Goal: Task Accomplishment & Management: Use online tool/utility

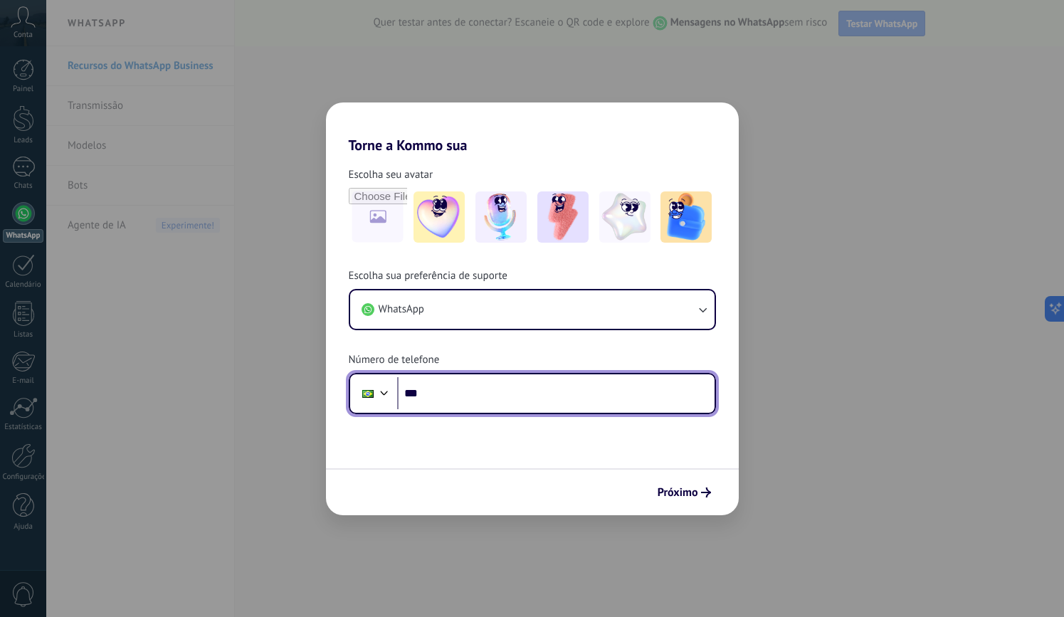
click at [546, 391] on input "***" at bounding box center [555, 393] width 317 height 33
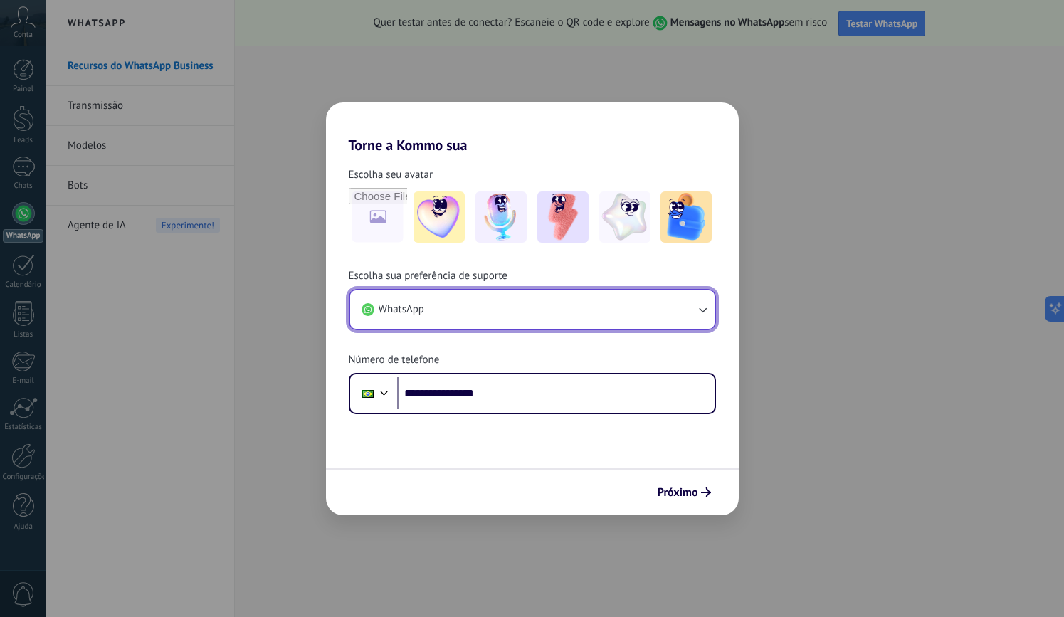
click at [660, 316] on button "WhatsApp" at bounding box center [532, 309] width 364 height 38
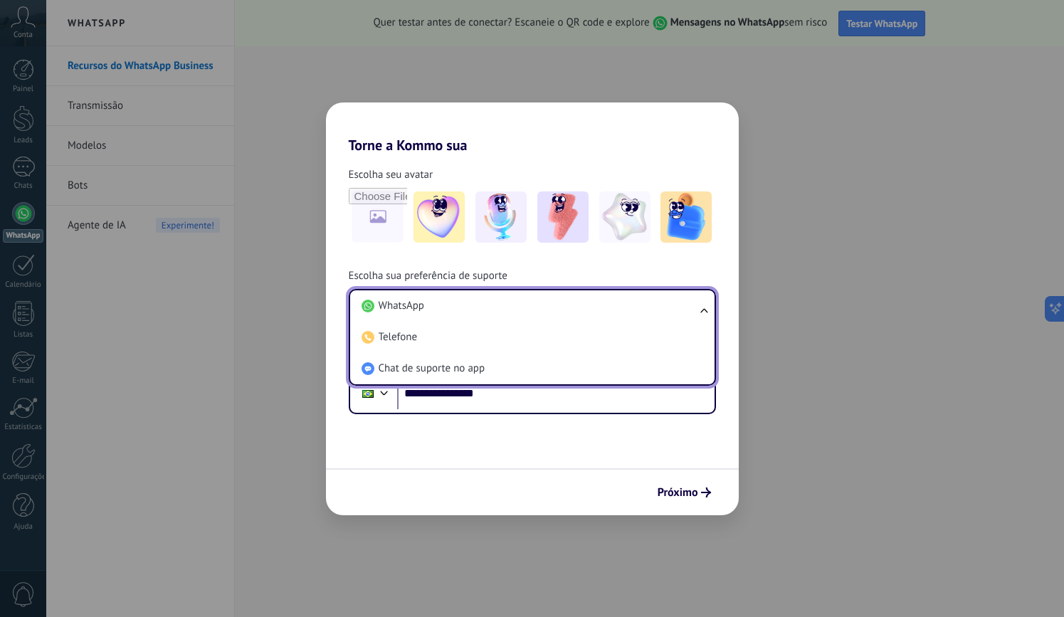
click at [660, 316] on li "WhatsApp" at bounding box center [529, 305] width 347 height 31
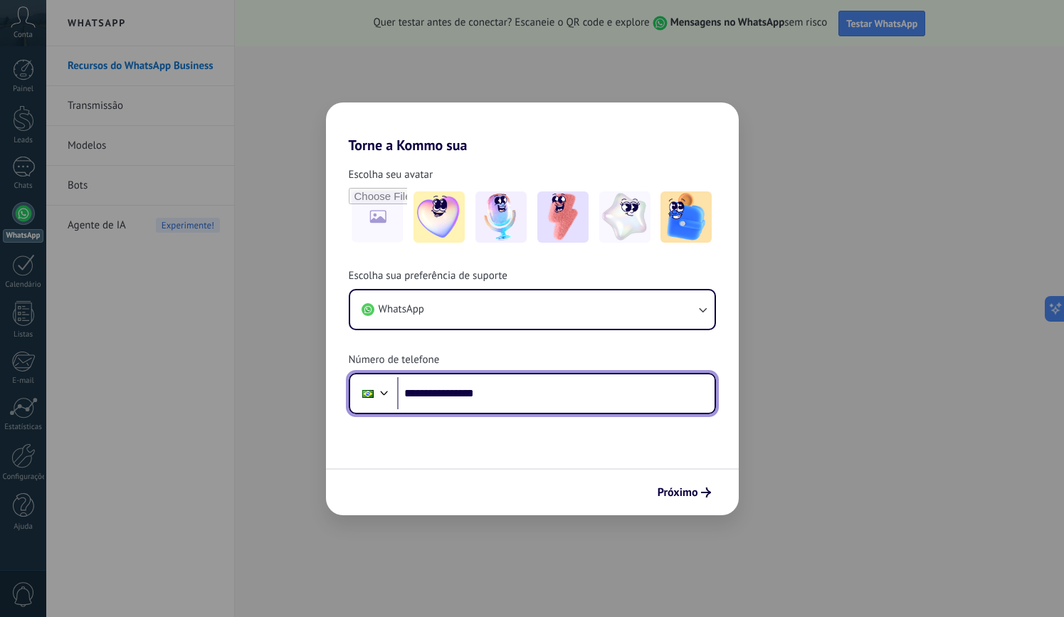
click at [606, 389] on input "**********" at bounding box center [555, 393] width 317 height 33
type input "**********"
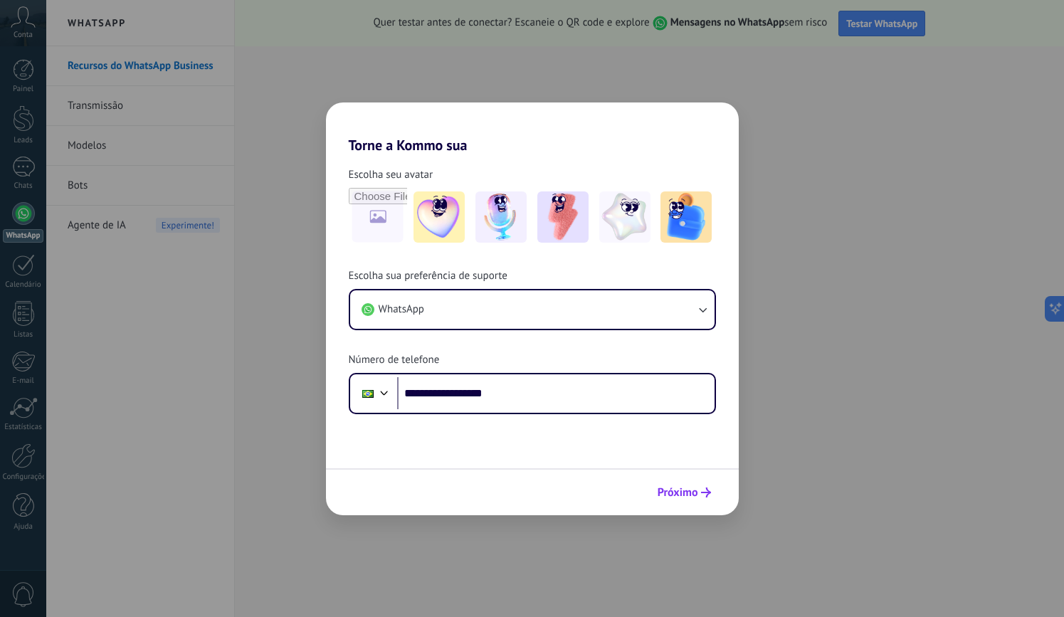
click at [692, 495] on span "Próximo" at bounding box center [678, 492] width 41 height 10
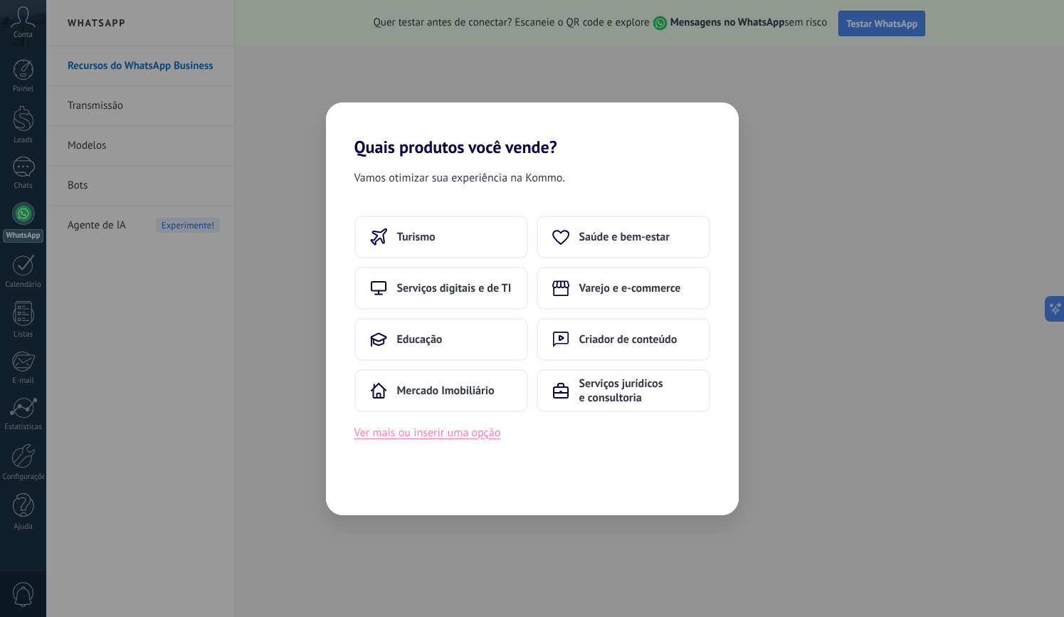
click at [452, 426] on button "Ver mais ou inserir uma opção" at bounding box center [427, 432] width 147 height 19
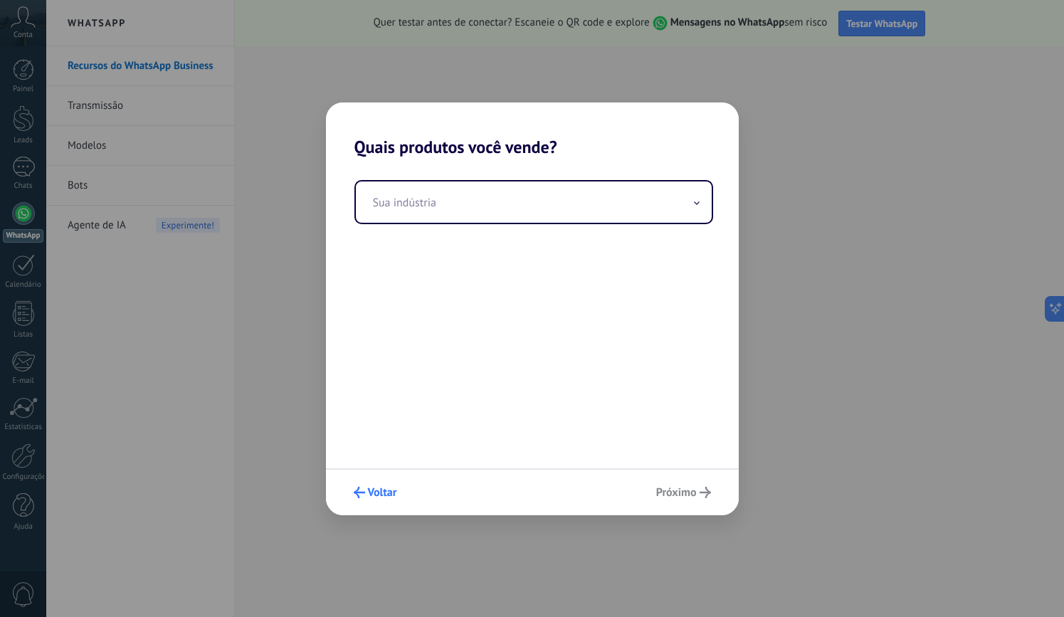
click at [352, 487] on button "Voltar" at bounding box center [375, 492] width 56 height 24
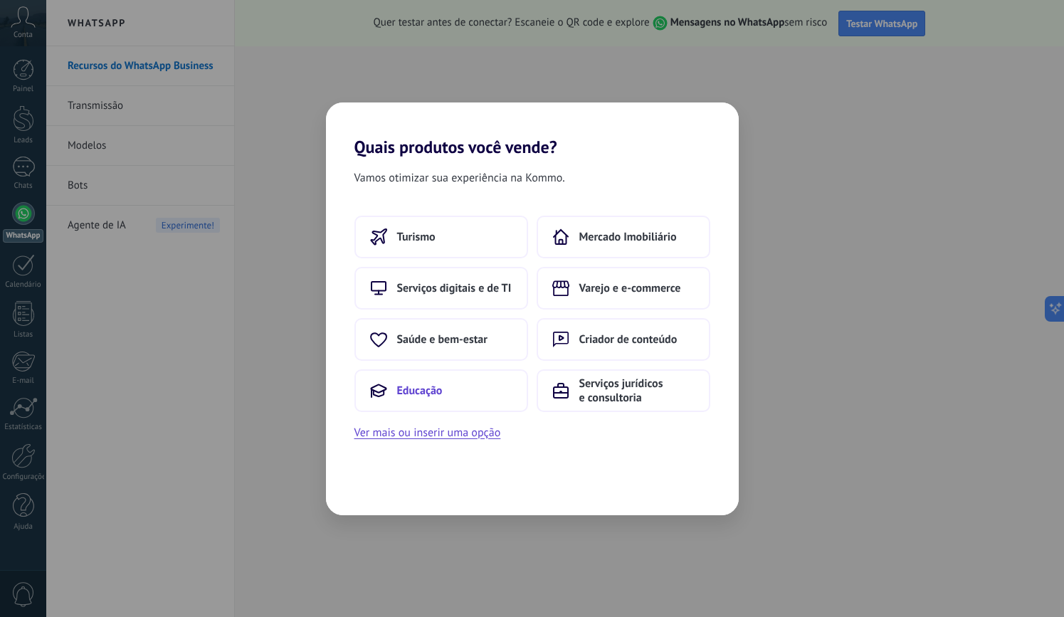
click at [405, 390] on span "Educação" at bounding box center [420, 391] width 46 height 14
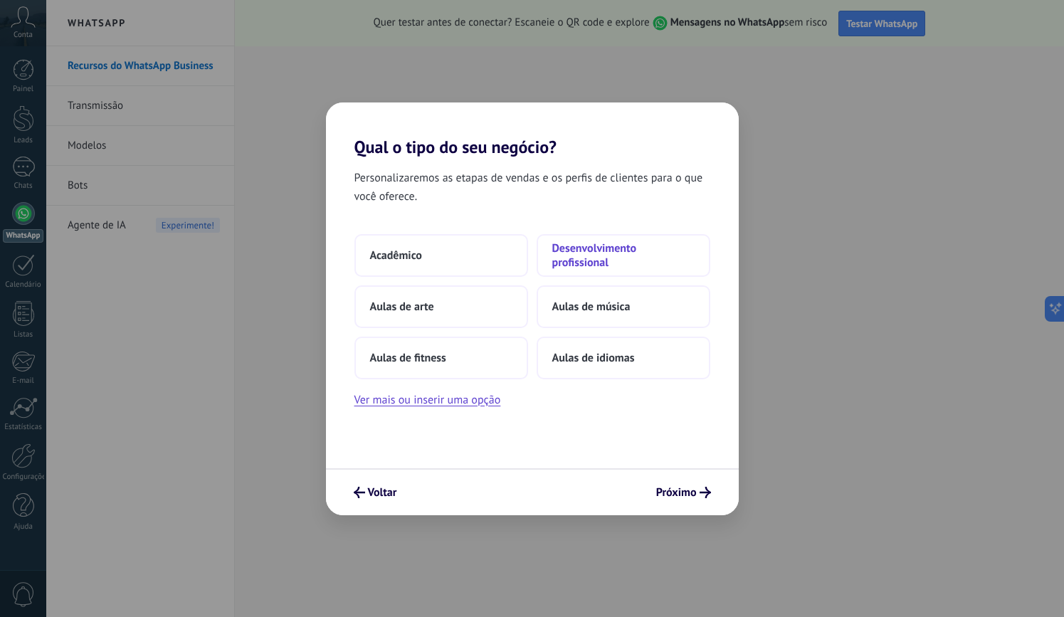
click at [584, 268] on span "Desenvolvimento profissional" at bounding box center [623, 255] width 142 height 28
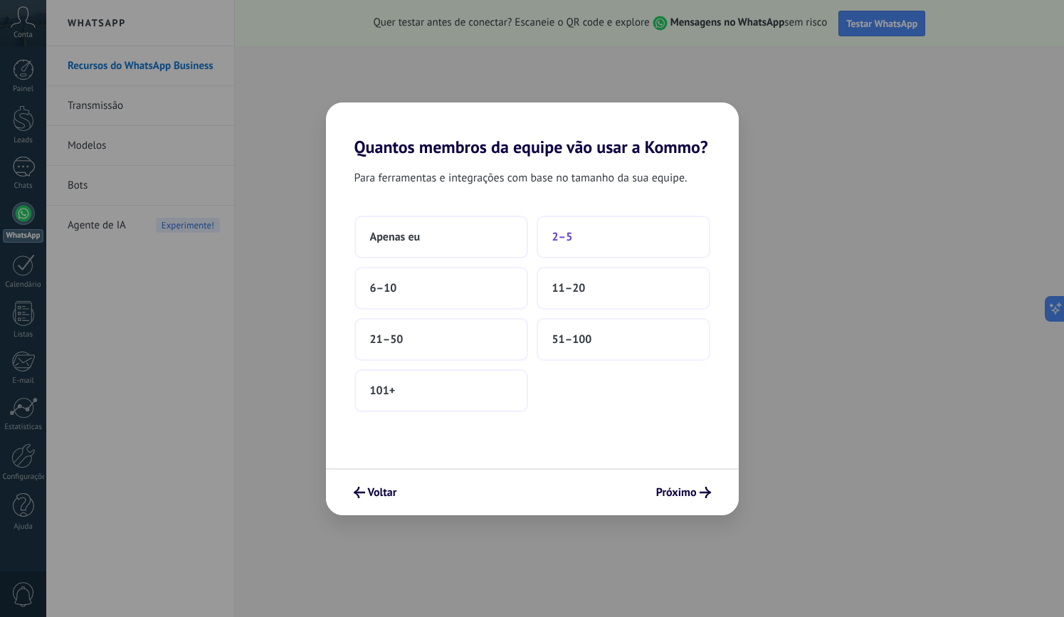
click at [585, 241] on button "2–5" at bounding box center [624, 237] width 174 height 43
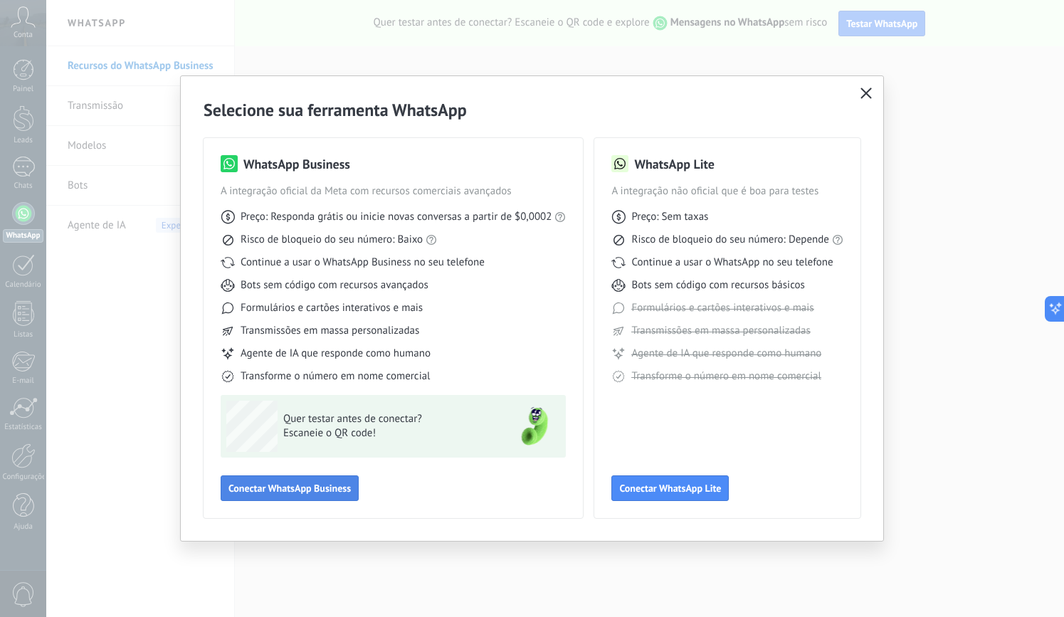
click at [340, 490] on span "Conectar WhatsApp Business" at bounding box center [289, 488] width 122 height 10
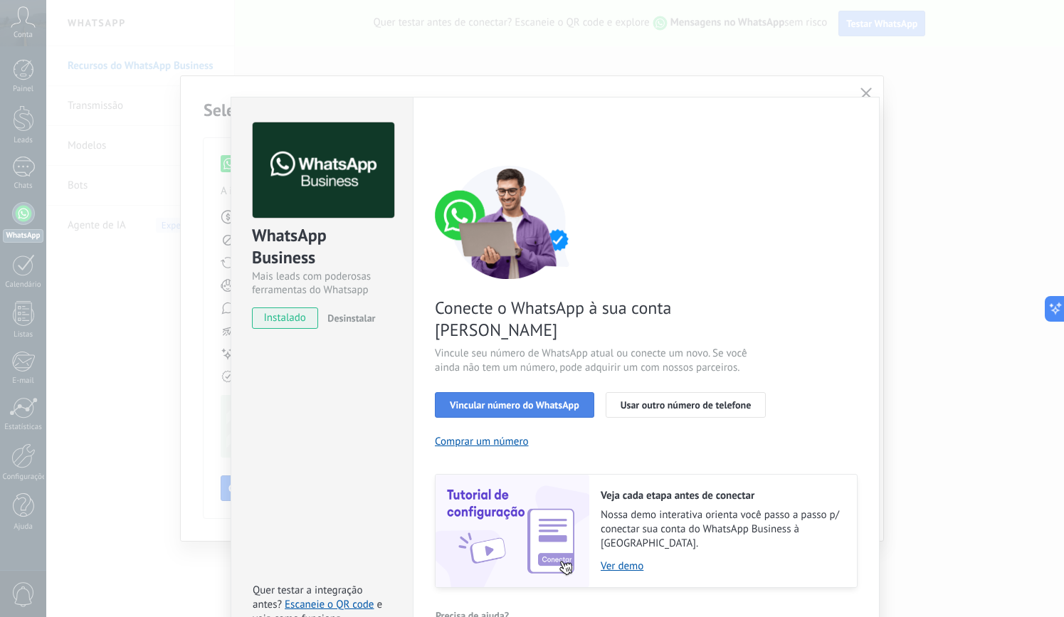
click at [530, 400] on span "Vincular número do WhatsApp" at bounding box center [515, 405] width 130 height 10
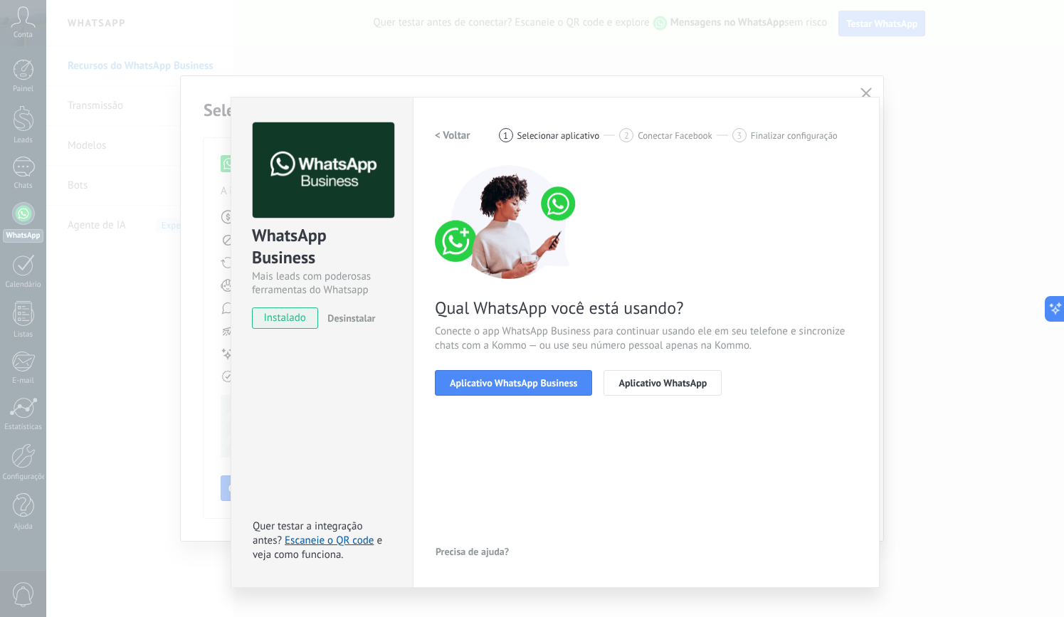
click at [530, 384] on span "Aplicativo WhatsApp Business" at bounding box center [513, 383] width 127 height 10
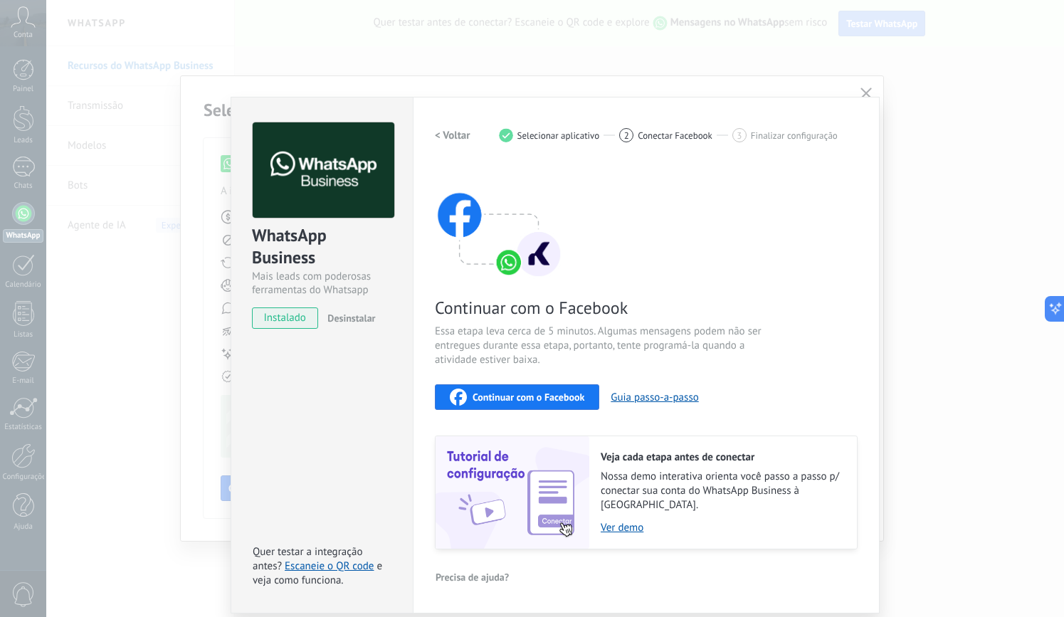
click at [528, 397] on span "Continuar com o Facebook" at bounding box center [529, 397] width 112 height 10
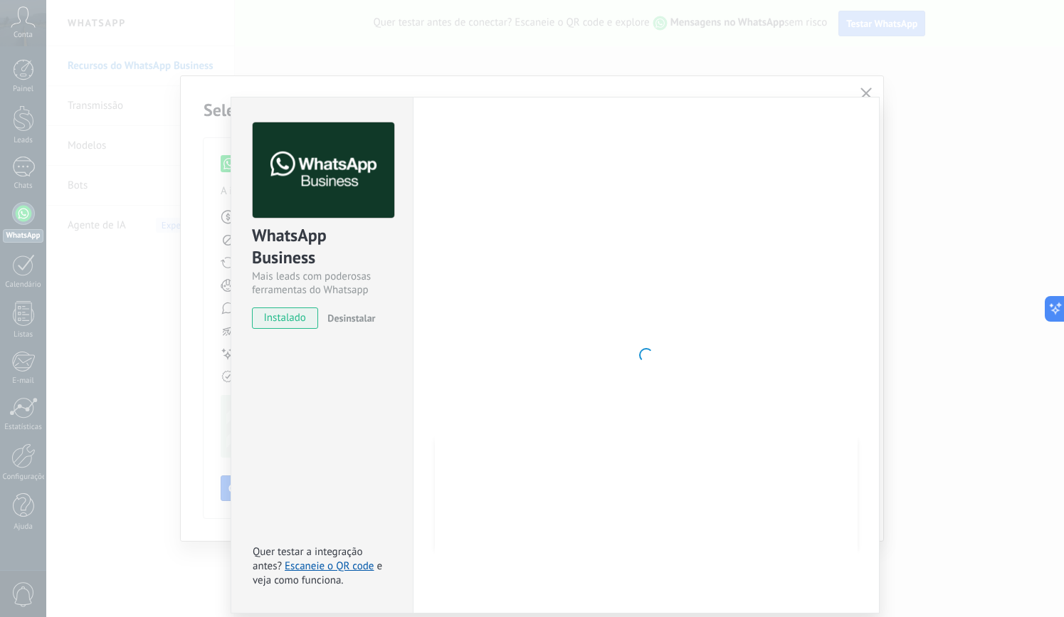
click at [615, 310] on div at bounding box center [646, 354] width 423 height 465
drag, startPoint x: 747, startPoint y: 467, endPoint x: 748, endPoint y: 335, distance: 131.7
click at [748, 335] on div at bounding box center [646, 354] width 423 height 465
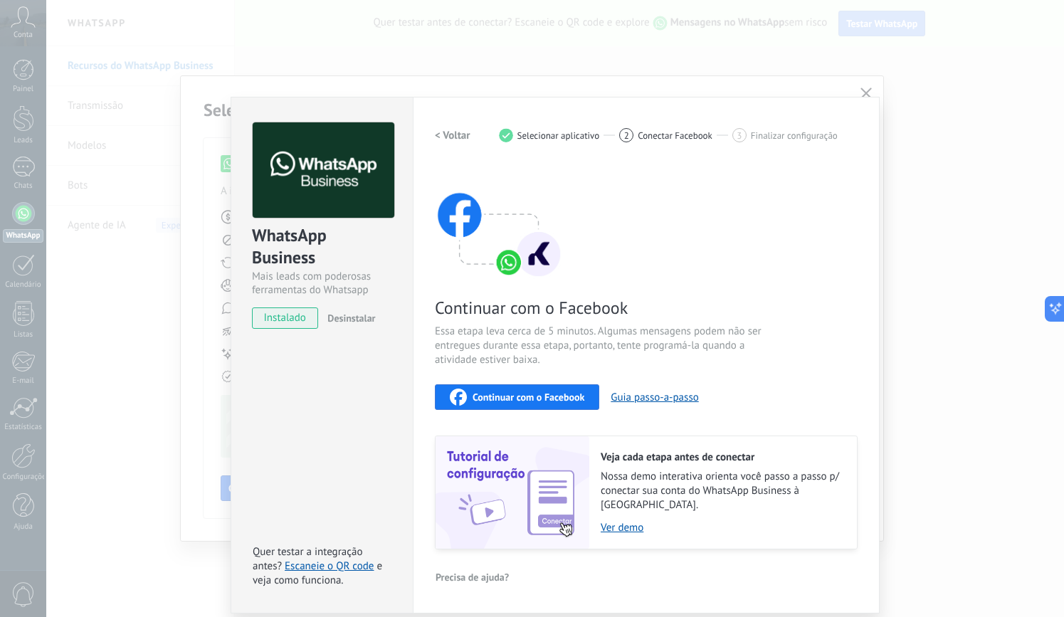
click at [557, 393] on span "Continuar com o Facebook" at bounding box center [529, 397] width 112 height 10
click at [553, 392] on span "Continuar com o Facebook" at bounding box center [529, 397] width 112 height 10
click at [497, 400] on span "Continuar com o Facebook" at bounding box center [529, 397] width 112 height 10
click at [575, 403] on div "Continuar com o Facebook" at bounding box center [517, 397] width 135 height 17
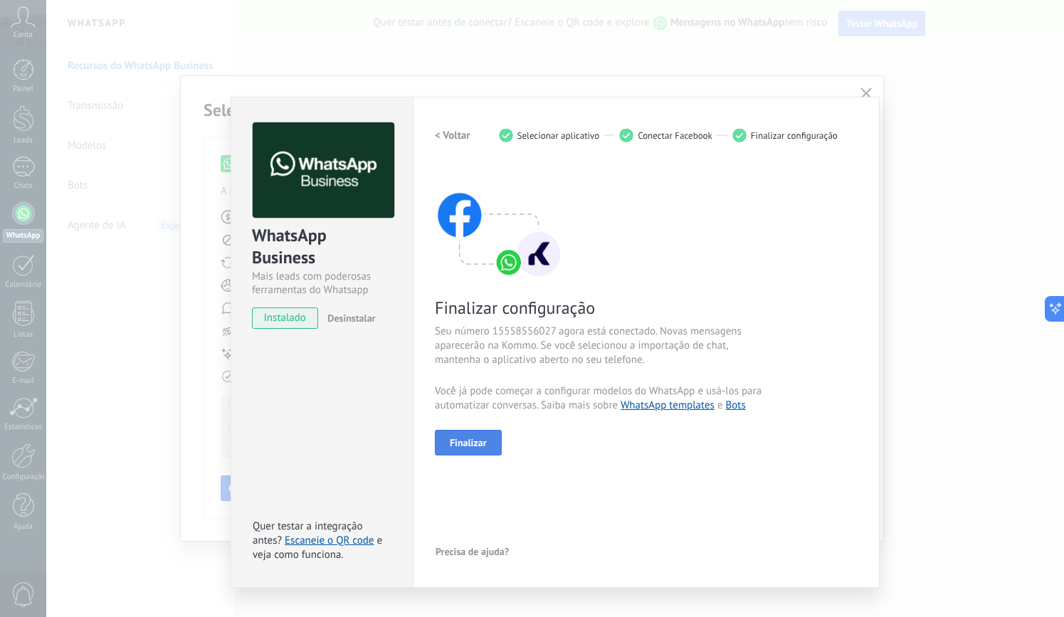
click at [489, 441] on button "Finalizar" at bounding box center [468, 443] width 67 height 26
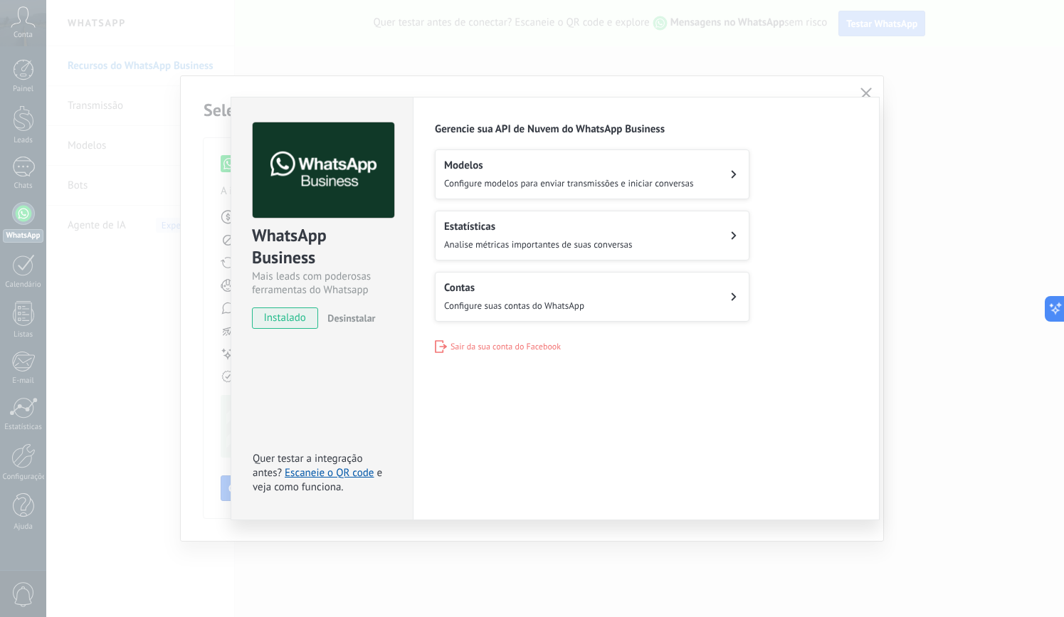
click at [602, 189] on div "Modelos Configure modelos para enviar transmissões e iniciar conversas" at bounding box center [568, 174] width 249 height 31
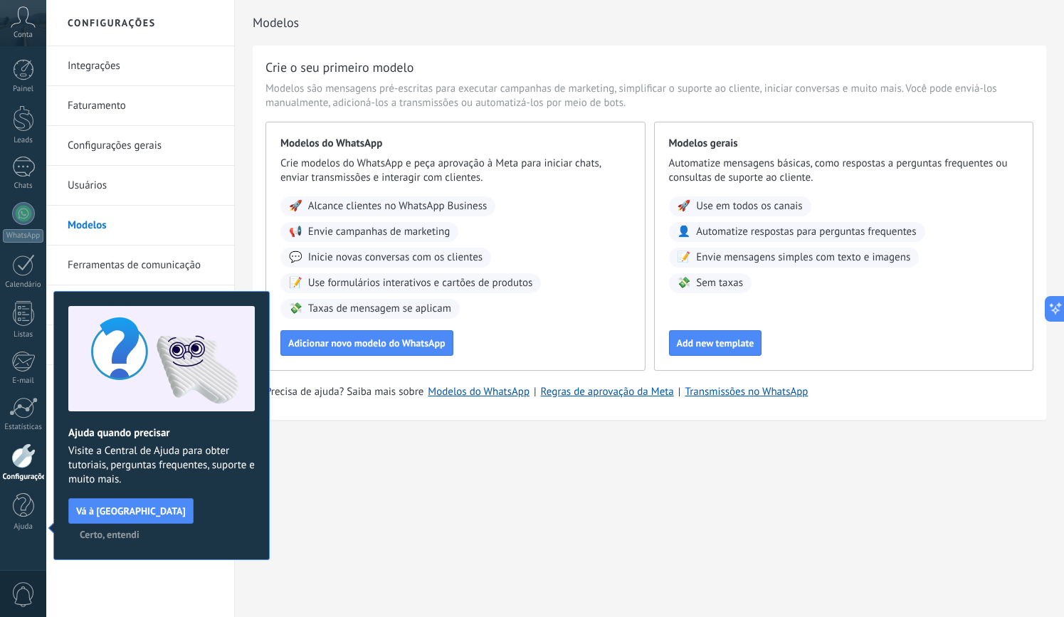
click at [139, 529] on span "Certo, entendi" at bounding box center [110, 534] width 60 height 10
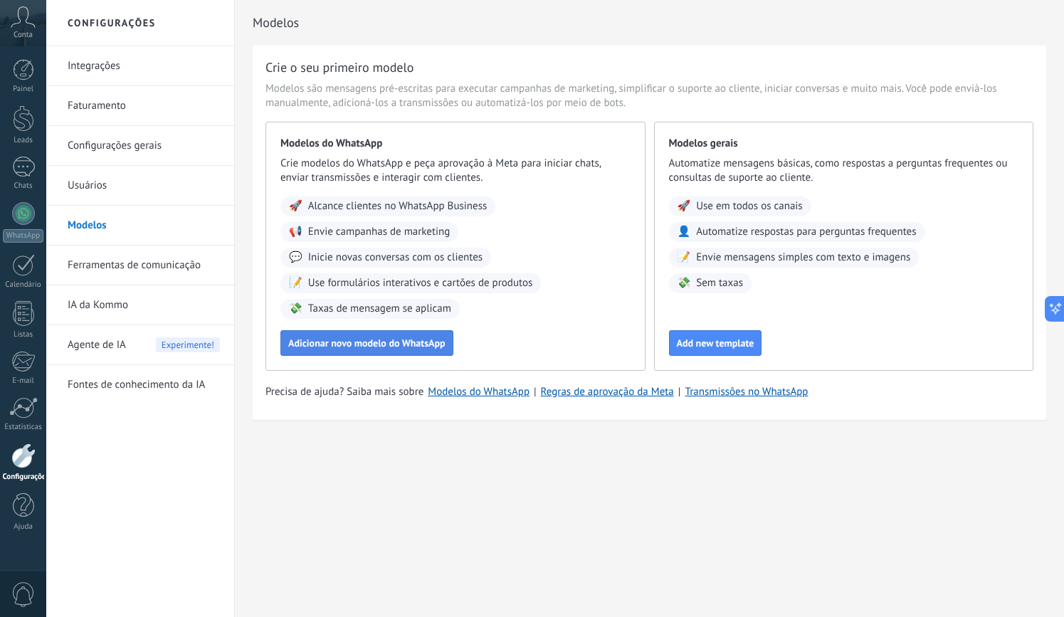
click at [436, 344] on span "Adicionar novo modelo do WhatsApp" at bounding box center [366, 343] width 157 height 10
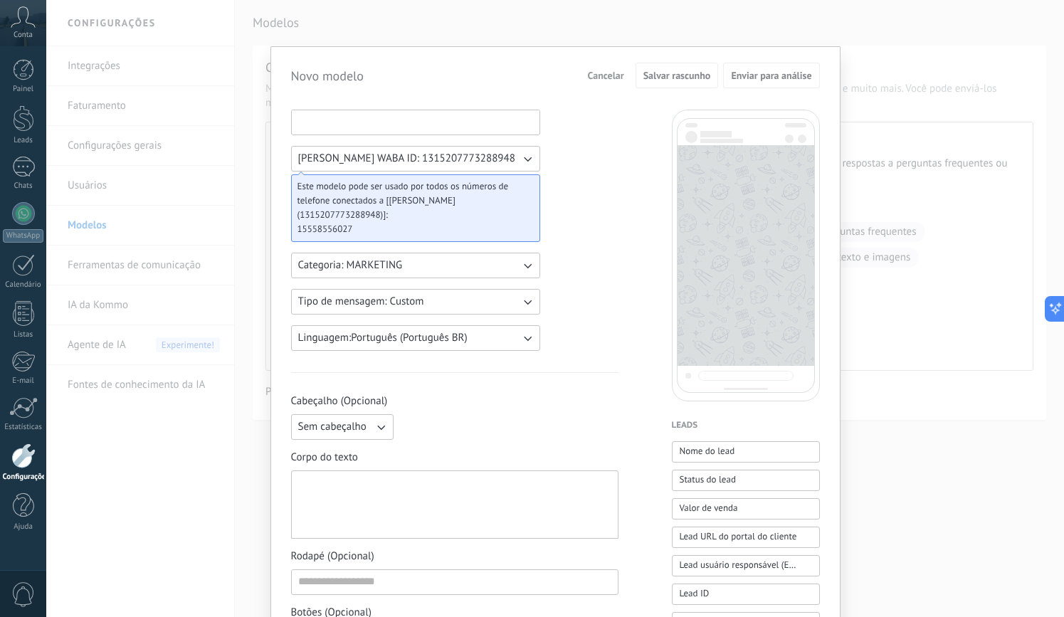
click at [470, 129] on input at bounding box center [416, 121] width 248 height 23
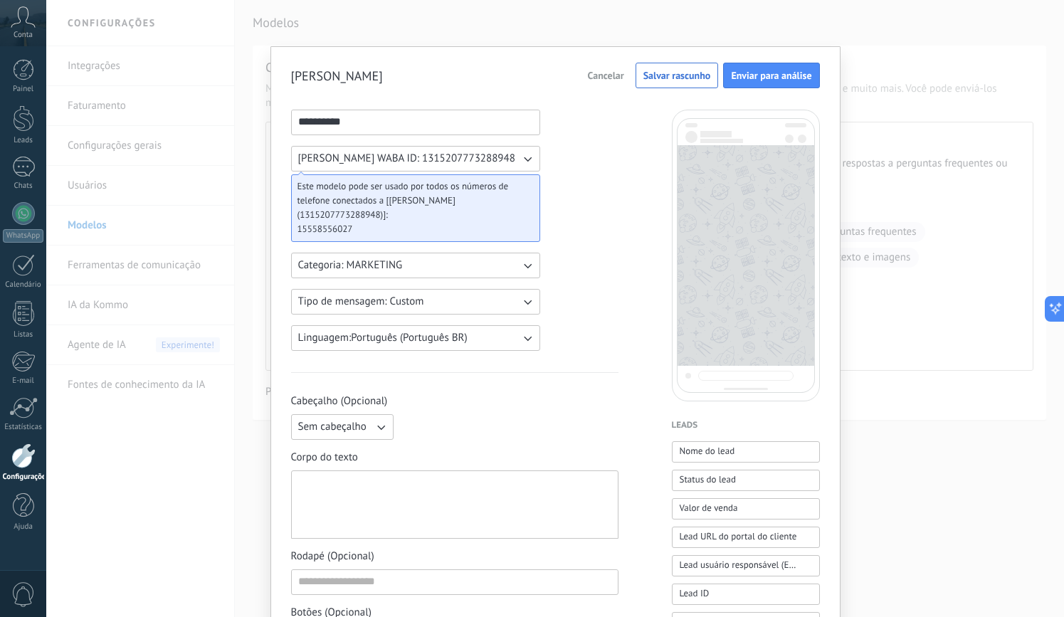
type input "**********"
click at [367, 430] on button "Sem cabeçalho" at bounding box center [342, 427] width 102 height 26
click at [367, 430] on li "Sem cabeçalho" at bounding box center [338, 427] width 110 height 24
click at [366, 478] on div at bounding box center [454, 505] width 313 height 56
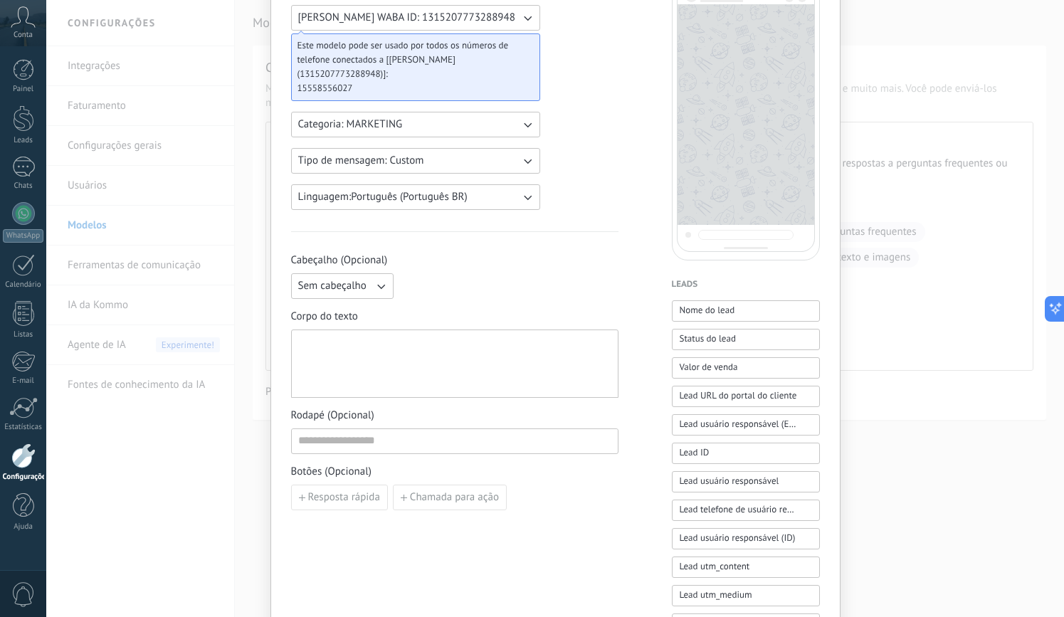
scroll to position [144, 0]
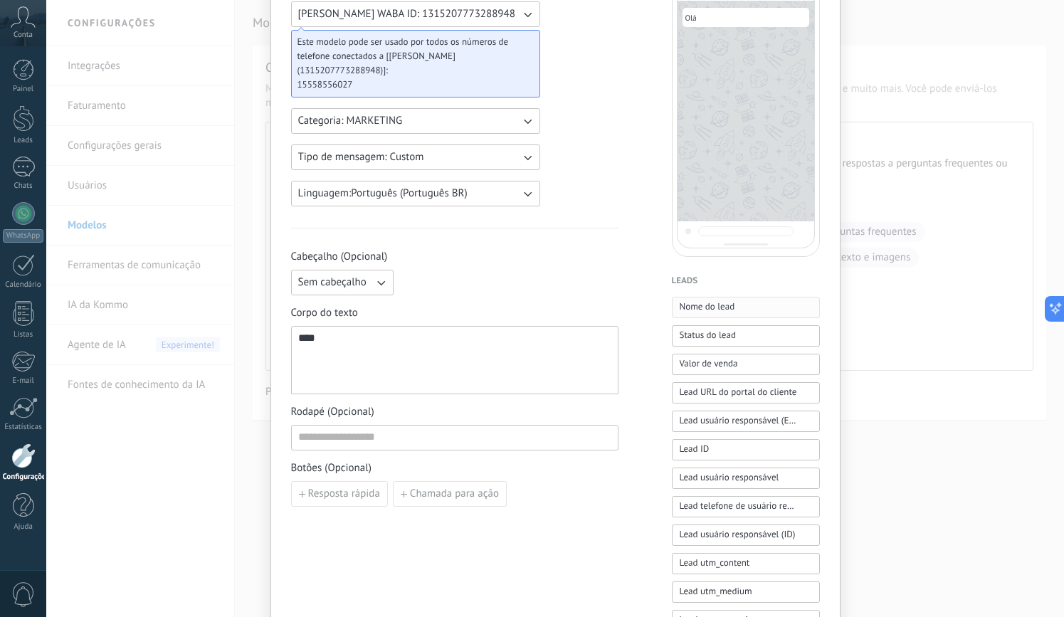
click at [708, 307] on span "Nome do lead" at bounding box center [708, 307] width 56 height 14
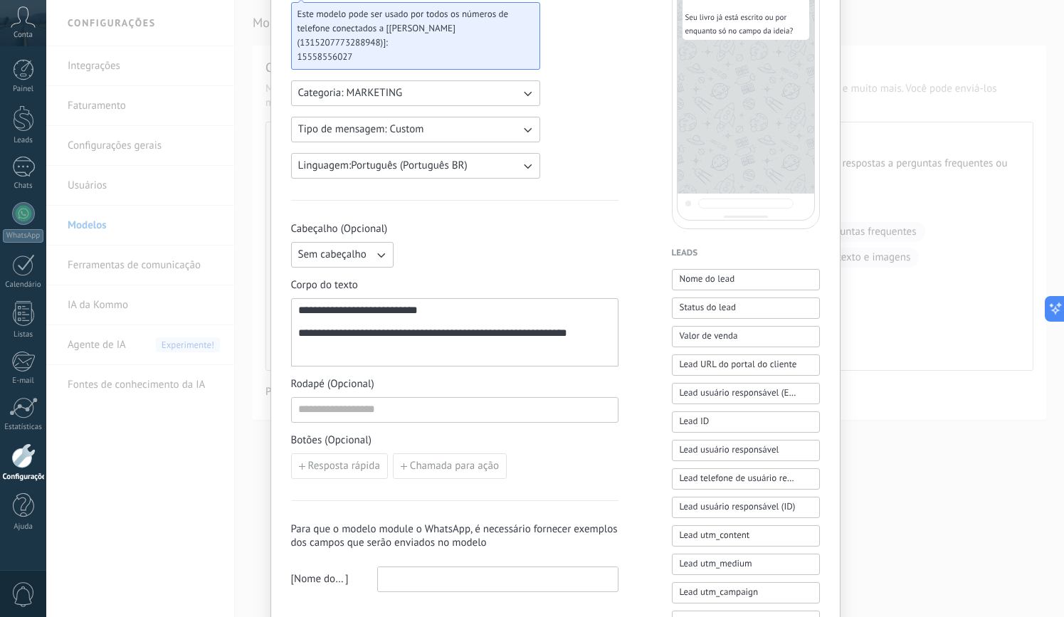
scroll to position [0, 0]
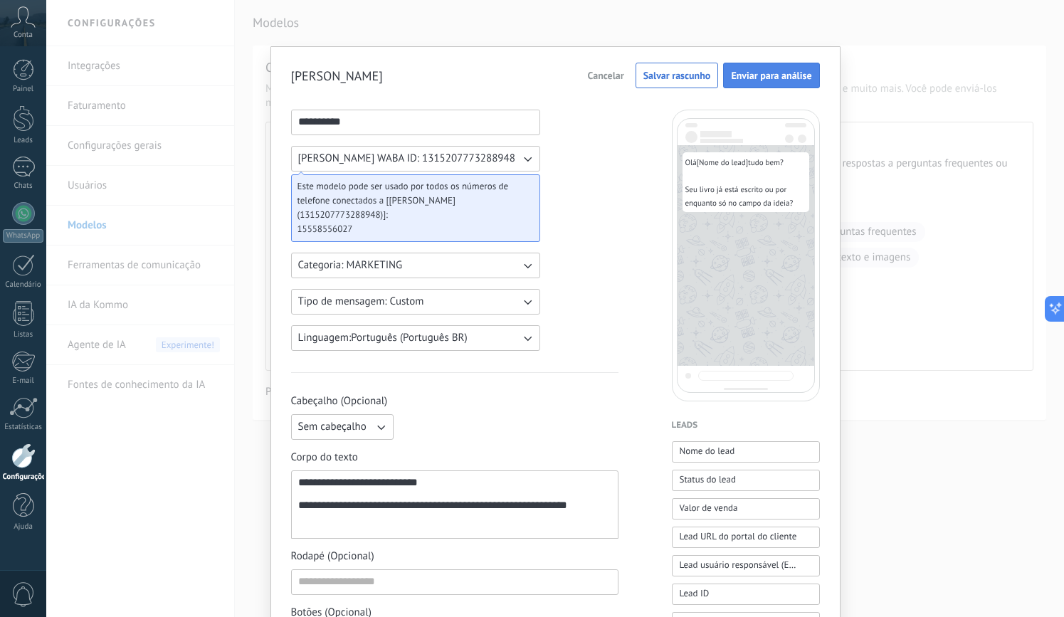
click at [763, 71] on span "Enviar para análise" at bounding box center [771, 75] width 80 height 10
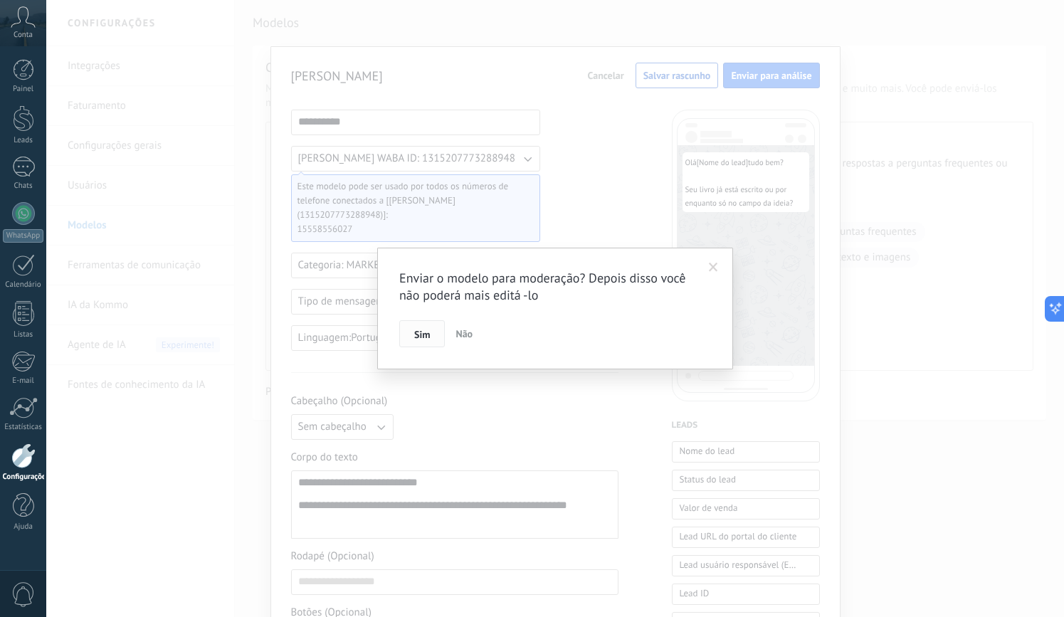
click at [432, 334] on button "Sim" at bounding box center [422, 333] width 46 height 27
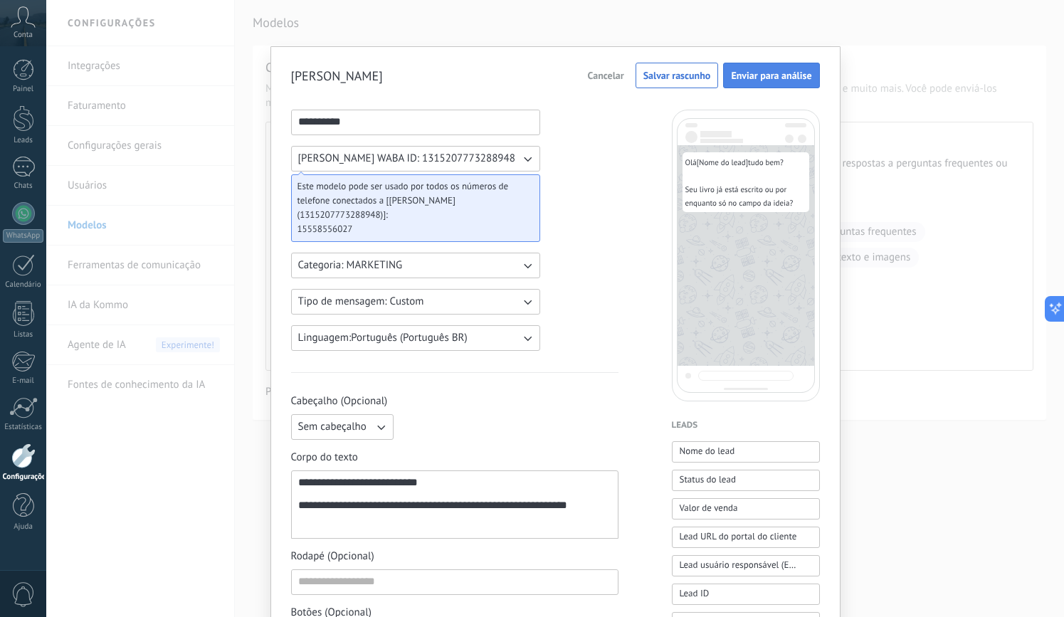
click at [746, 72] on span "Enviar para análise" at bounding box center [771, 75] width 80 height 10
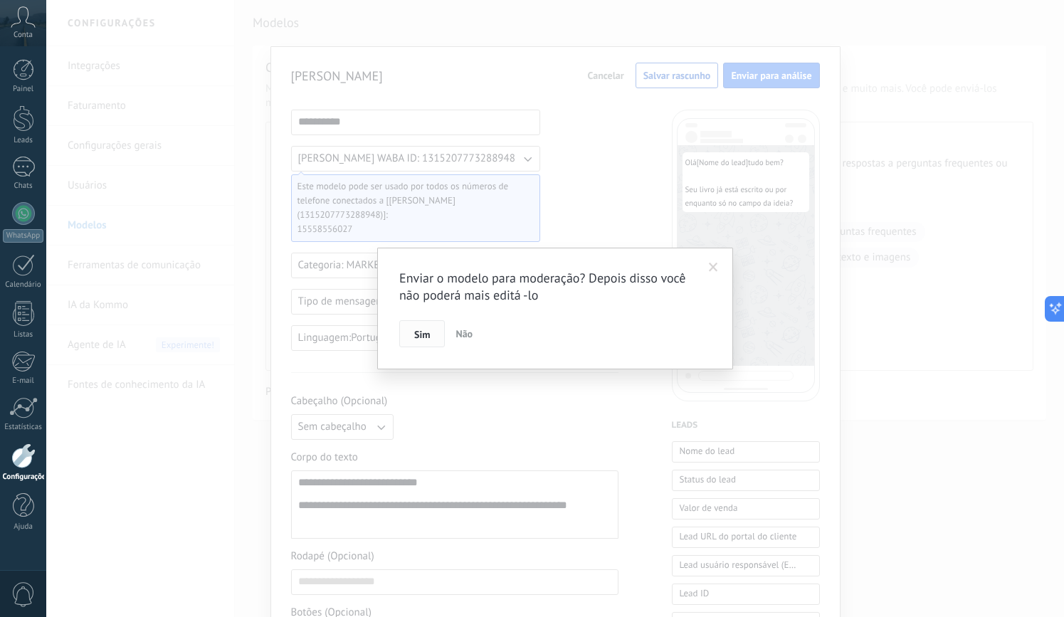
click at [429, 341] on button "Sim" at bounding box center [422, 333] width 46 height 27
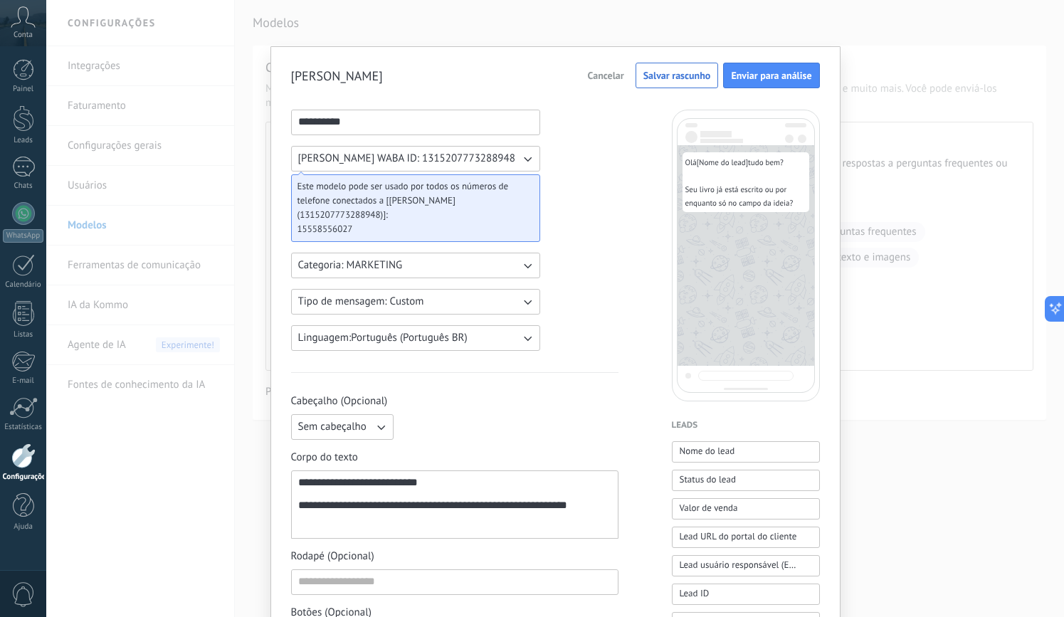
scroll to position [529, 0]
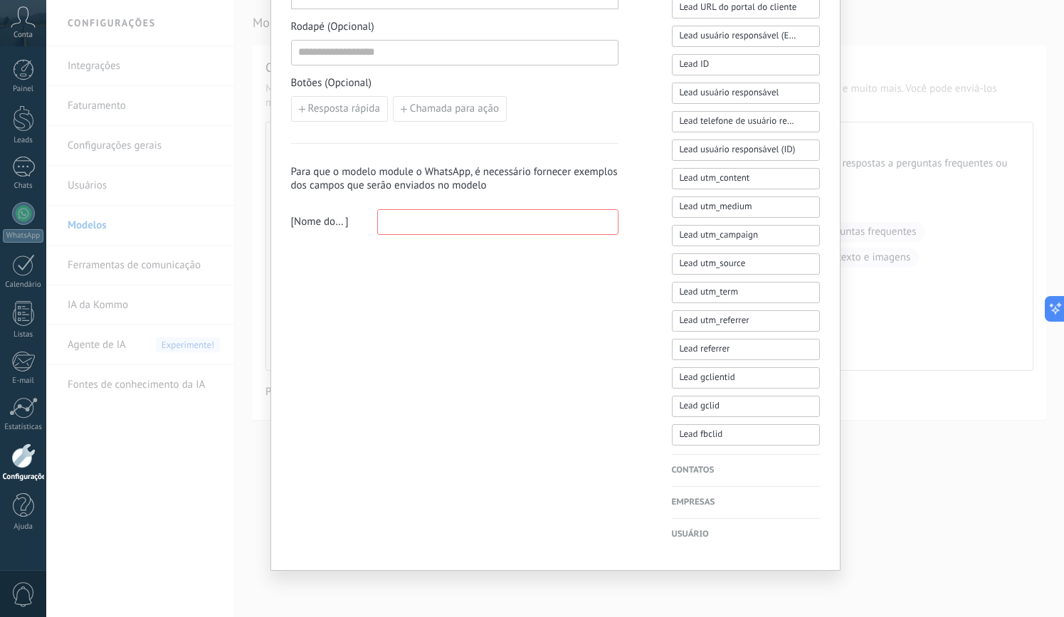
click at [529, 222] on input at bounding box center [498, 221] width 240 height 23
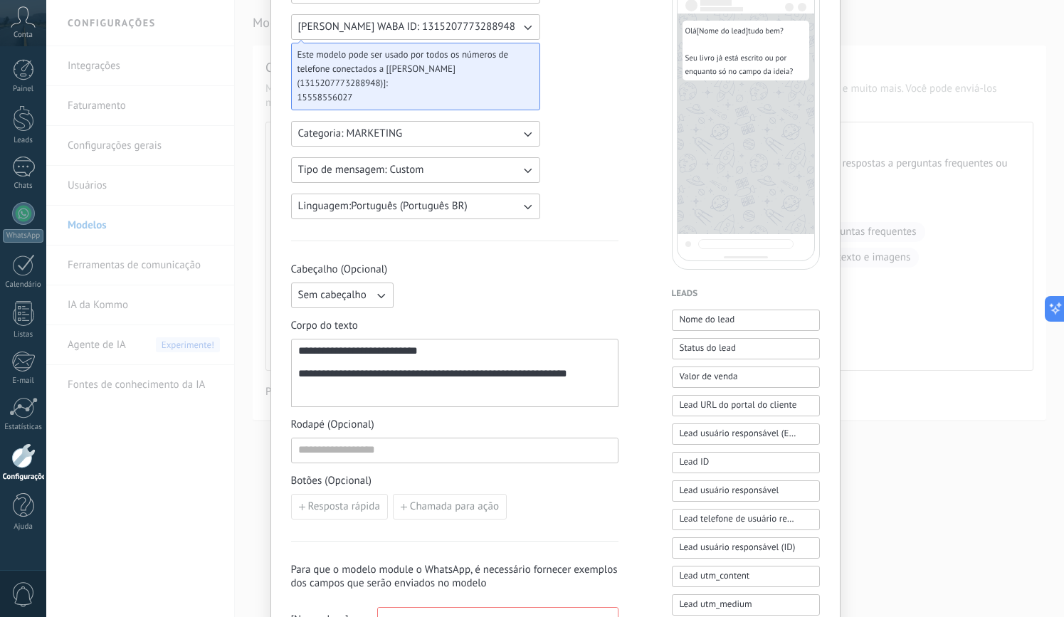
scroll to position [130, 0]
click at [335, 293] on span "Sem cabeçalho" at bounding box center [332, 297] width 68 height 14
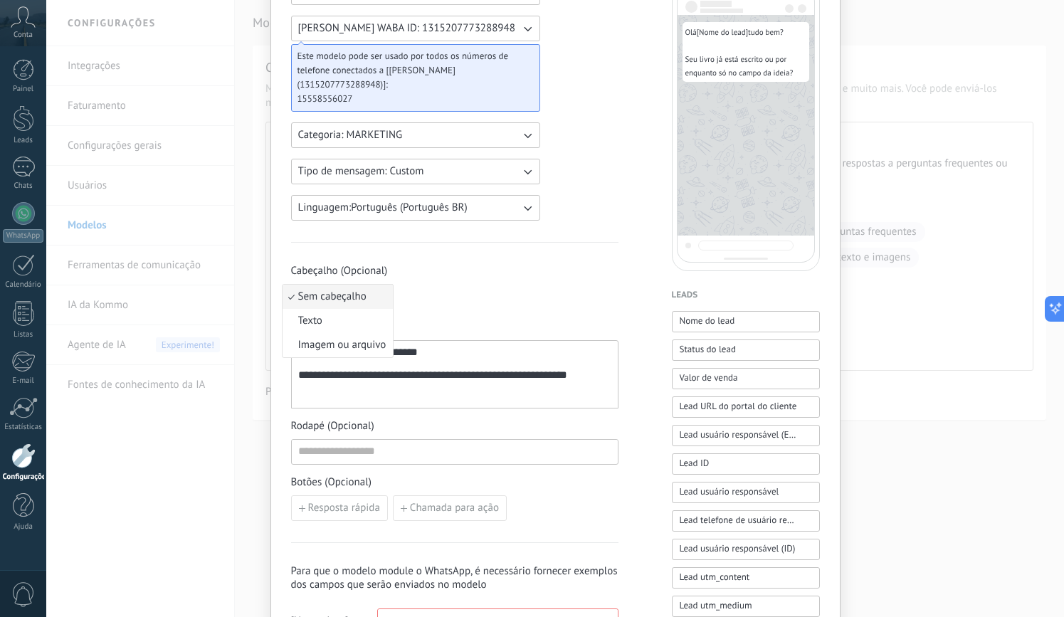
click at [337, 307] on li "Sem cabeçalho" at bounding box center [338, 297] width 110 height 24
click at [345, 288] on button "Sem cabeçalho" at bounding box center [342, 297] width 102 height 26
click at [335, 338] on span "Imagem ou arquivo" at bounding box center [342, 345] width 88 height 14
click at [352, 296] on span "Imagem ou arquivo" at bounding box center [335, 297] width 75 height 14
click at [344, 334] on li "Imagem ou arquivo" at bounding box center [338, 345] width 110 height 24
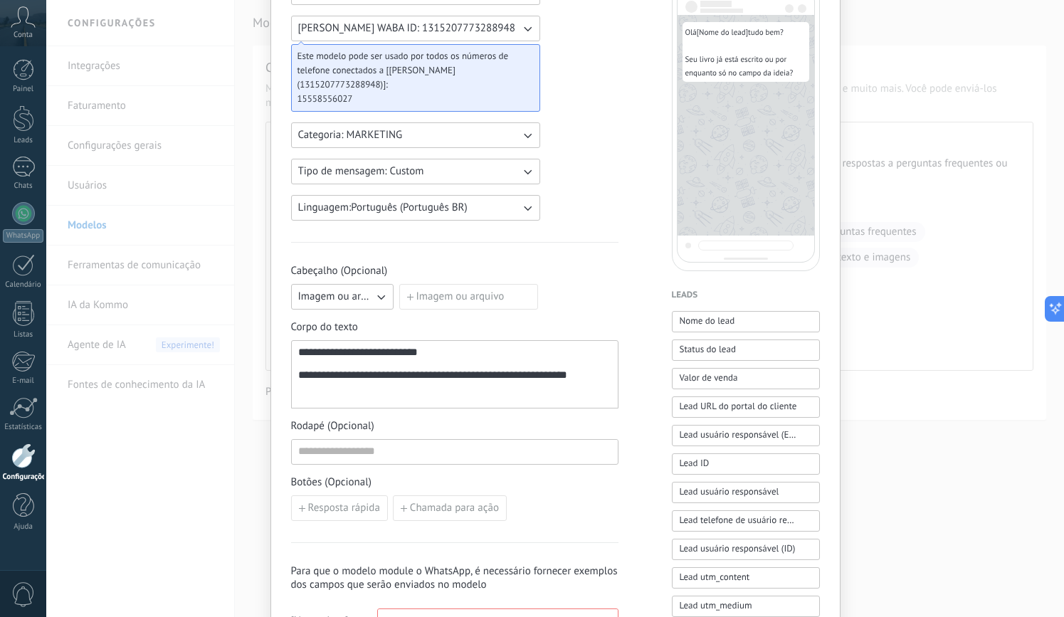
click at [359, 297] on span "Imagem ou arquivo" at bounding box center [335, 297] width 75 height 14
click at [350, 323] on li "Texto" at bounding box center [338, 321] width 110 height 24
click at [426, 296] on input at bounding box center [509, 296] width 218 height 23
type input "*"
type input "**********"
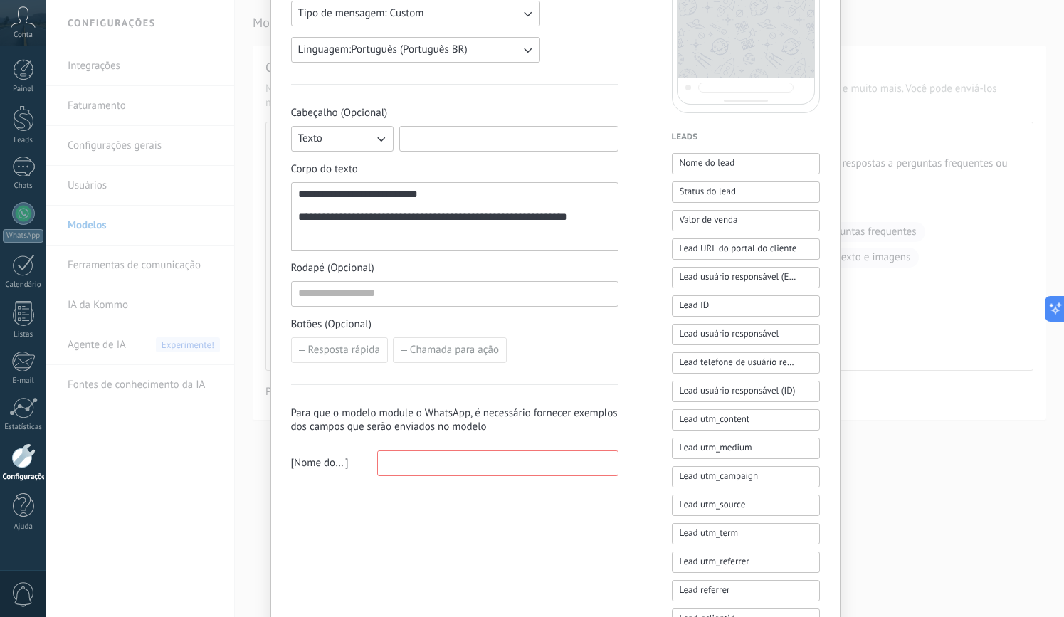
scroll to position [529, 0]
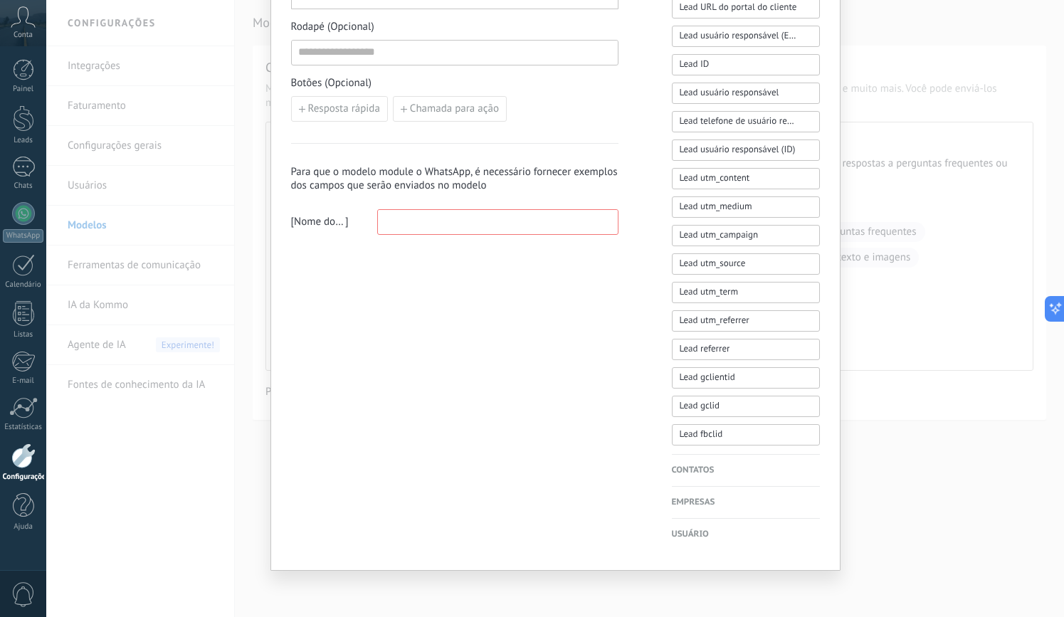
click at [478, 222] on input at bounding box center [498, 221] width 240 height 23
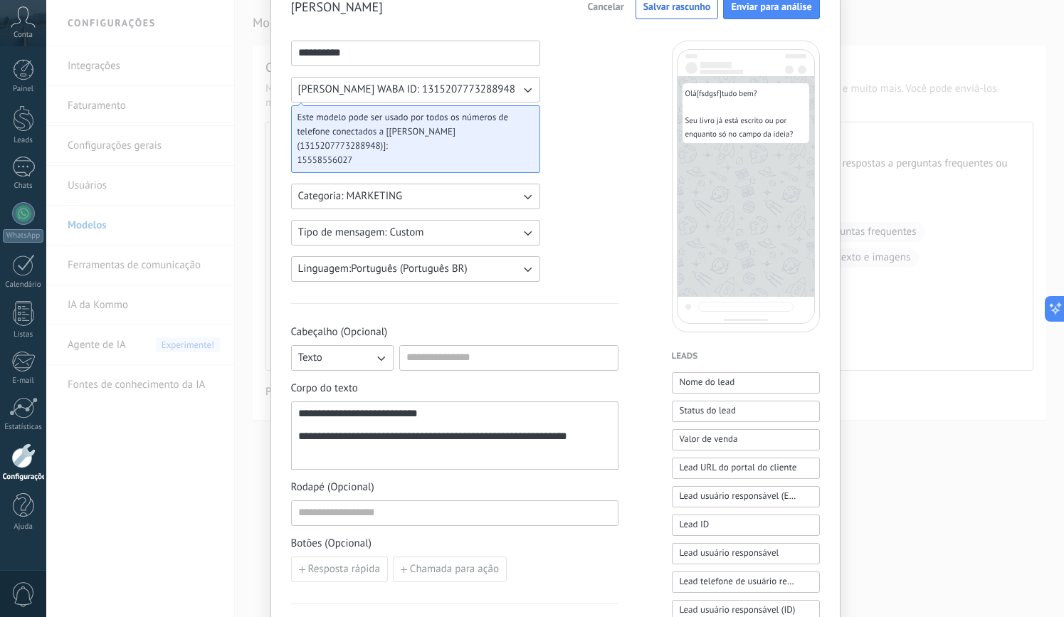
scroll to position [139, 0]
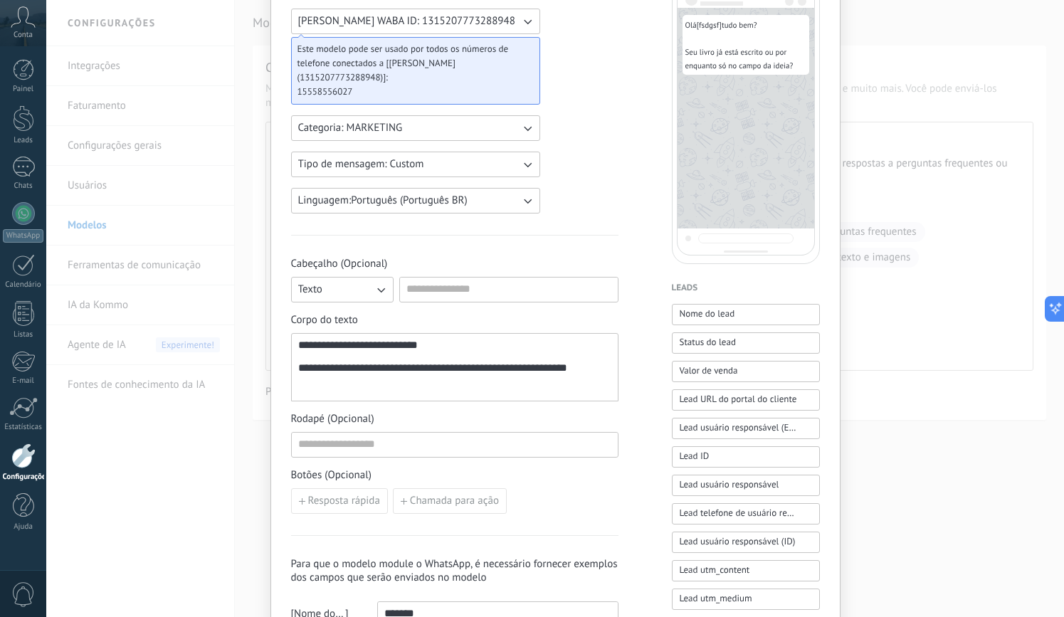
type input "********"
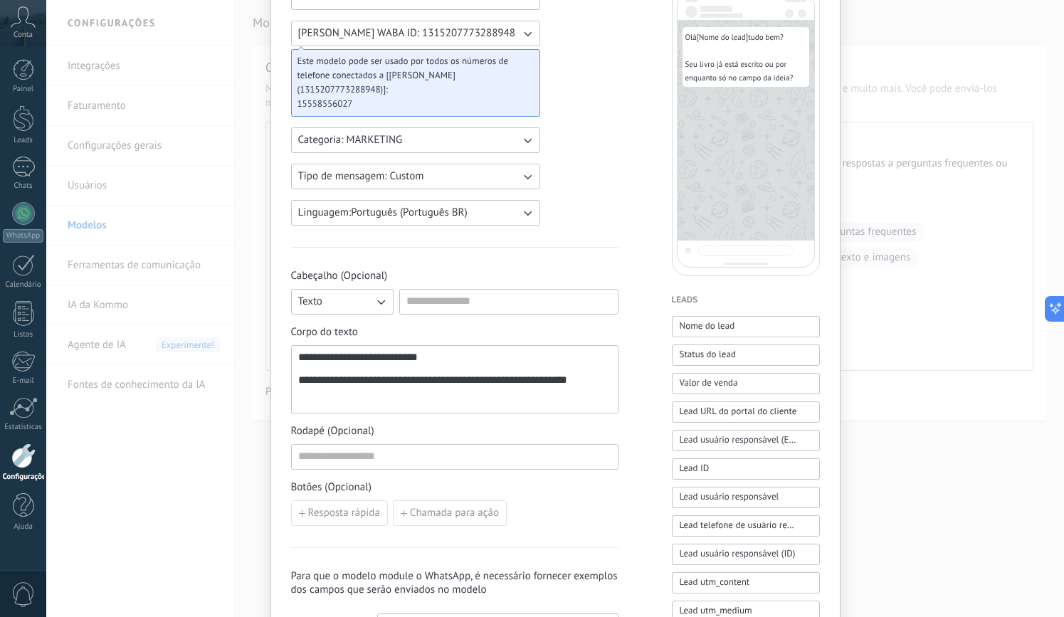
scroll to position [126, 0]
drag, startPoint x: 384, startPoint y: 359, endPoint x: 315, endPoint y: 360, distance: 69.8
click at [315, 360] on div "**********" at bounding box center [454, 379] width 313 height 56
copy div "**********"
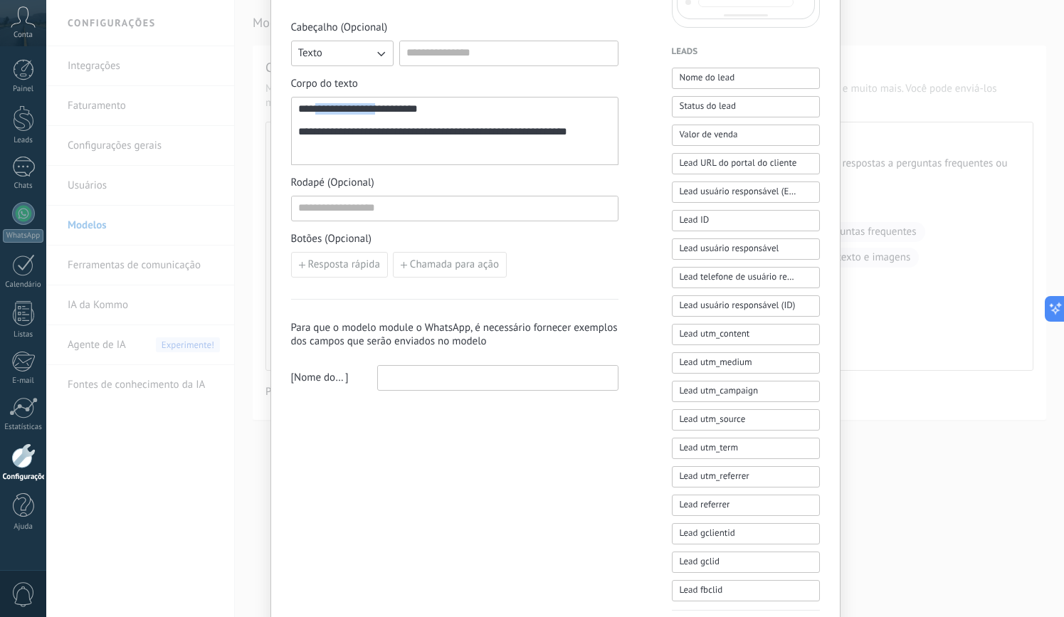
scroll to position [450, 0]
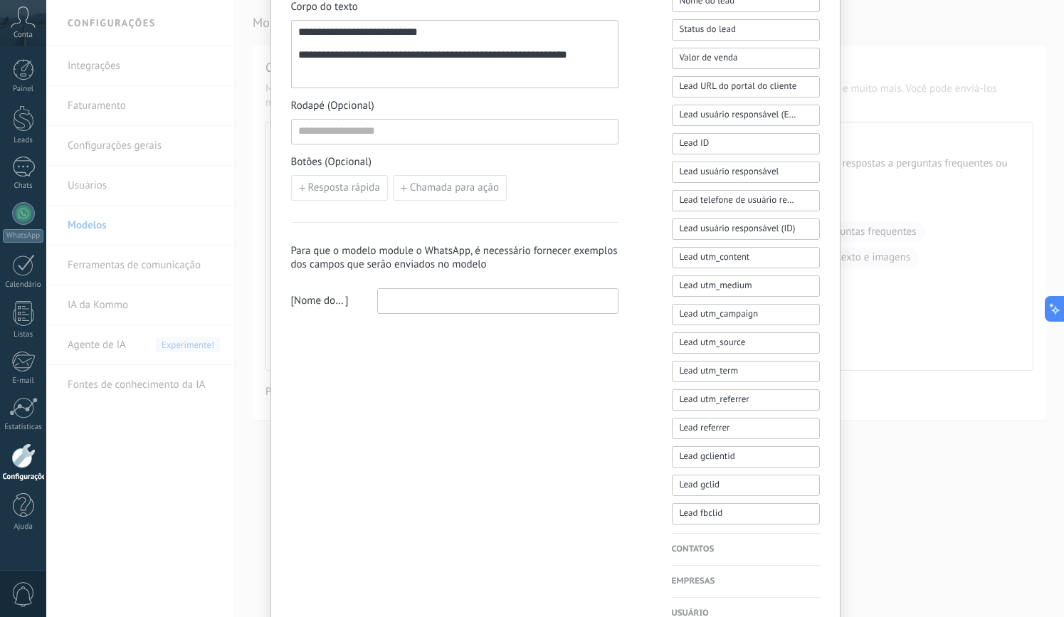
click at [450, 297] on input at bounding box center [498, 300] width 240 height 23
paste input "**********"
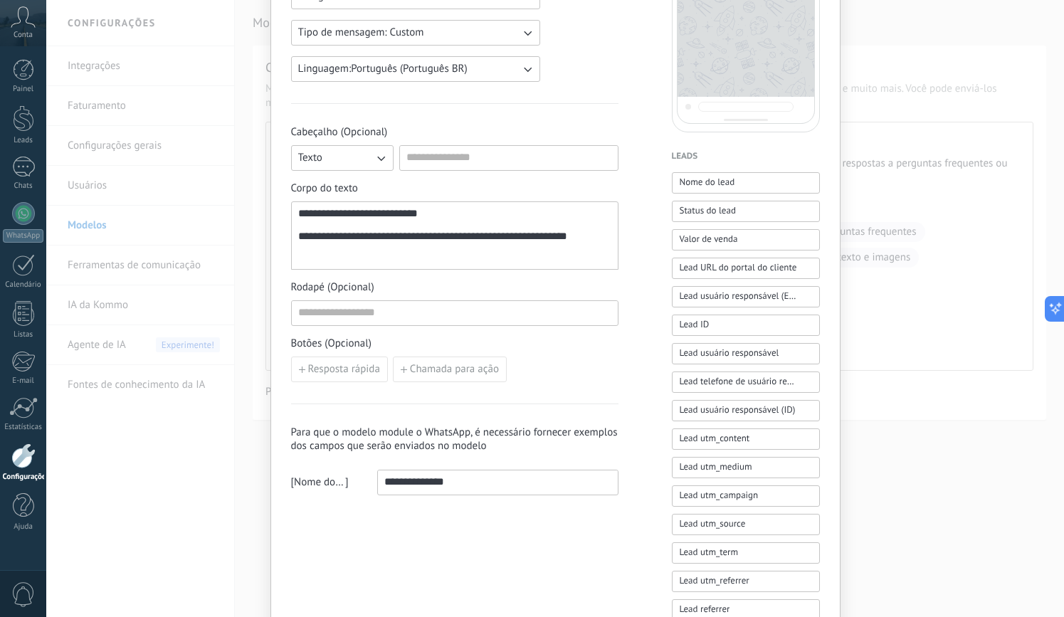
scroll to position [274, 0]
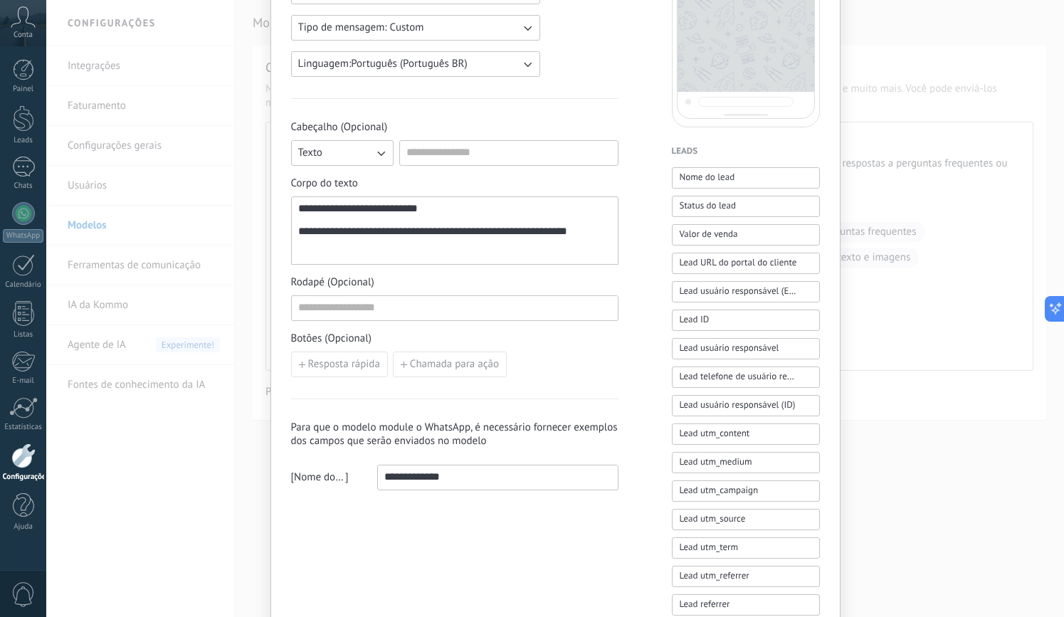
click at [384, 480] on input "**********" at bounding box center [498, 476] width 240 height 23
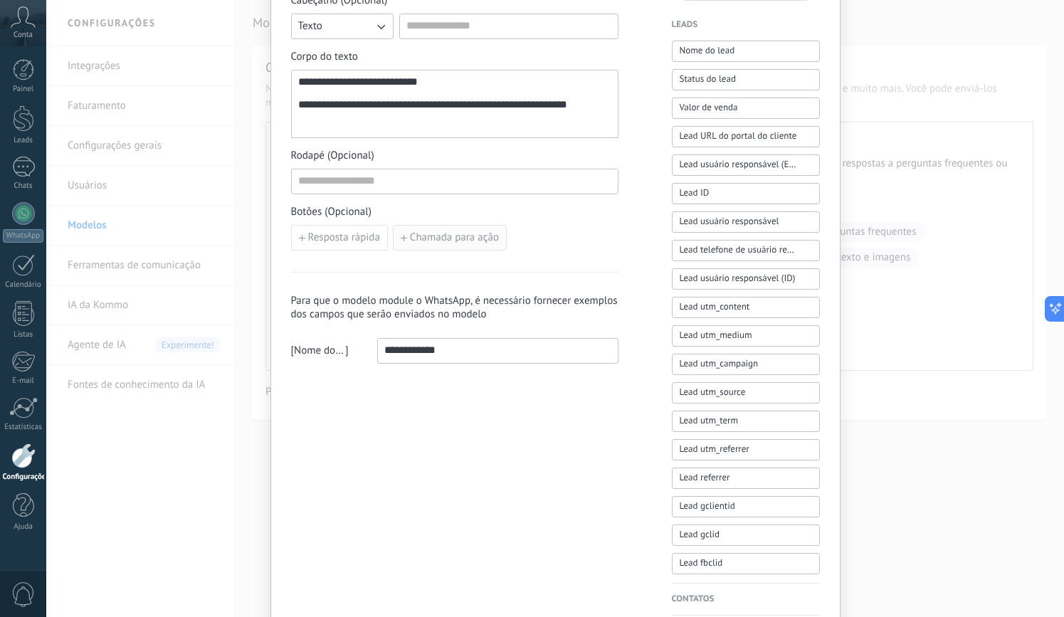
scroll to position [410, 0]
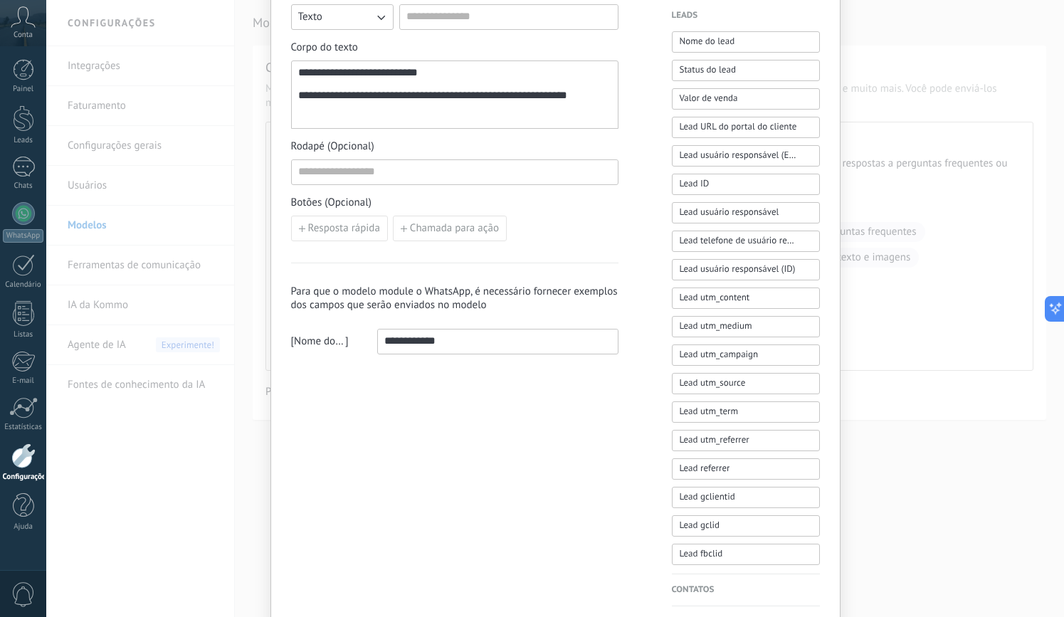
click at [339, 342] on span "Nome do lead" at bounding box center [319, 341] width 51 height 14
drag, startPoint x: 454, startPoint y: 339, endPoint x: 270, endPoint y: 331, distance: 184.5
click at [270, 331] on div "**********" at bounding box center [555, 163] width 570 height 1054
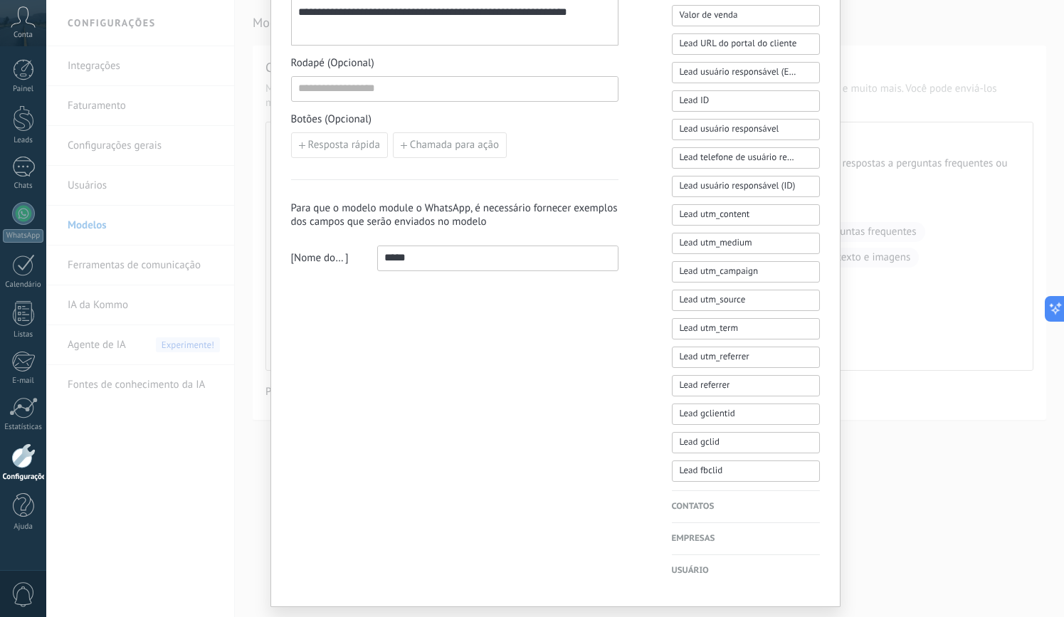
scroll to position [494, 0]
paste input "*********"
click at [386, 253] on input "**********" at bounding box center [498, 257] width 240 height 23
type input "**********"
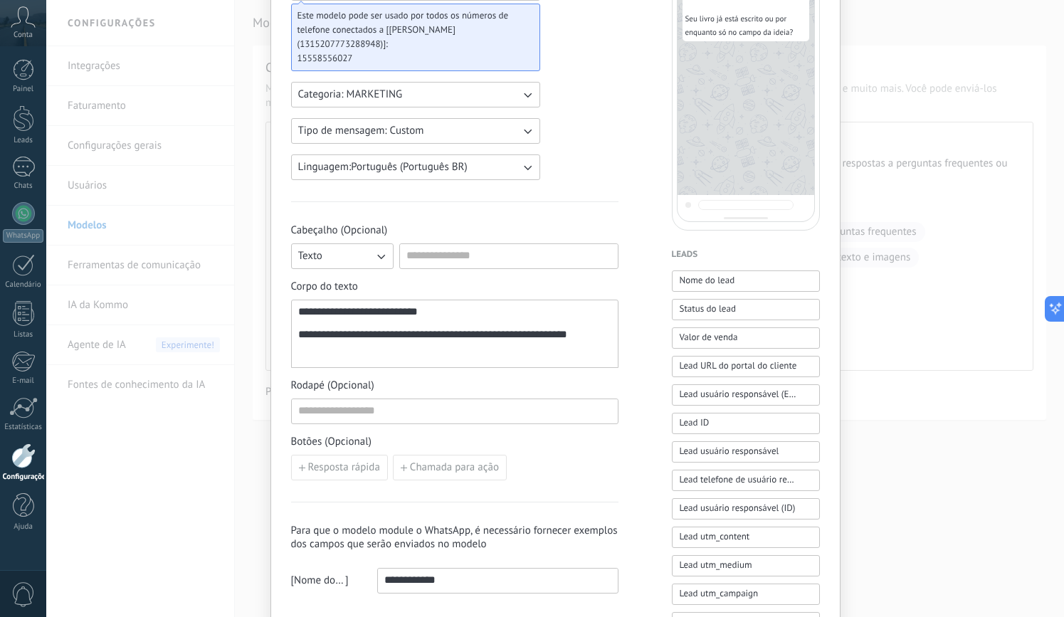
scroll to position [0, 0]
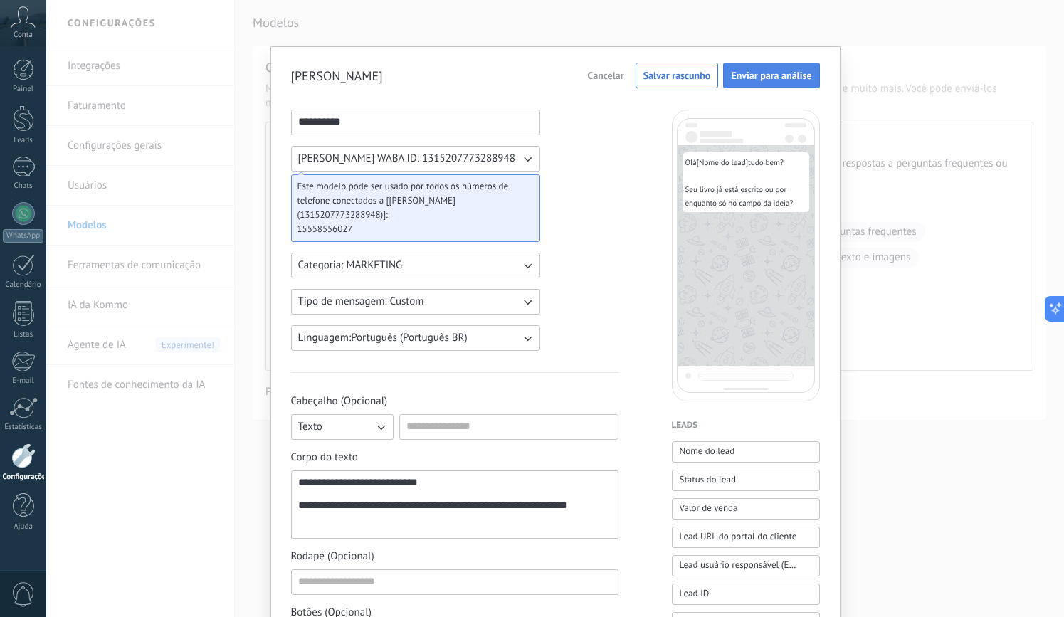
click at [773, 79] on span "Enviar para análise" at bounding box center [771, 75] width 80 height 10
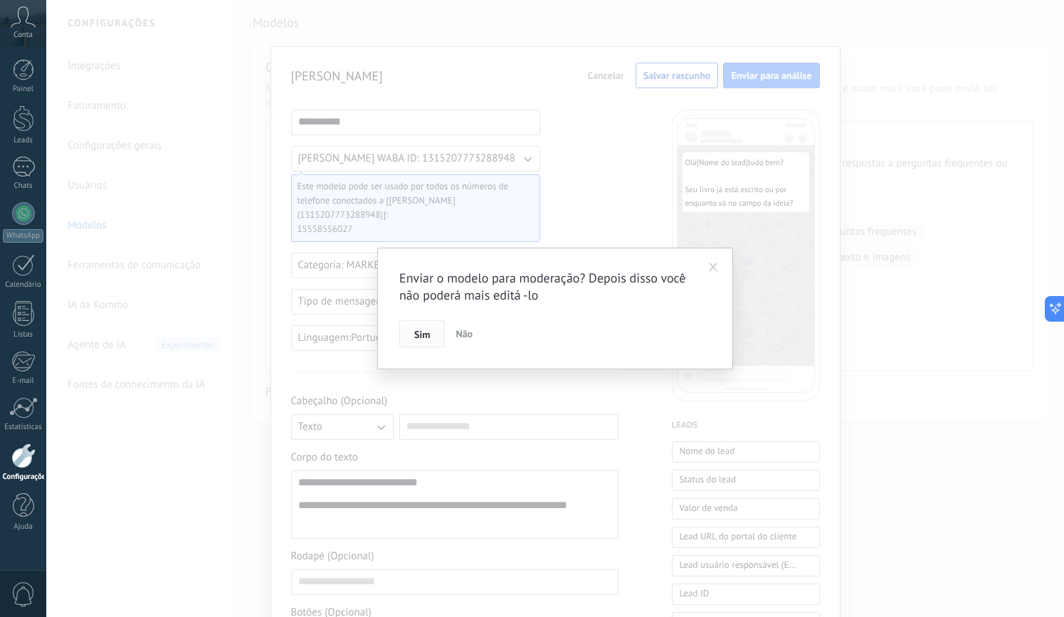
click at [420, 337] on span "Sim" at bounding box center [422, 335] width 16 height 10
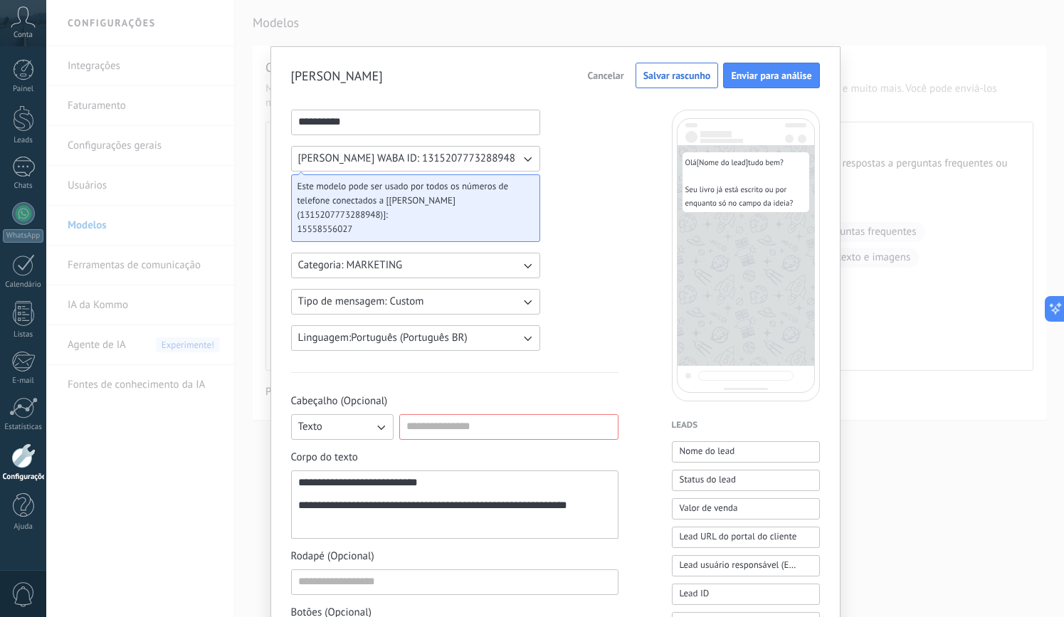
click at [381, 424] on icon "button" at bounding box center [381, 427] width 14 height 14
click at [368, 429] on li "Sem cabeçalho" at bounding box center [338, 427] width 110 height 24
click at [739, 75] on span "Enviar para análise" at bounding box center [771, 75] width 80 height 10
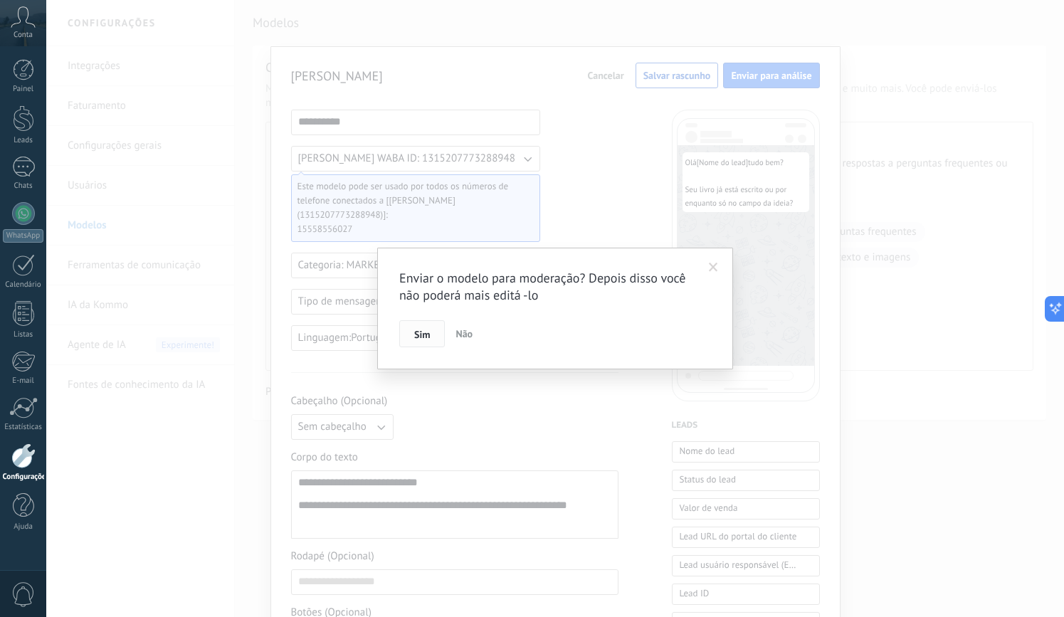
click at [425, 330] on span "Sim" at bounding box center [422, 335] width 16 height 10
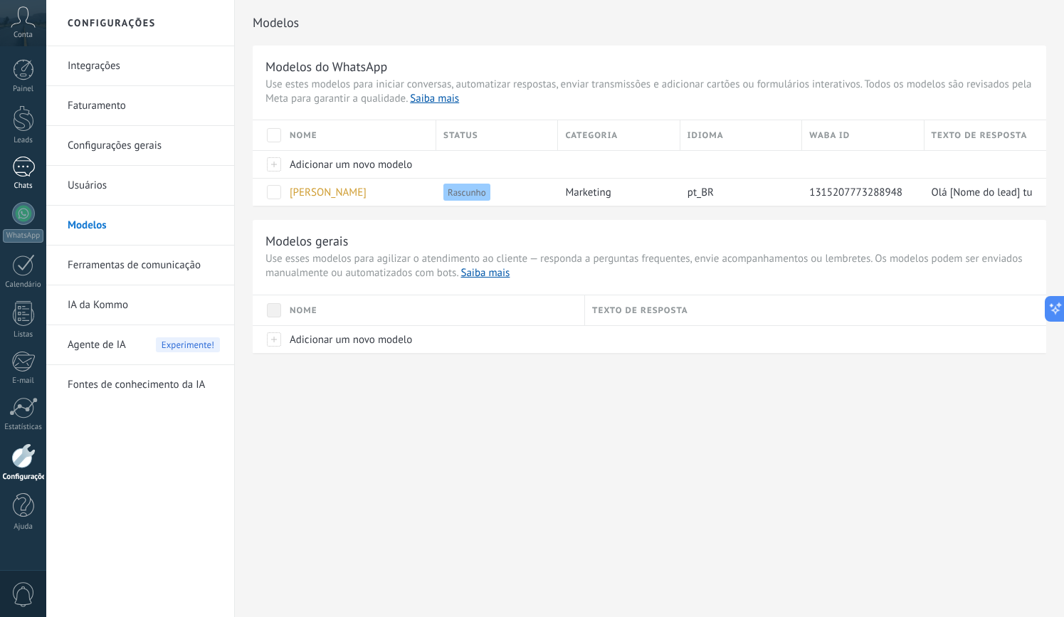
click at [28, 162] on div at bounding box center [23, 167] width 23 height 21
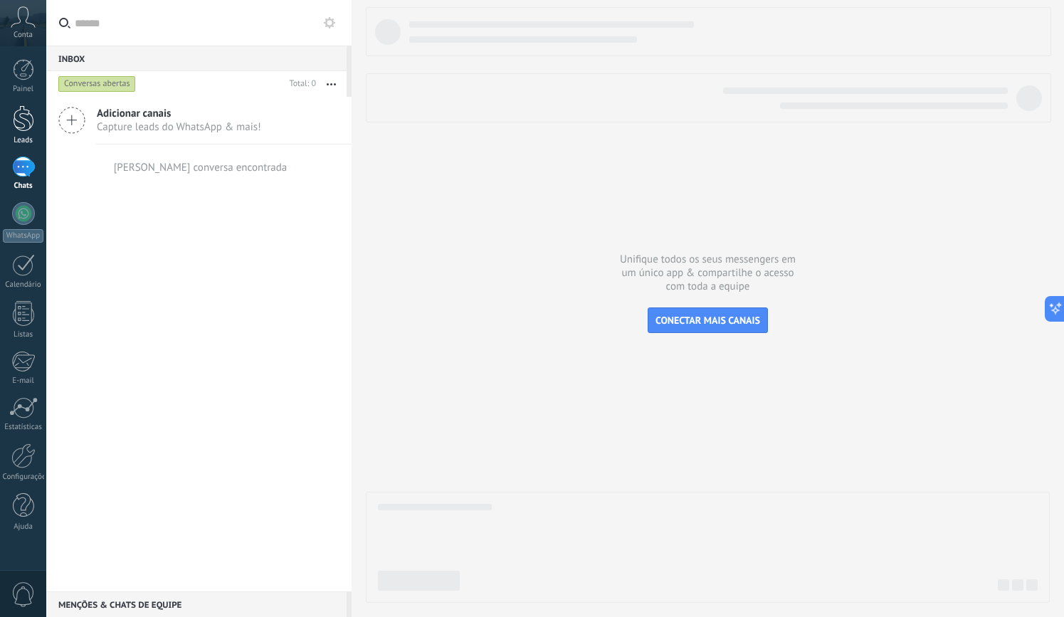
click at [28, 122] on div at bounding box center [23, 118] width 21 height 26
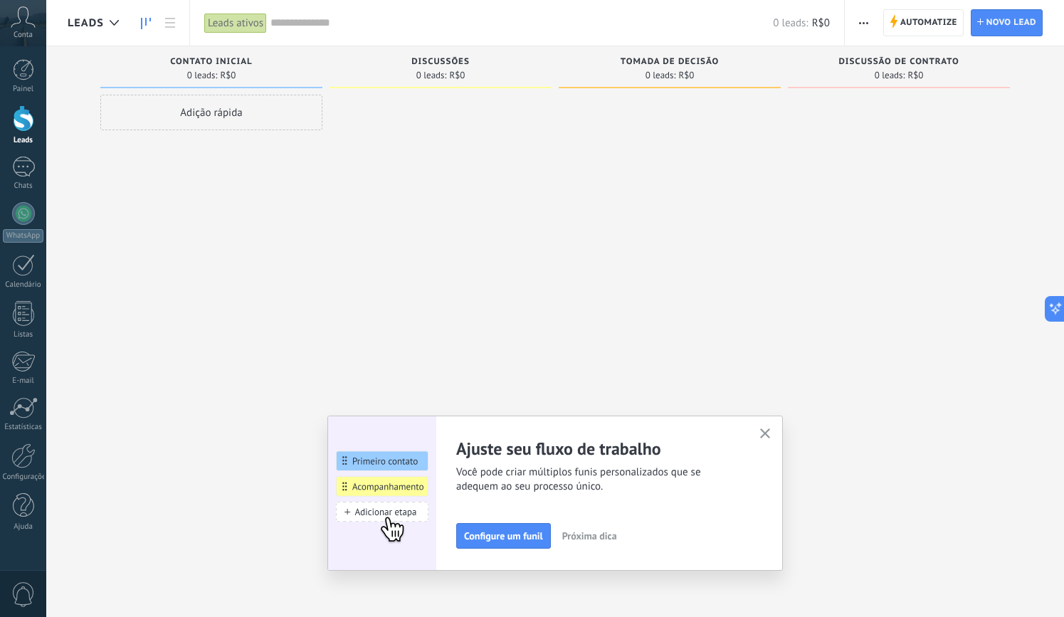
click at [262, 110] on div "Adição rápida" at bounding box center [211, 113] width 222 height 36
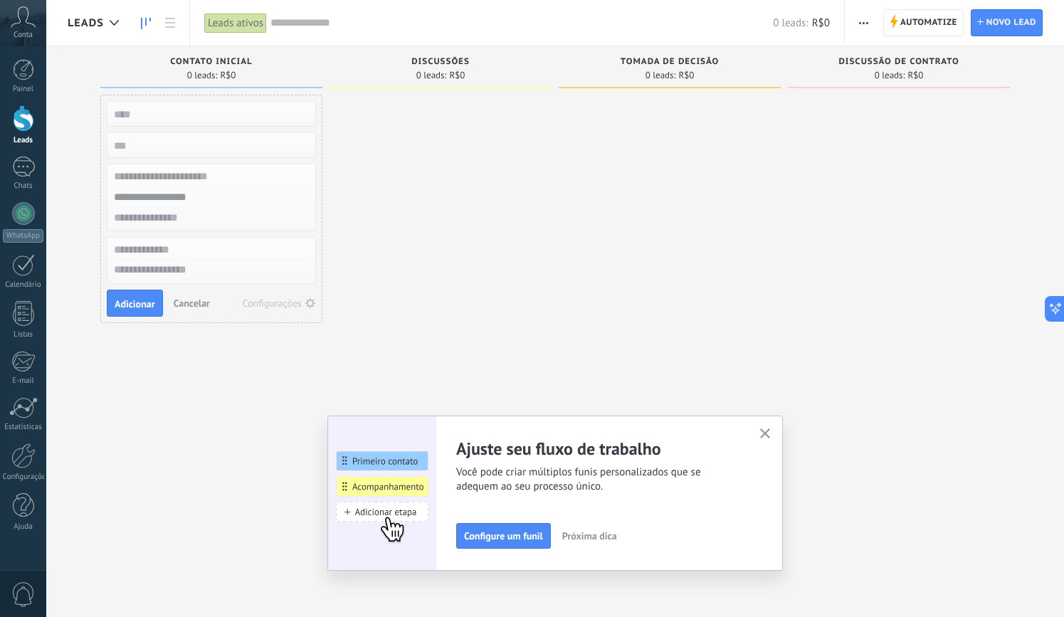
click at [191, 310] on button "Cancelar" at bounding box center [192, 302] width 48 height 21
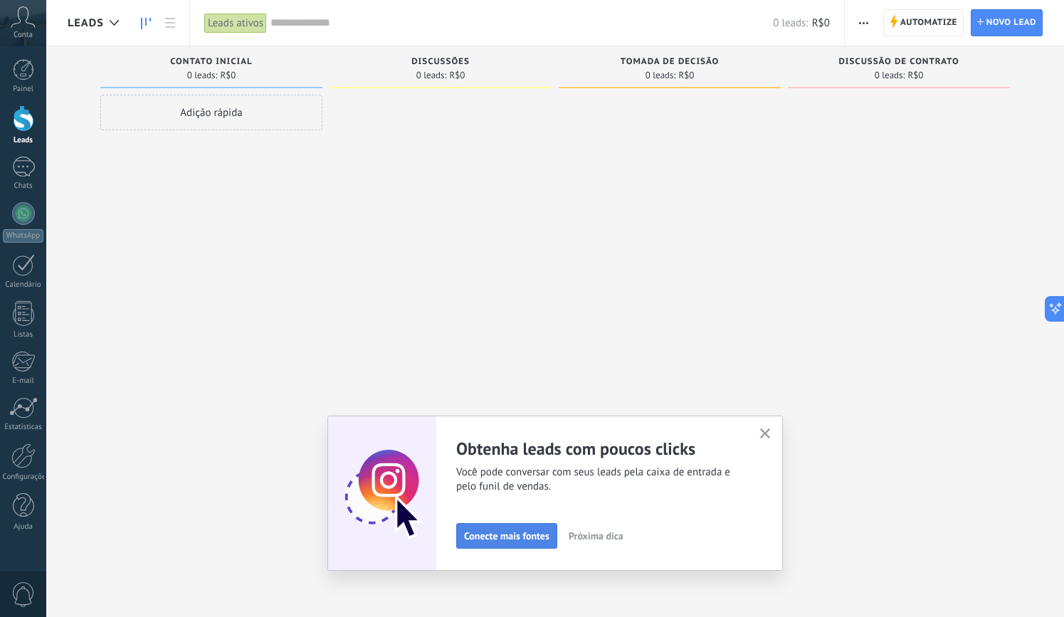
click at [520, 534] on span "Conecte mais fontes" at bounding box center [506, 536] width 85 height 10
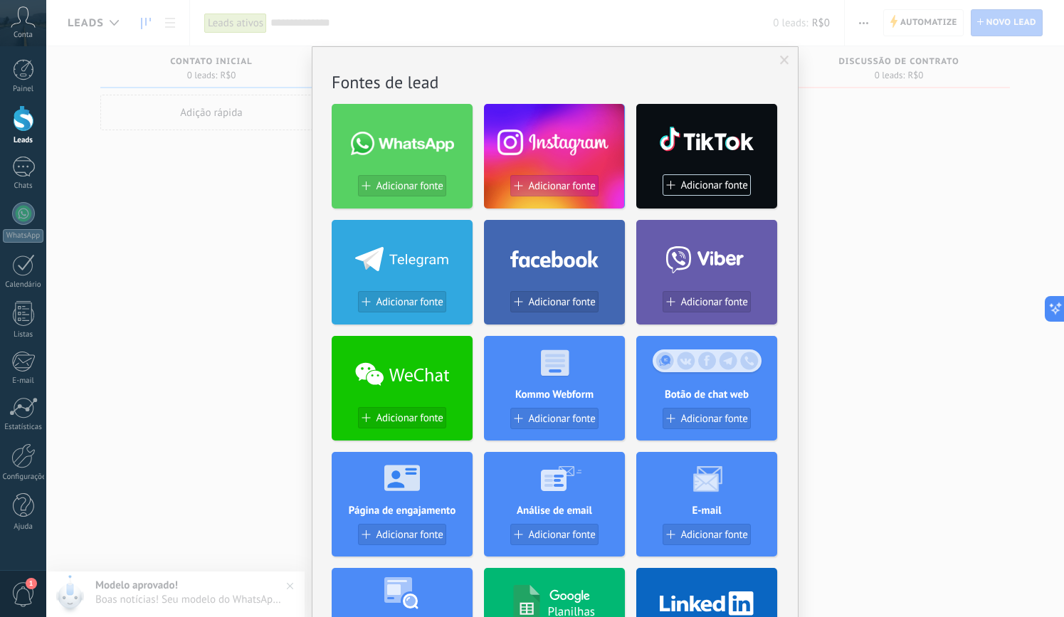
click at [563, 183] on span "Adicionar fonte" at bounding box center [561, 186] width 67 height 12
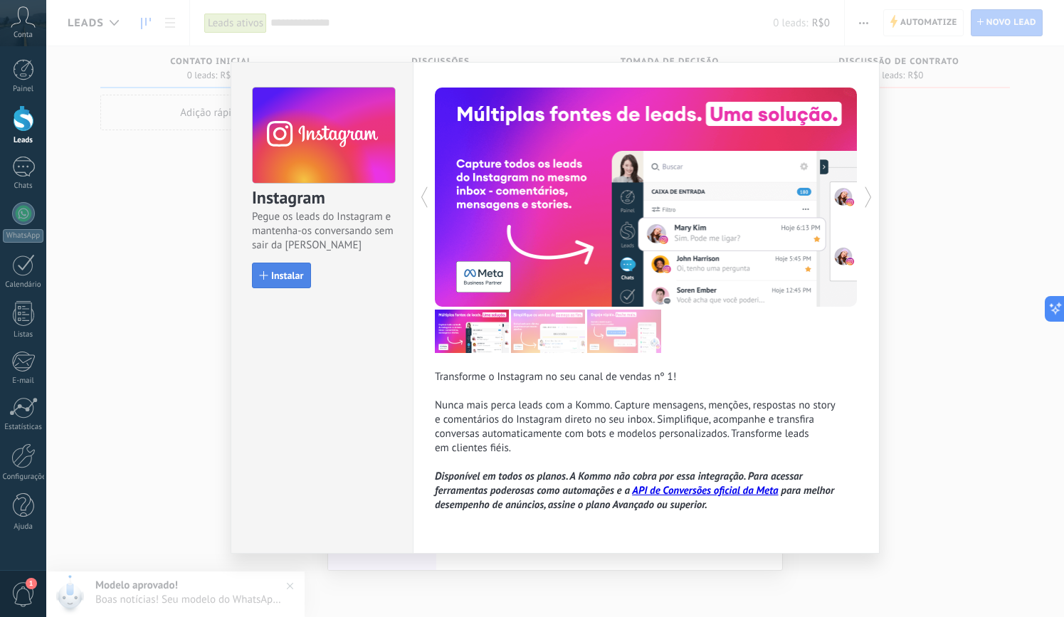
click at [290, 274] on span "Instalar" at bounding box center [287, 275] width 32 height 10
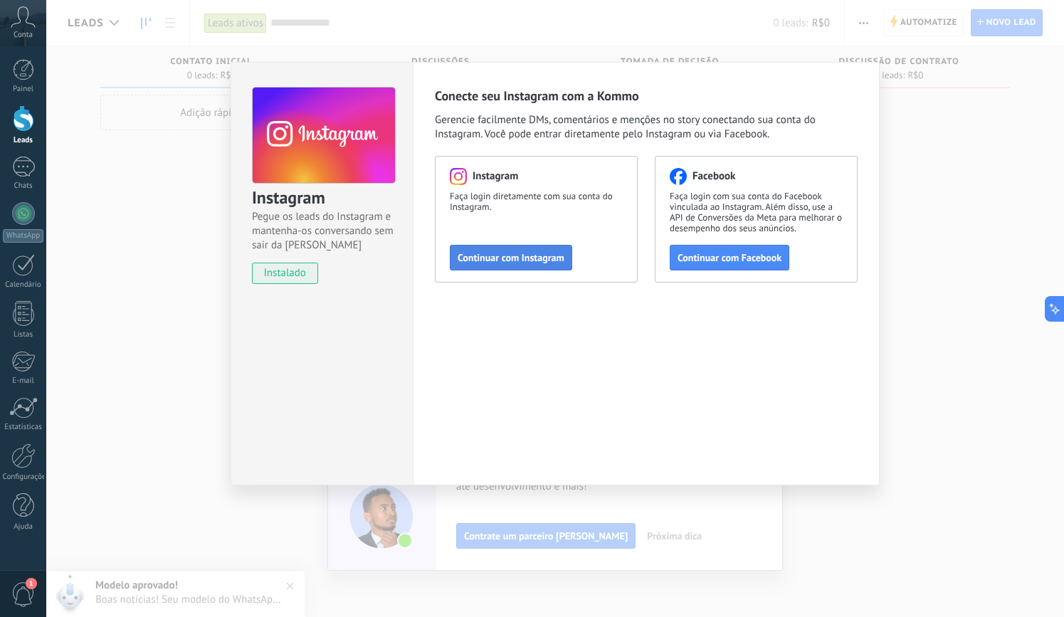
click at [544, 261] on span "Continuar com Instagram" at bounding box center [511, 258] width 107 height 10
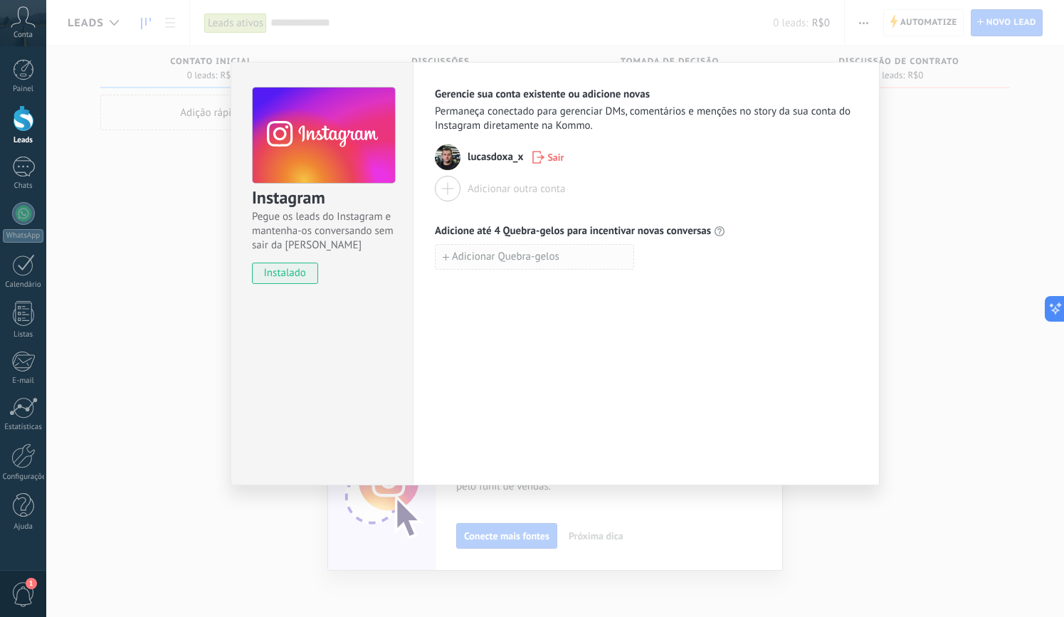
click at [549, 252] on span "Adicionar Quebra-gelos" at bounding box center [505, 257] width 107 height 10
type input "****"
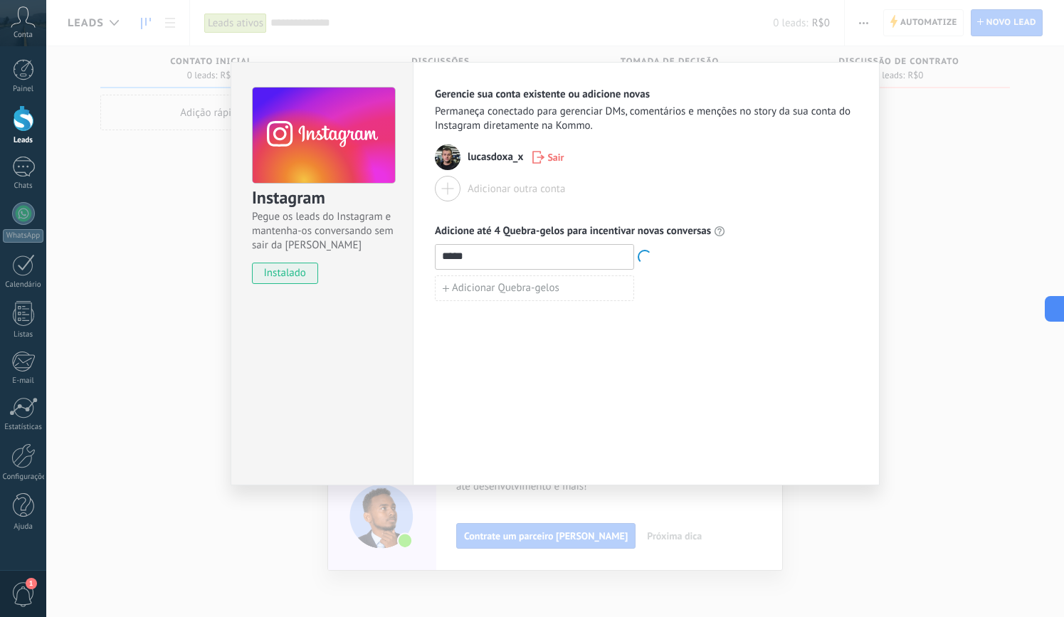
click at [602, 381] on div "Gerencie sua conta existente ou adicione novas Permaneça conectado para gerenci…" at bounding box center [646, 273] width 467 height 423
click at [449, 189] on div at bounding box center [448, 189] width 26 height 26
click at [527, 184] on div "Adicionar outra conta" at bounding box center [516, 189] width 97 height 14
click at [728, 553] on div "Instagram Pegue os leads do Instagram e mantenha-os conversando sem sair da Kom…" at bounding box center [555, 308] width 1018 height 617
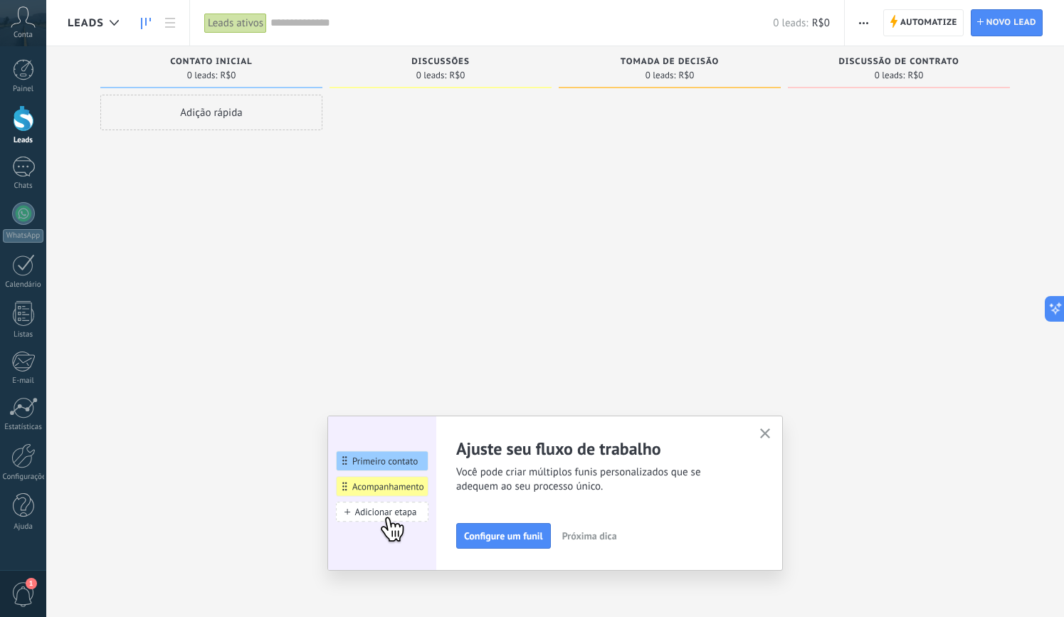
click at [761, 434] on icon "button" at bounding box center [765, 433] width 11 height 11
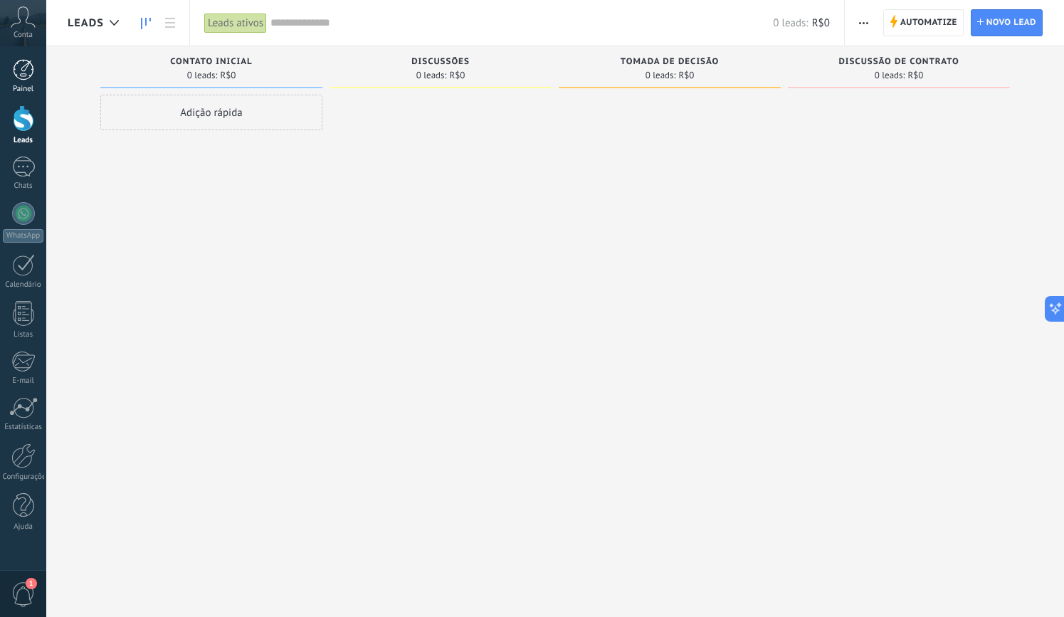
click at [21, 63] on div at bounding box center [23, 69] width 21 height 21
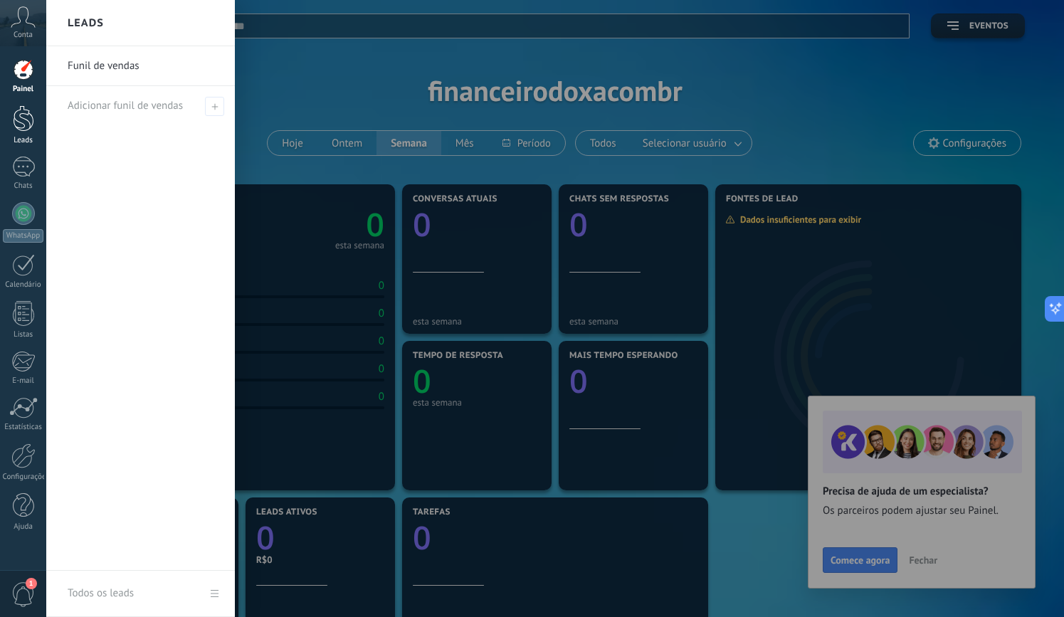
click at [17, 117] on div at bounding box center [23, 118] width 21 height 26
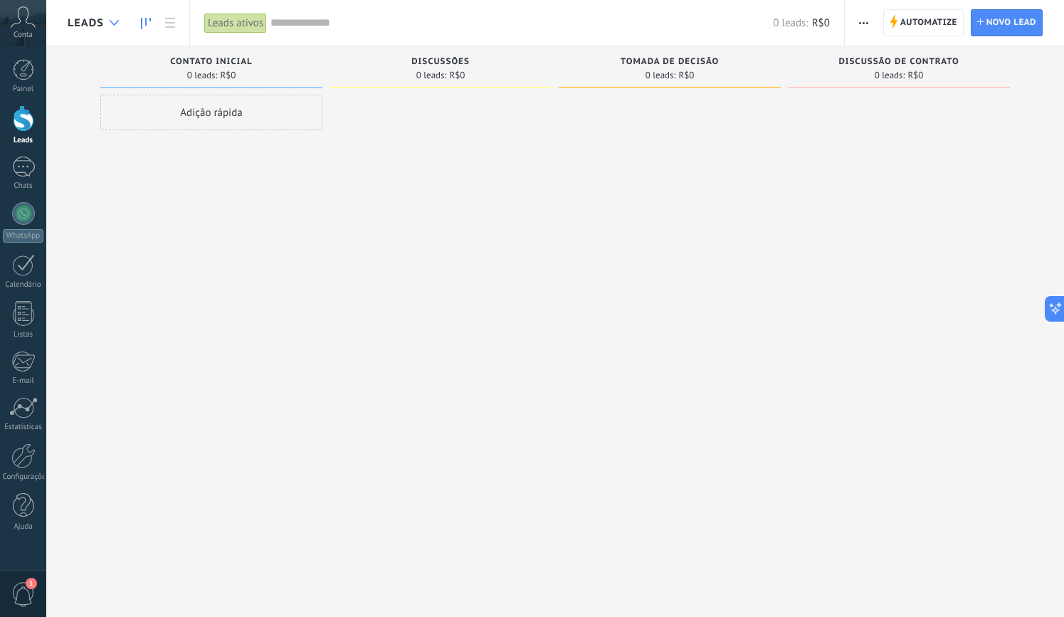
click at [110, 22] on icon at bounding box center [114, 23] width 9 height 6
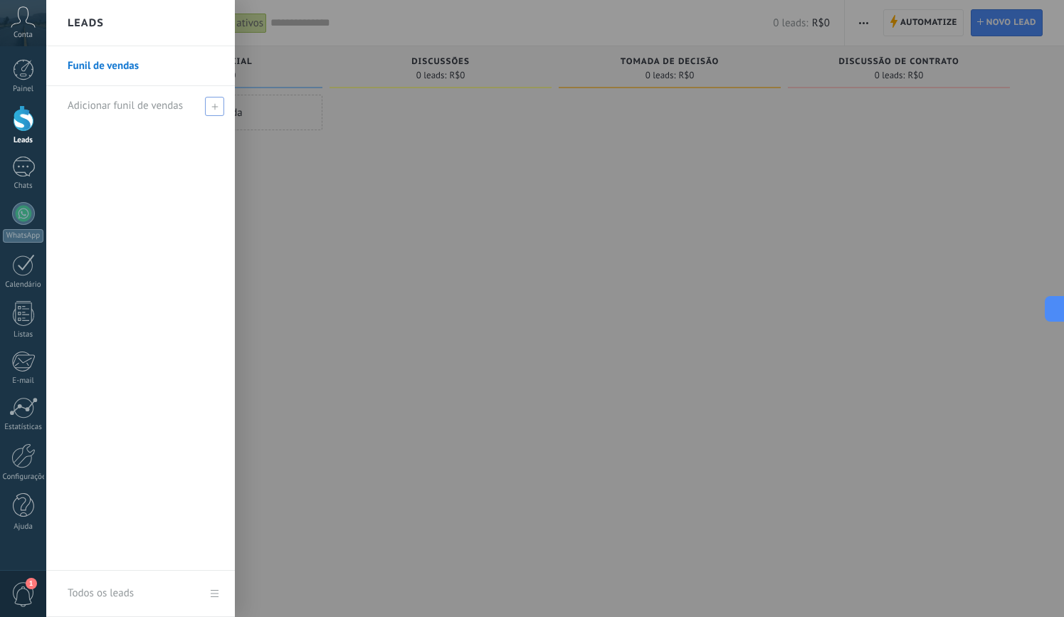
click at [175, 112] on span "Adicionar funil de vendas" at bounding box center [125, 106] width 115 height 14
click at [303, 198] on div at bounding box center [578, 308] width 1064 height 617
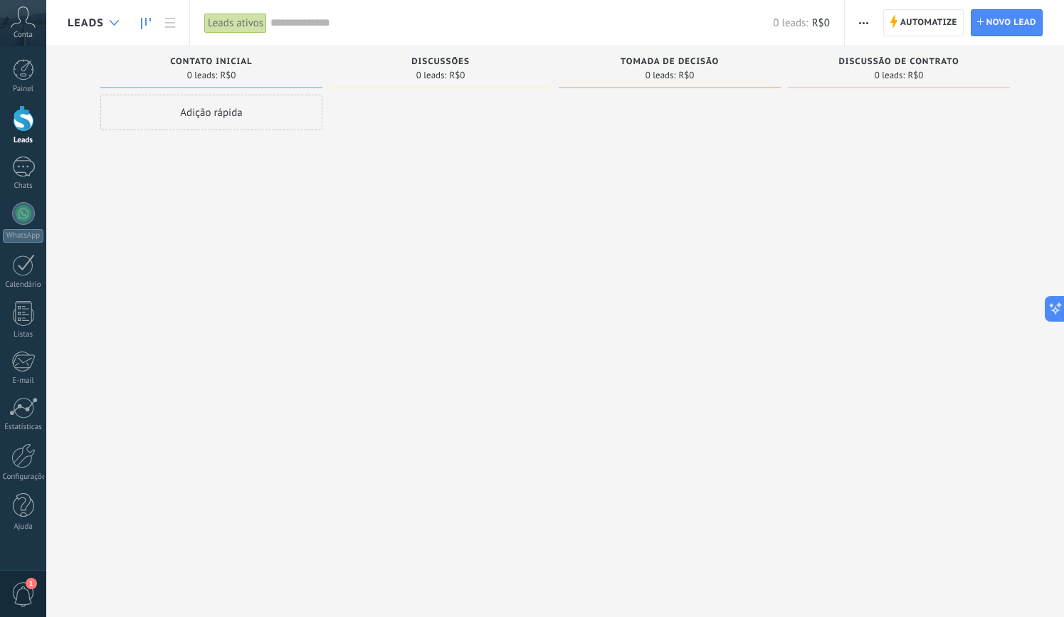
click at [115, 32] on div at bounding box center [113, 23] width 23 height 28
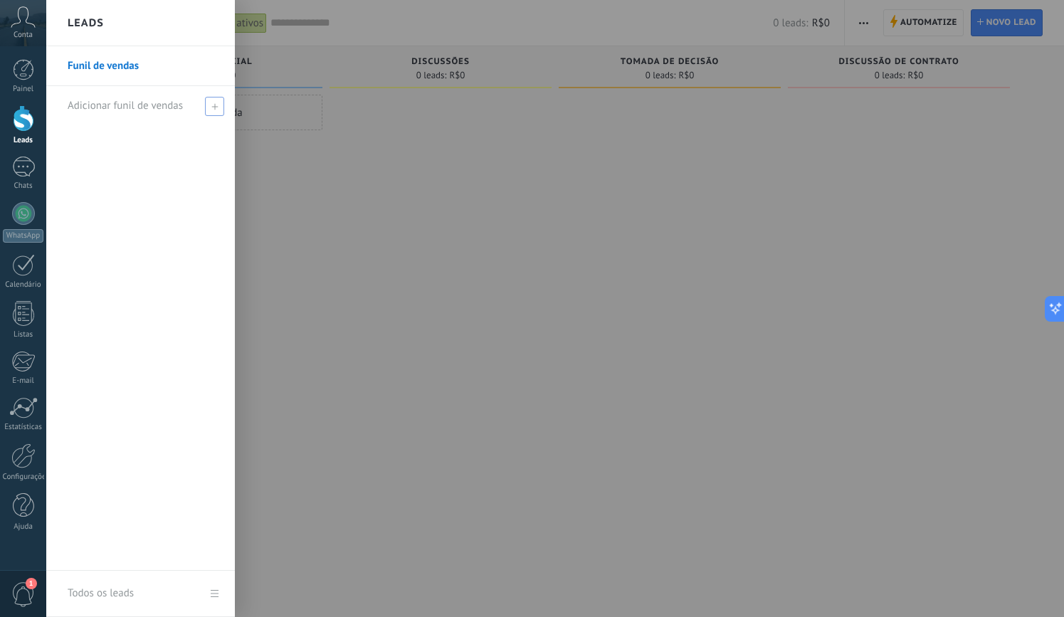
click at [149, 117] on div "Adicionar funil de vendas" at bounding box center [144, 105] width 153 height 39
type input "****"
click at [215, 97] on span at bounding box center [217, 106] width 16 height 18
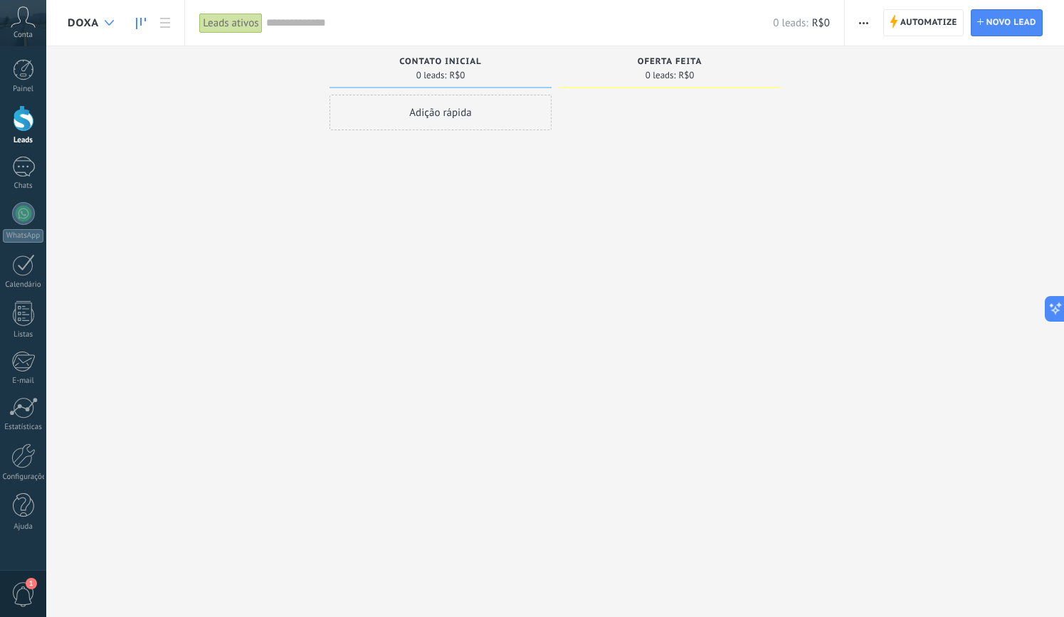
click at [116, 13] on div at bounding box center [108, 23] width 23 height 28
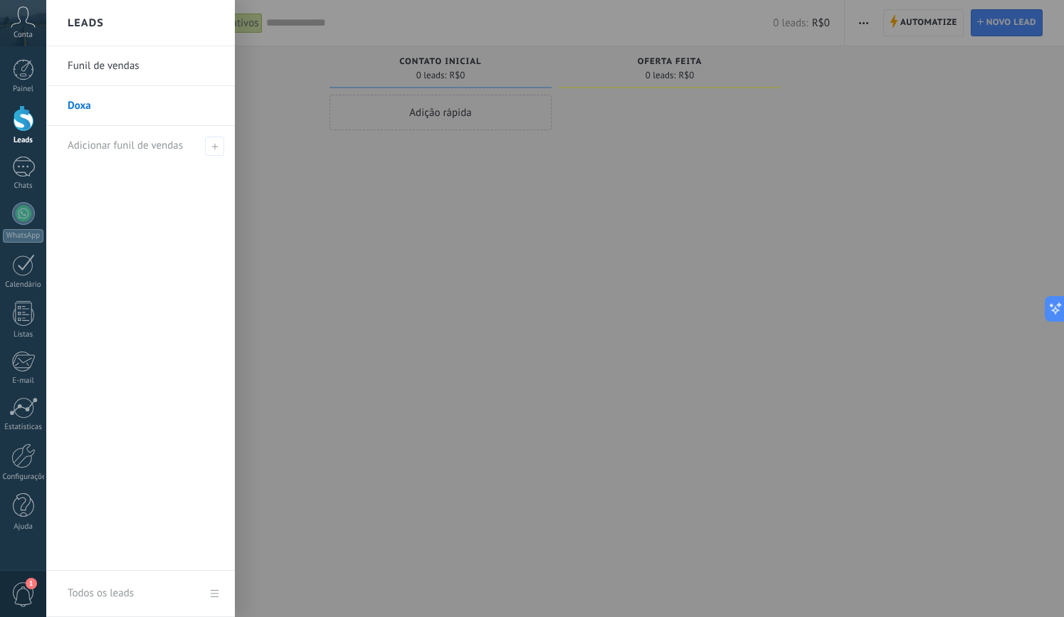
click at [125, 63] on link "Funil de vendas" at bounding box center [144, 66] width 153 height 40
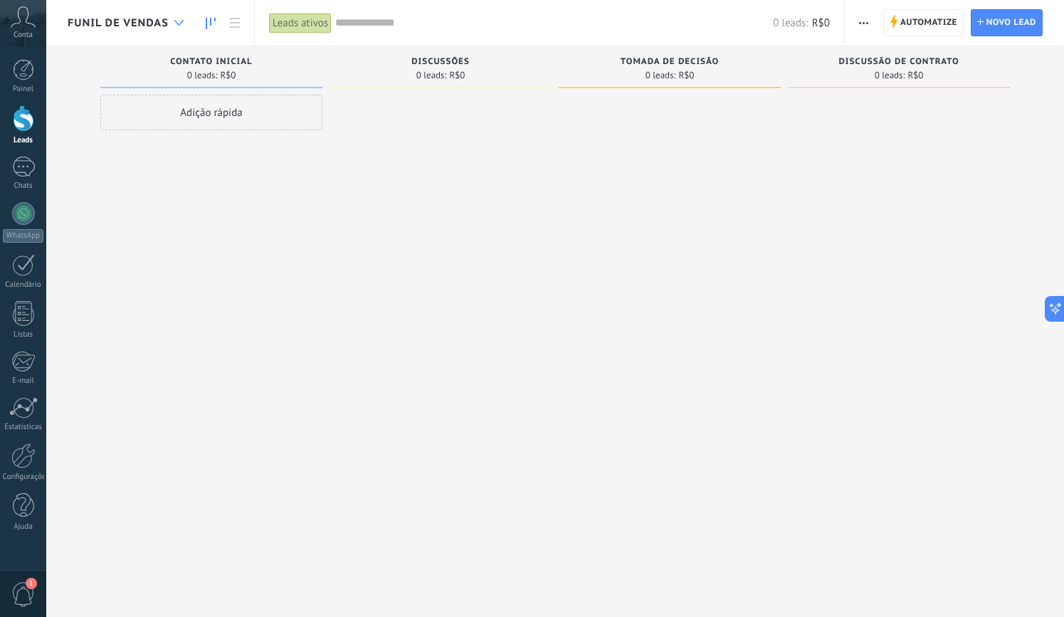
click at [189, 24] on div at bounding box center [178, 23] width 23 height 28
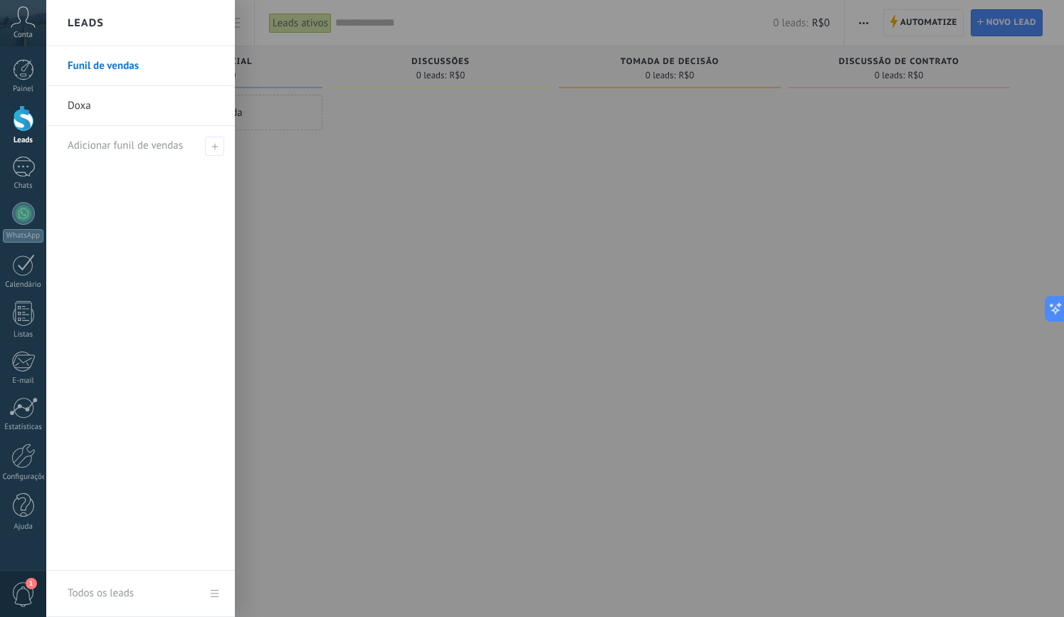
click at [110, 60] on link "Funil de vendas" at bounding box center [144, 66] width 153 height 40
click at [26, 317] on div at bounding box center [23, 313] width 21 height 25
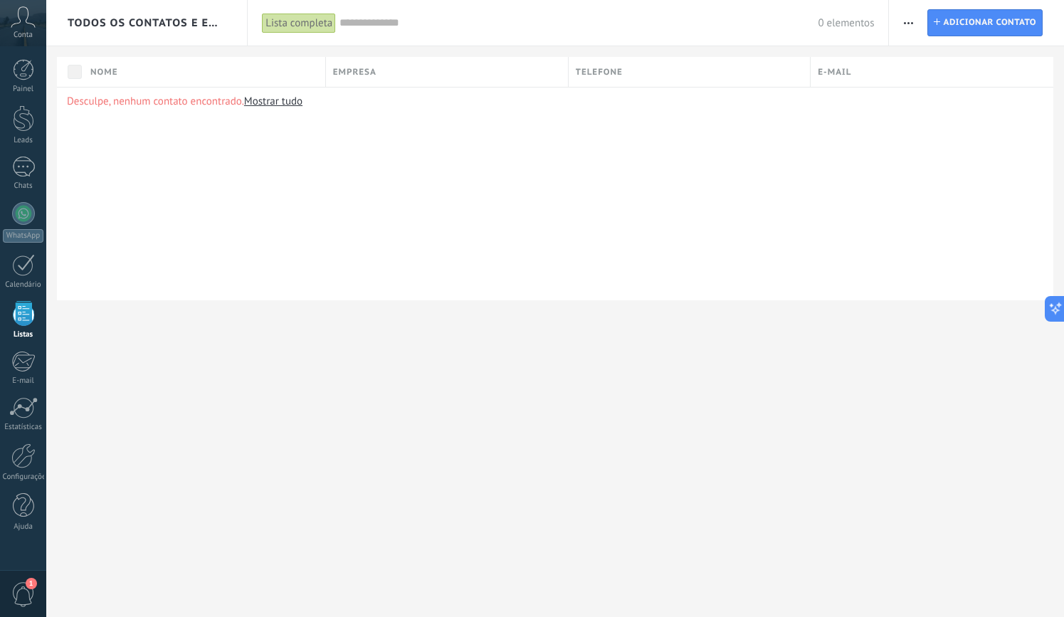
click at [31, 32] on span "Conta" at bounding box center [23, 35] width 19 height 9
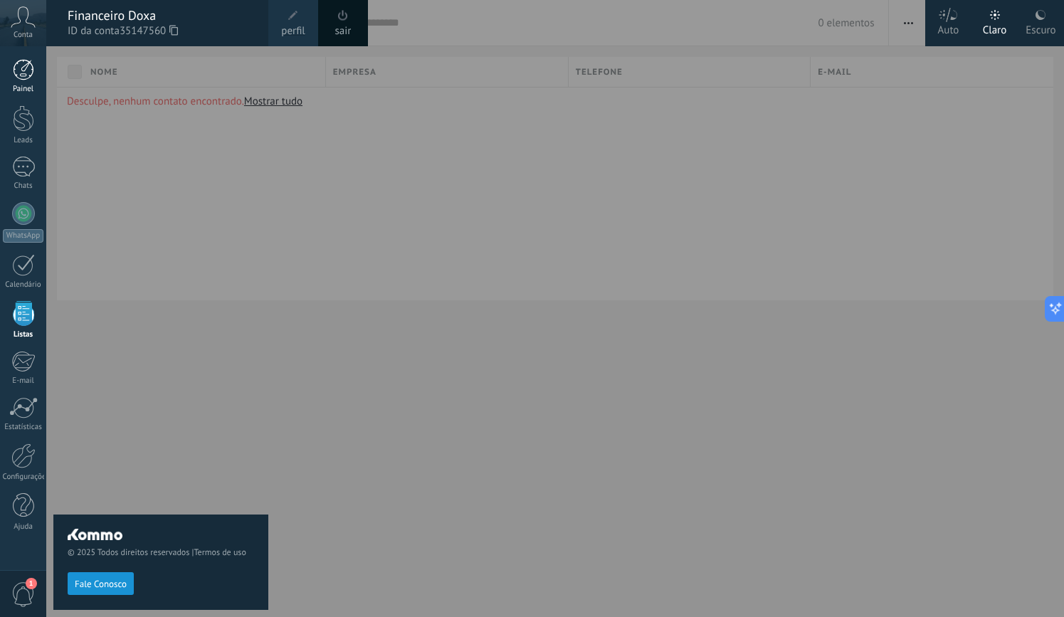
click at [27, 69] on div at bounding box center [23, 69] width 21 height 21
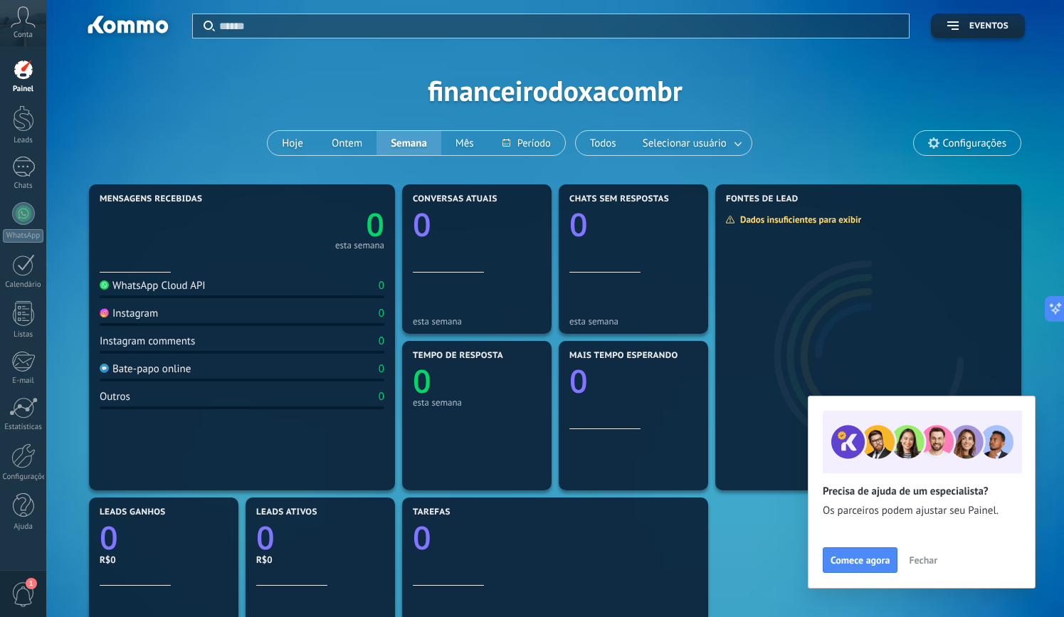
click at [149, 315] on div "Instagram" at bounding box center [129, 314] width 58 height 14
click at [13, 463] on div at bounding box center [23, 455] width 24 height 25
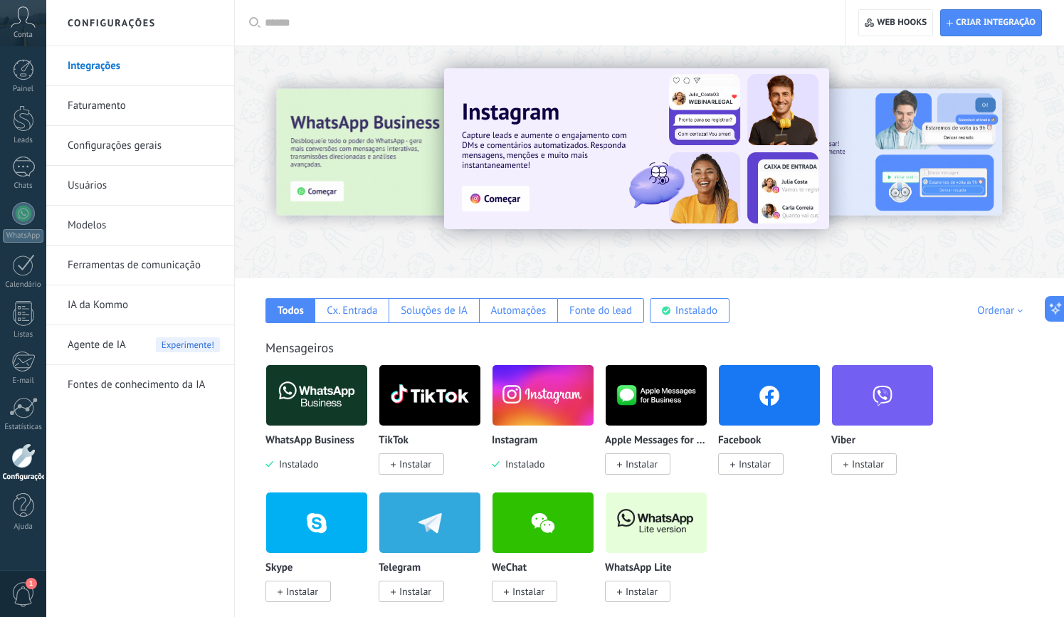
click at [560, 392] on img at bounding box center [542, 395] width 101 height 69
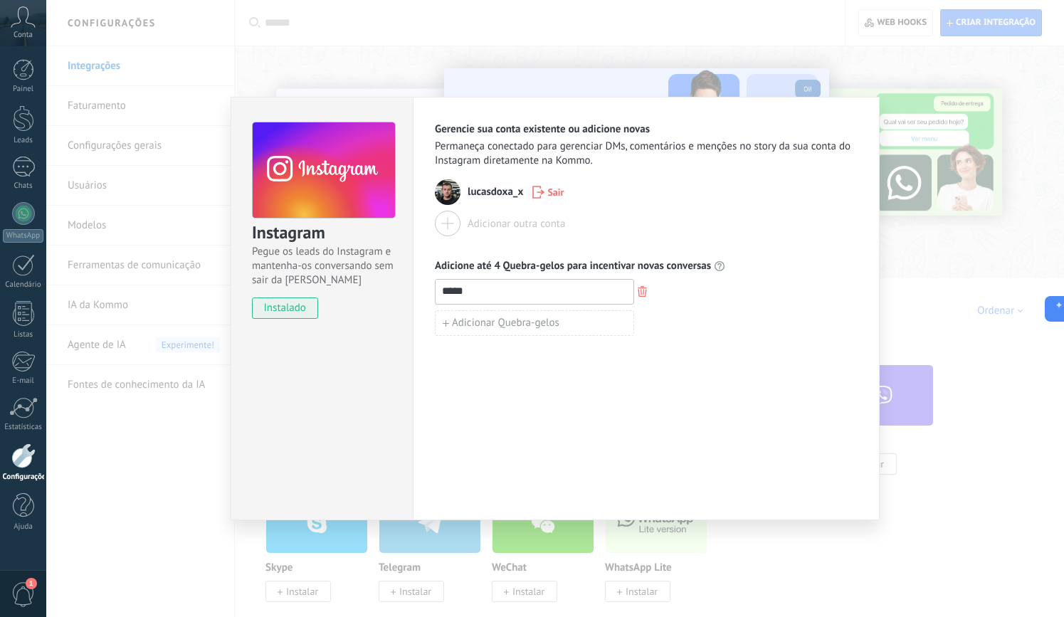
click at [450, 216] on div at bounding box center [448, 224] width 26 height 26
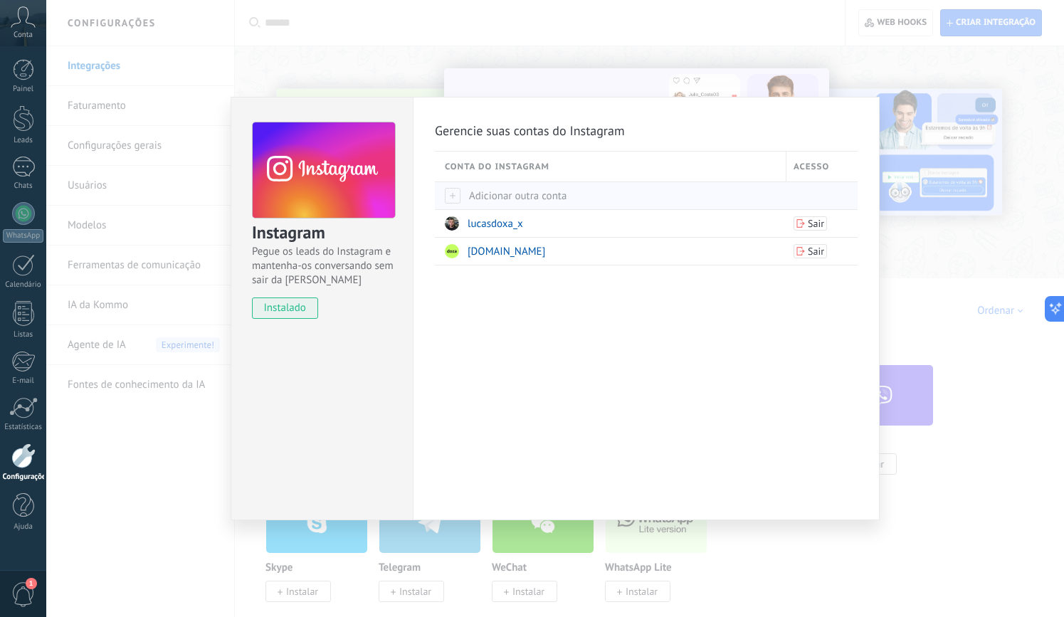
click at [592, 187] on div "Adicionar outra conta" at bounding box center [612, 195] width 334 height 27
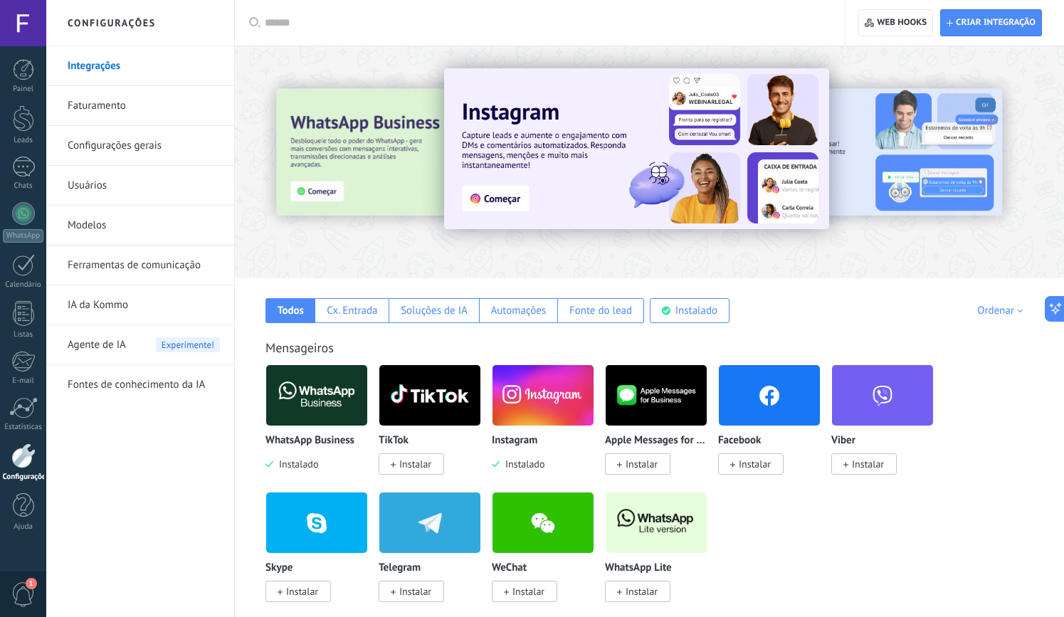
click at [563, 399] on img at bounding box center [542, 395] width 101 height 69
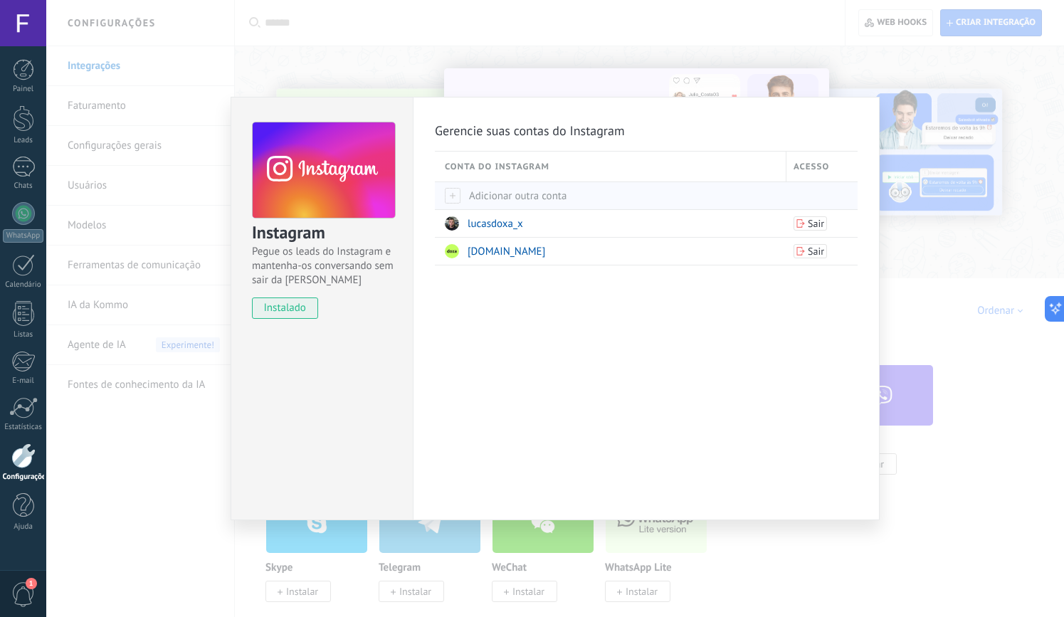
click at [544, 196] on span "Adicionar outra conta" at bounding box center [506, 196] width 122 height 14
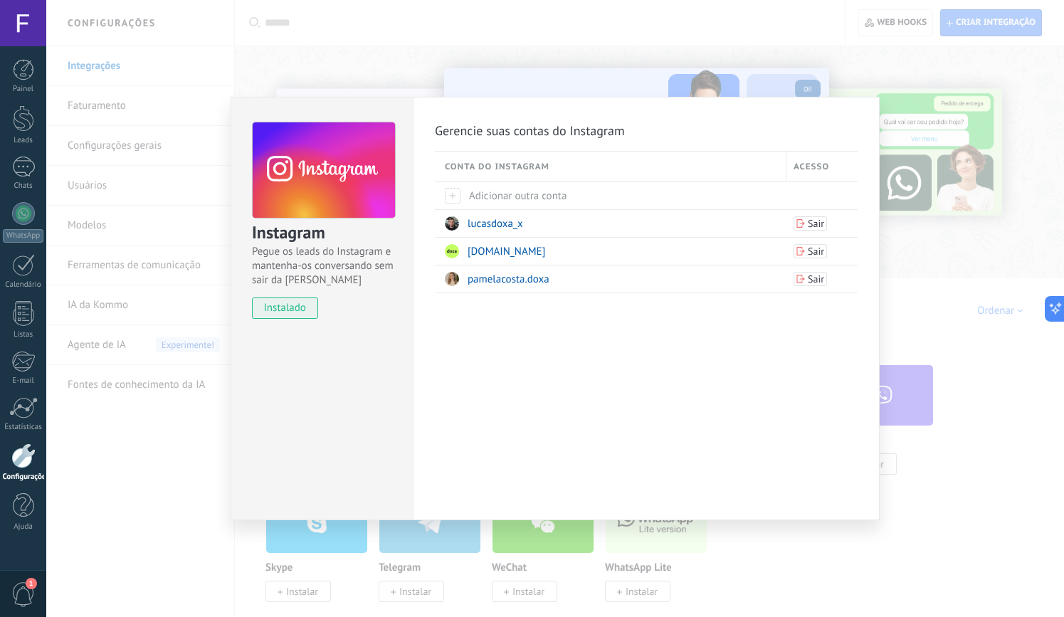
click at [473, 30] on div "Instagram Pegue os leads do Instagram e mantenha-os conversando sem sair da Kom…" at bounding box center [555, 308] width 1018 height 617
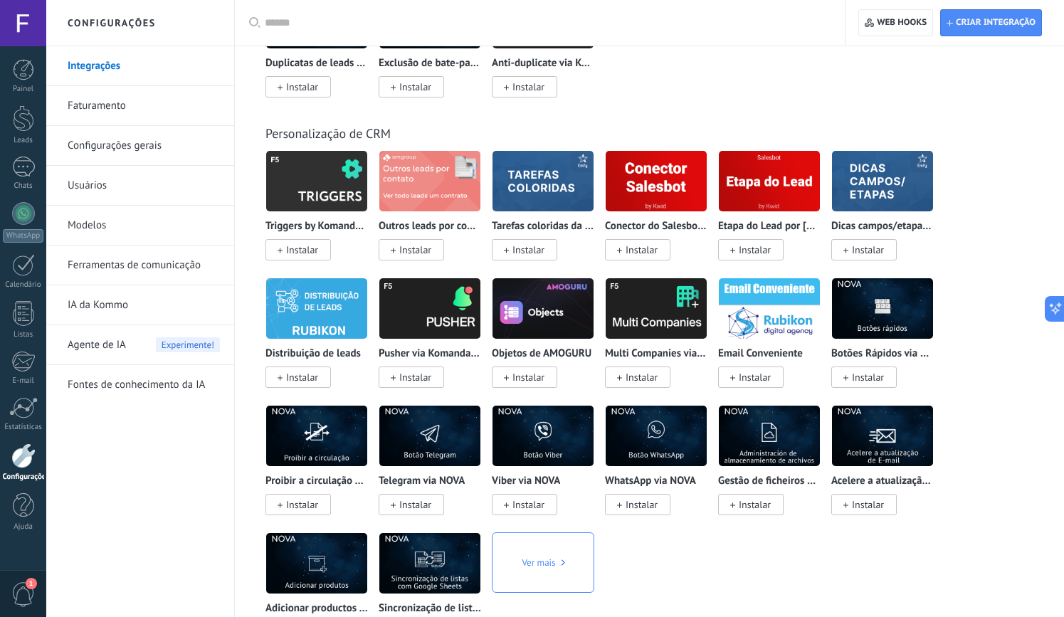
scroll to position [5905, 0]
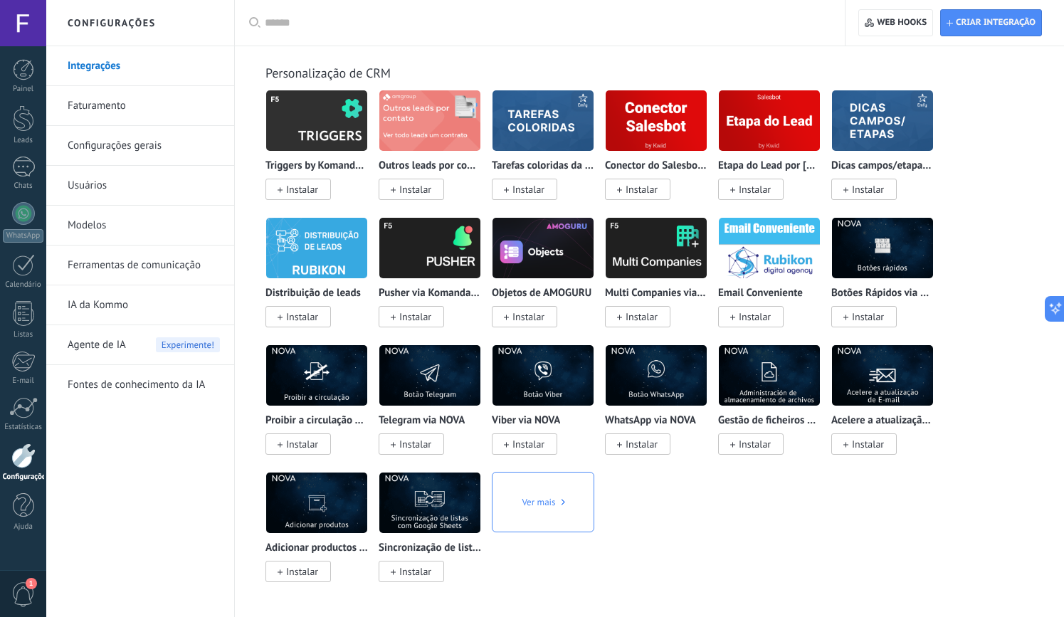
click at [312, 315] on span "Instalar" at bounding box center [302, 316] width 32 height 13
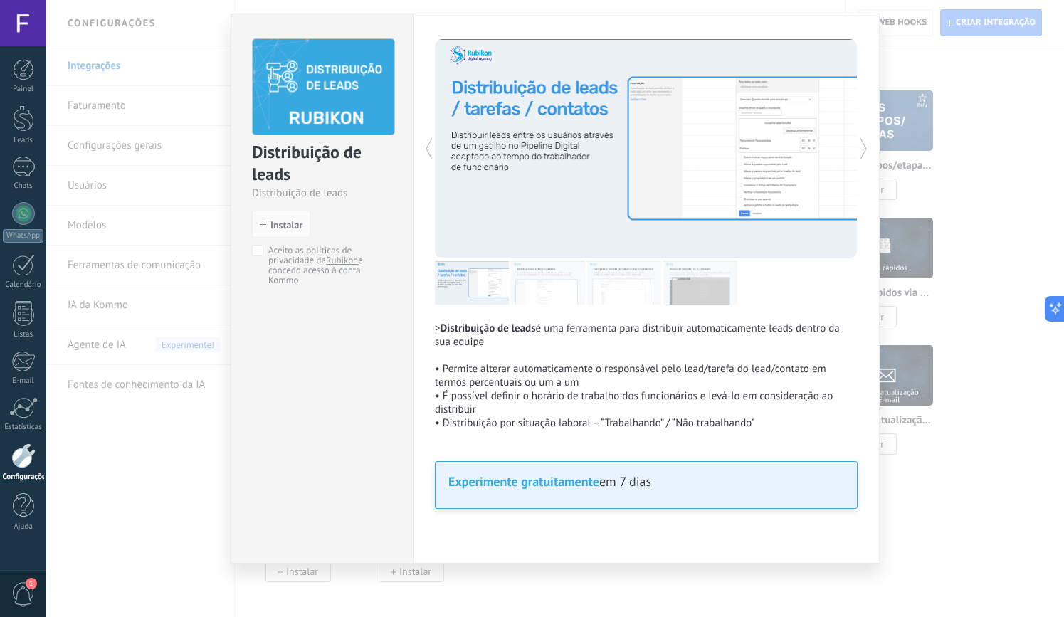
scroll to position [0, 0]
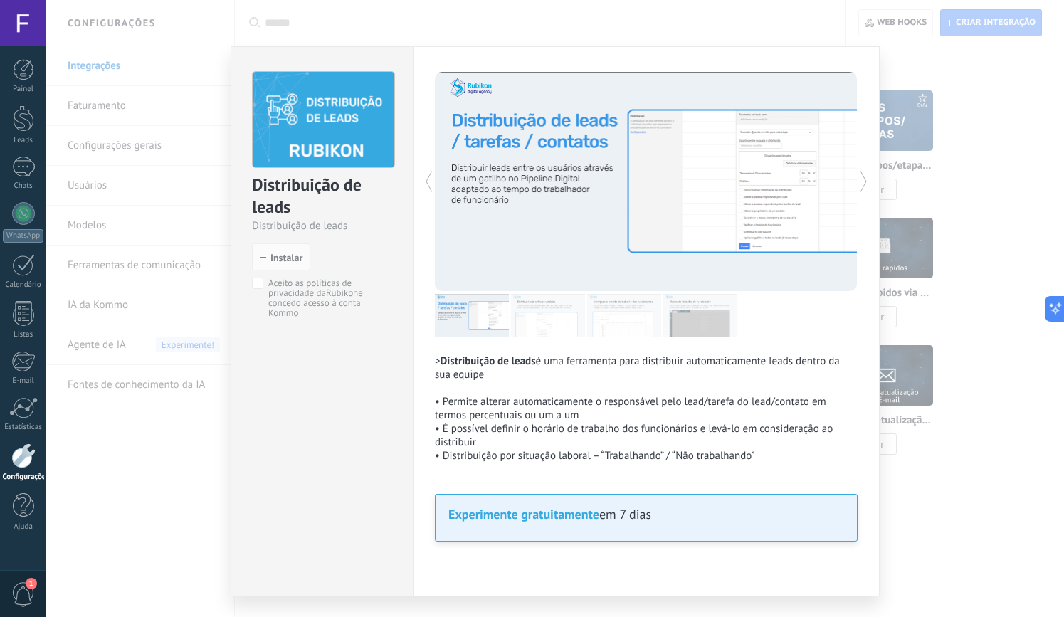
click at [853, 178] on icon at bounding box center [863, 181] width 25 height 28
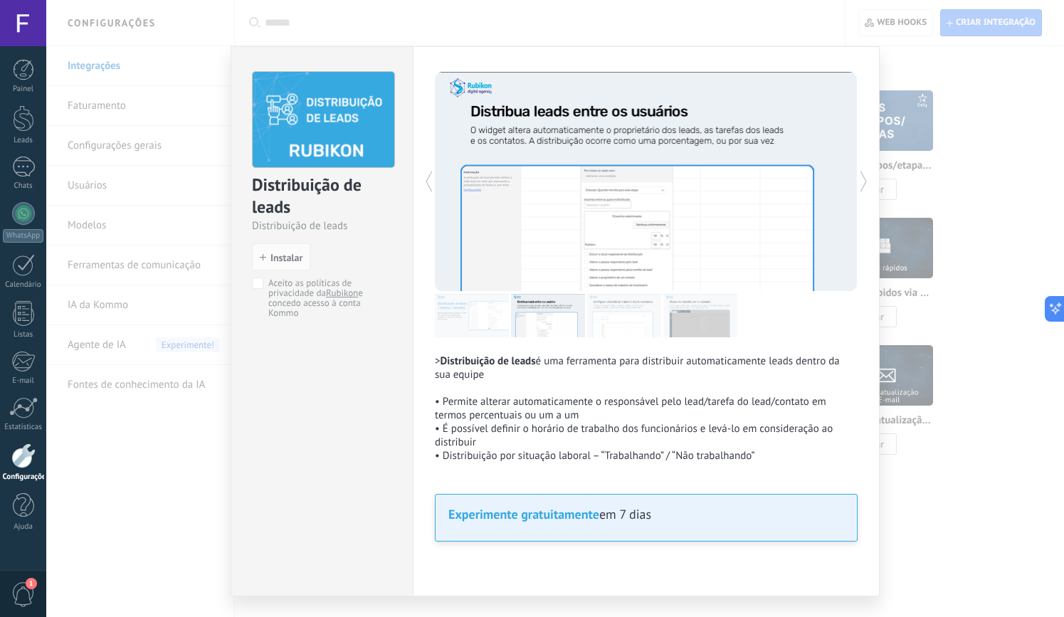
click at [853, 178] on icon at bounding box center [863, 181] width 25 height 28
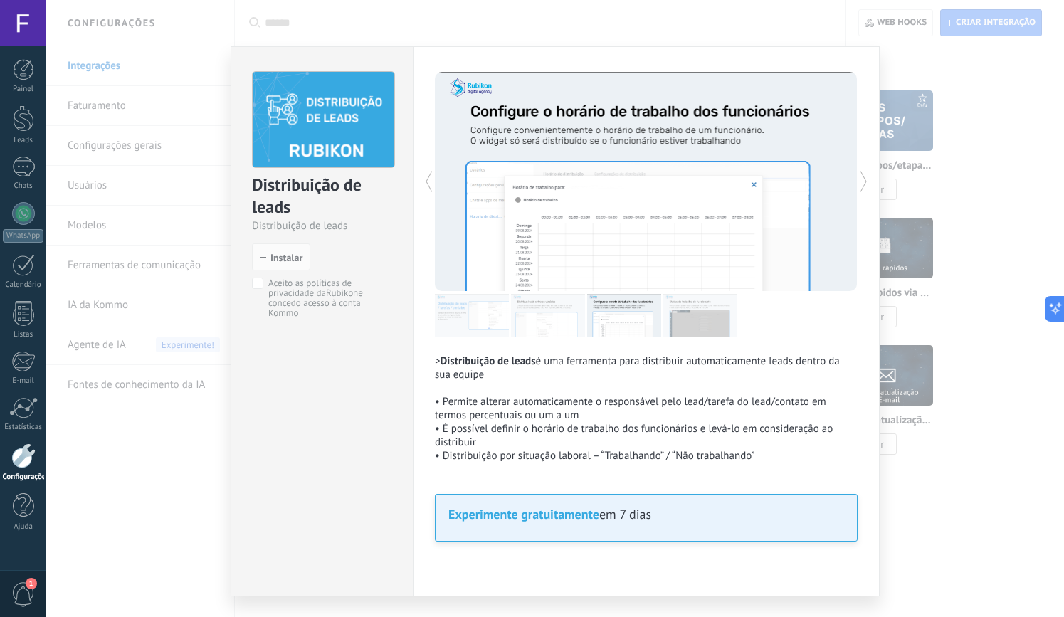
click at [853, 178] on icon at bounding box center [863, 181] width 25 height 28
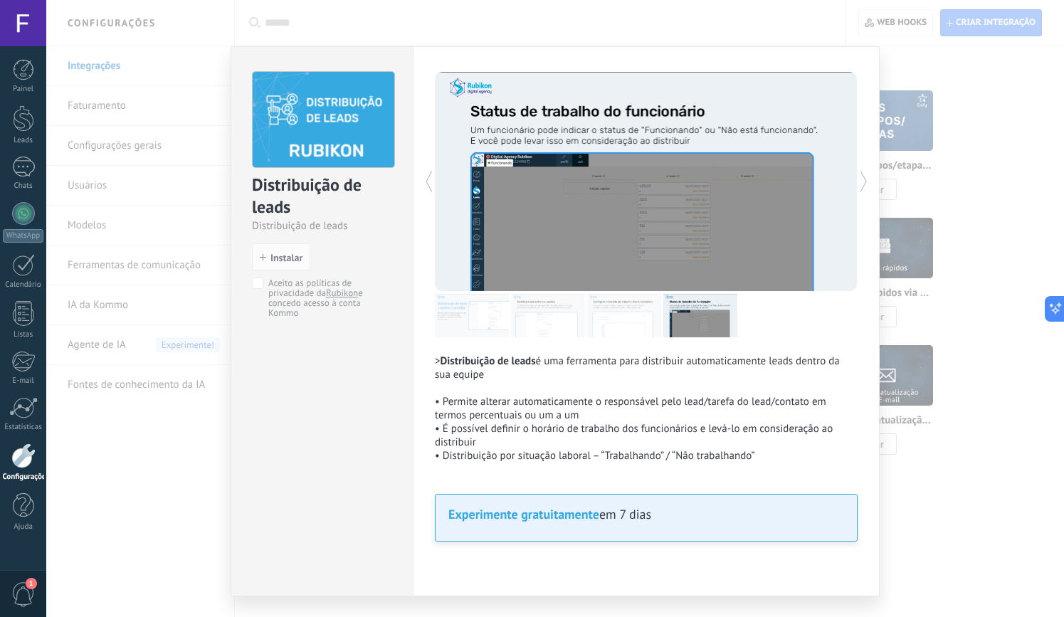
click at [853, 178] on icon at bounding box center [863, 181] width 25 height 28
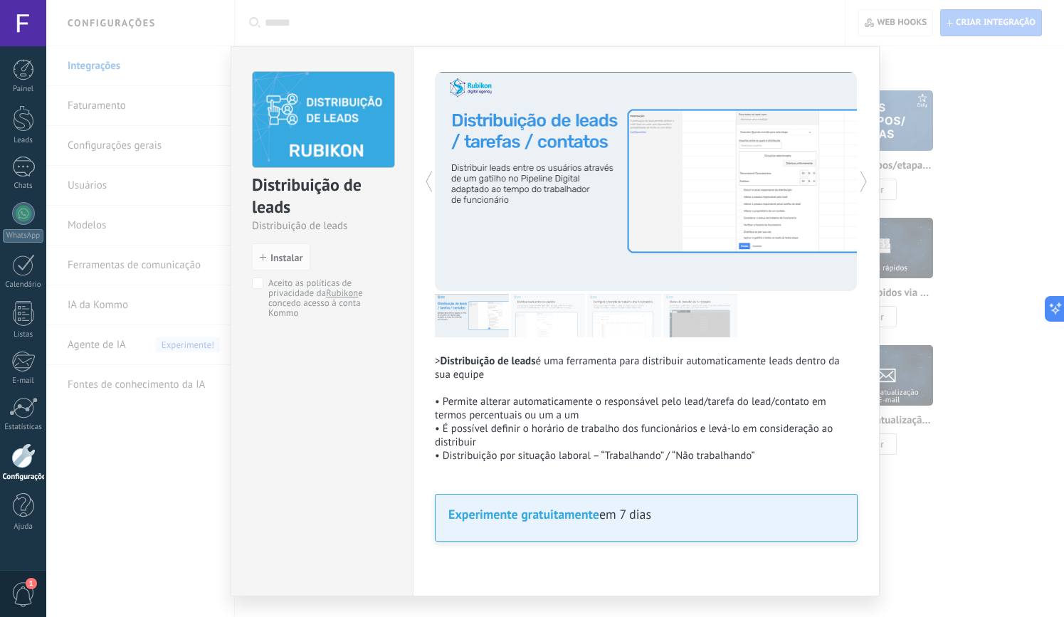
click at [853, 178] on icon at bounding box center [863, 181] width 25 height 28
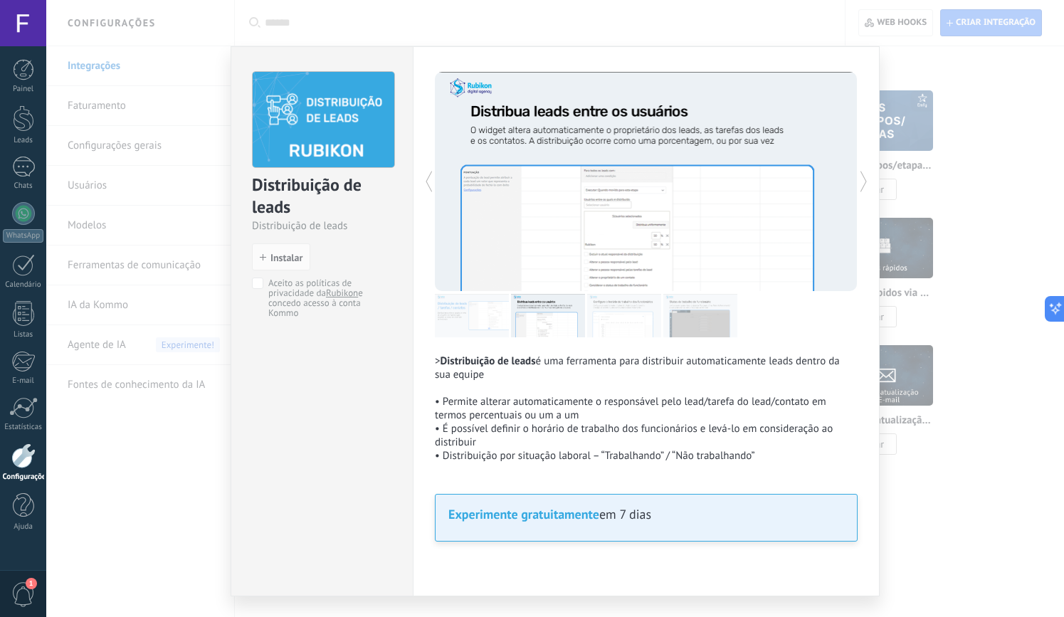
click at [853, 178] on icon at bounding box center [863, 181] width 25 height 28
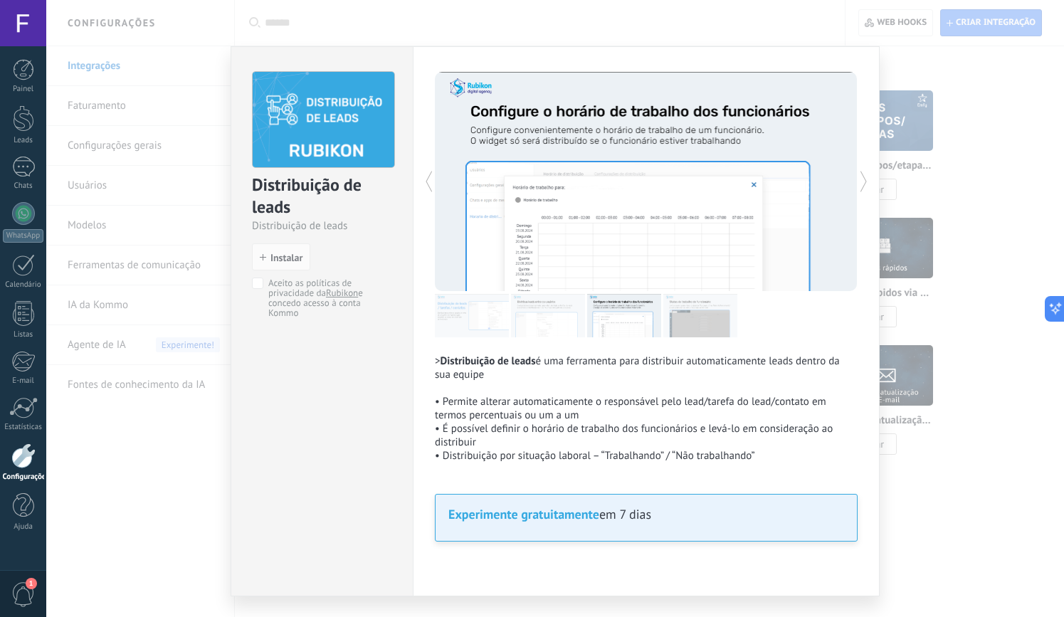
click at [853, 178] on icon at bounding box center [863, 181] width 25 height 28
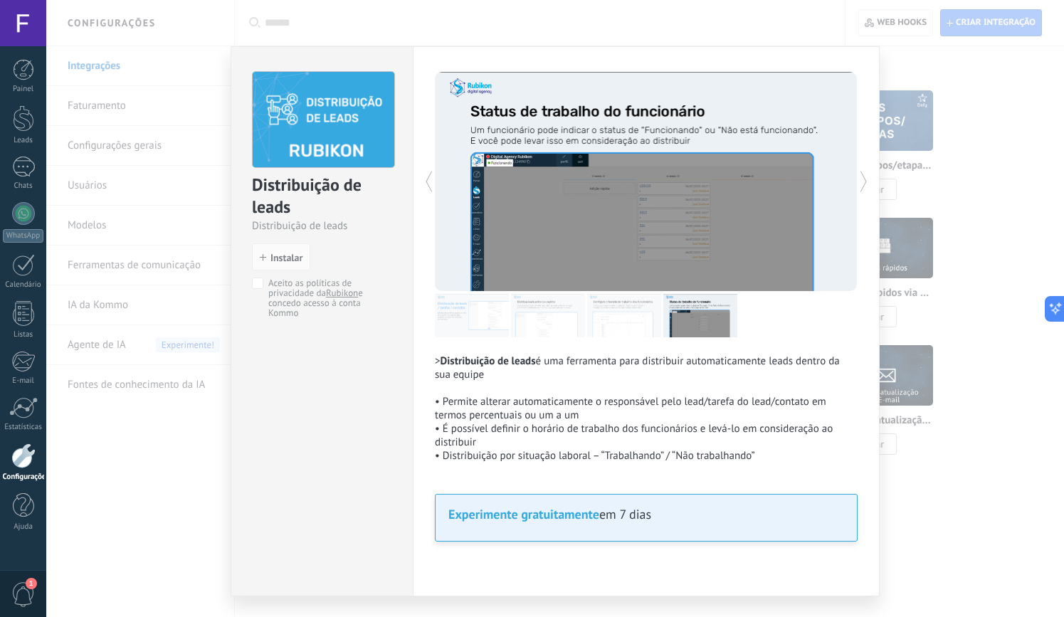
click at [853, 178] on icon at bounding box center [863, 181] width 25 height 28
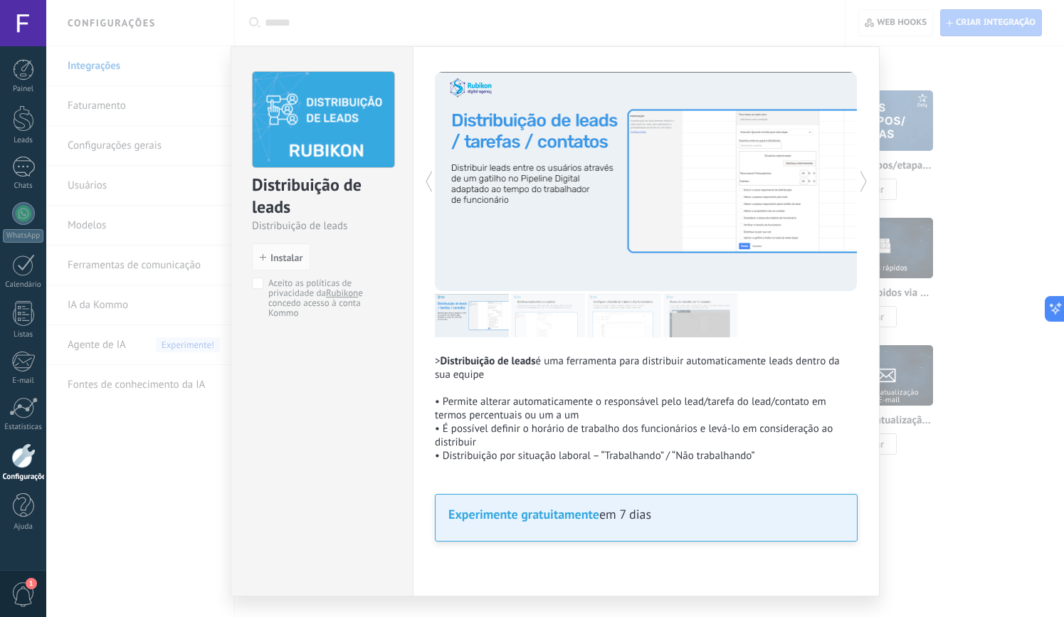
click at [853, 178] on icon at bounding box center [863, 181] width 25 height 28
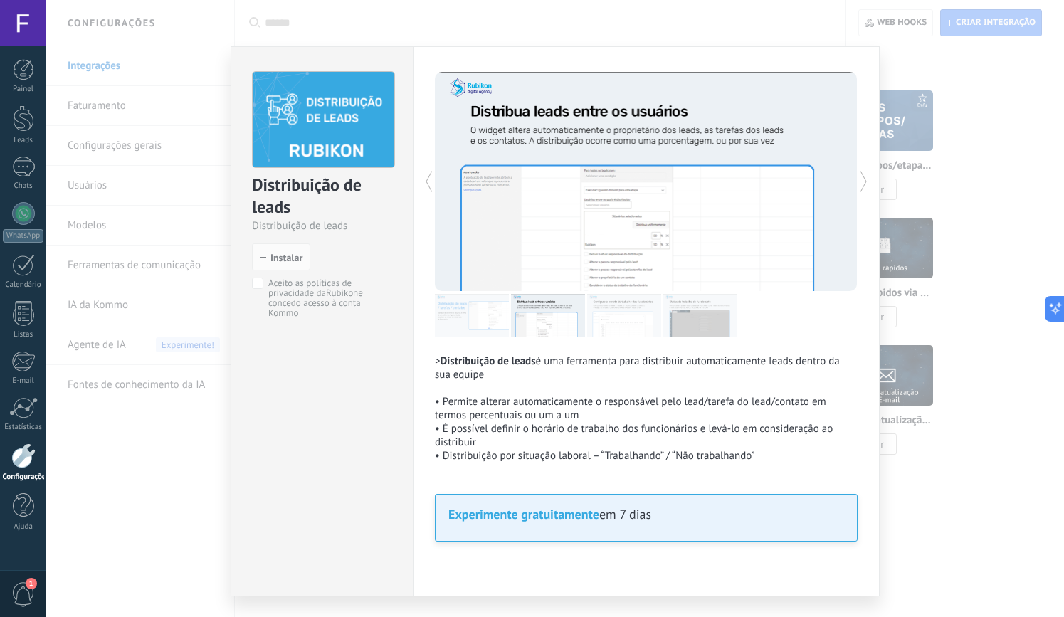
click at [1014, 171] on div "Distribuição de leads Distribuição de leads install Instalar Aceito as política…" at bounding box center [555, 308] width 1018 height 617
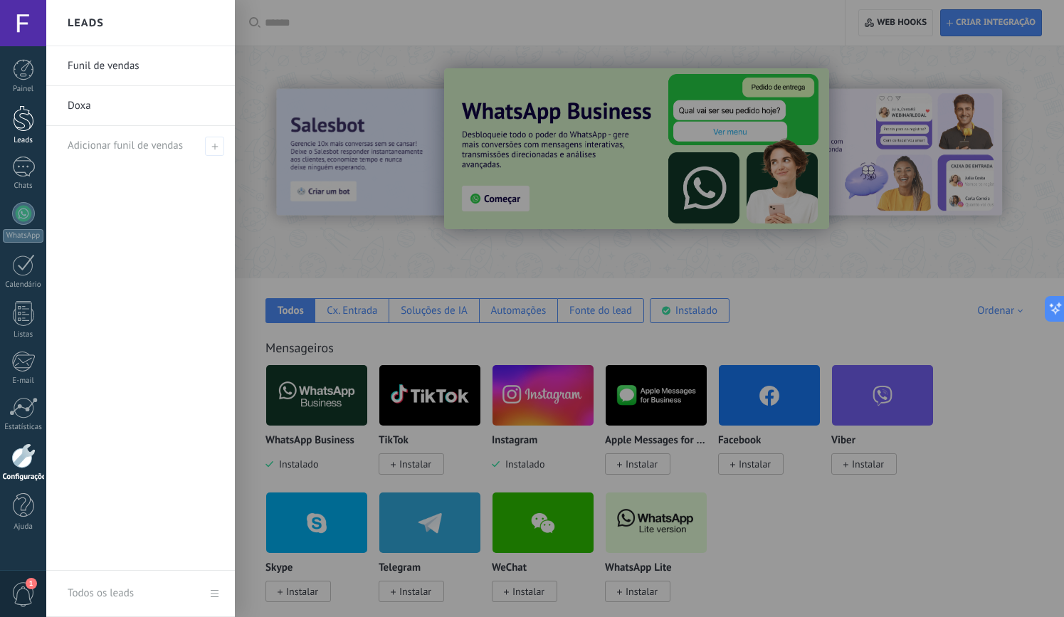
click at [19, 123] on div at bounding box center [23, 118] width 21 height 26
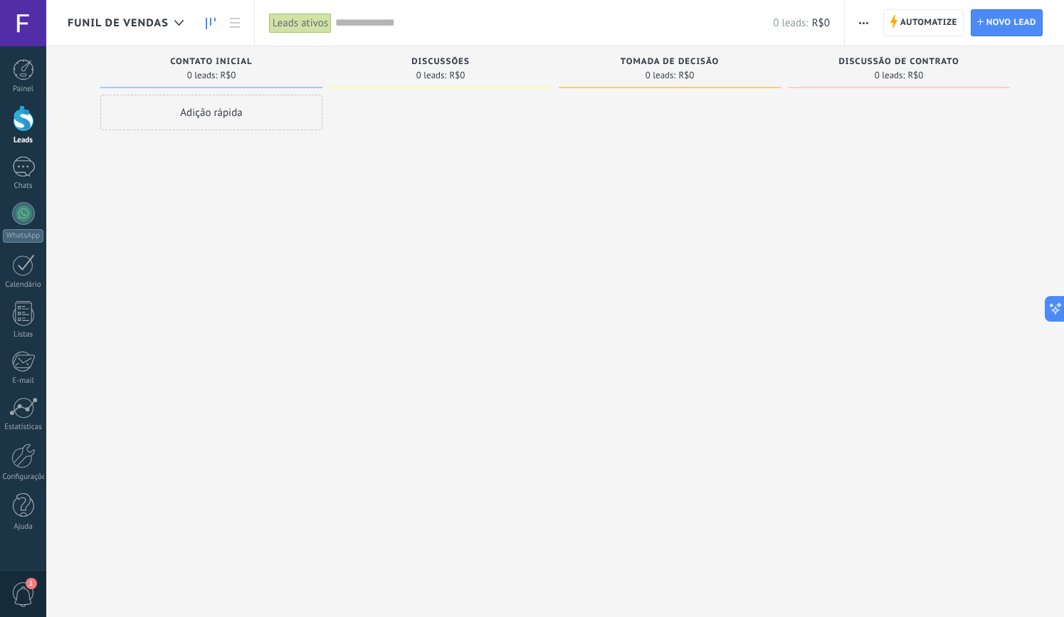
click at [234, 60] on span "Contato inicial" at bounding box center [211, 62] width 82 height 10
click at [866, 16] on span "button" at bounding box center [863, 22] width 9 height 27
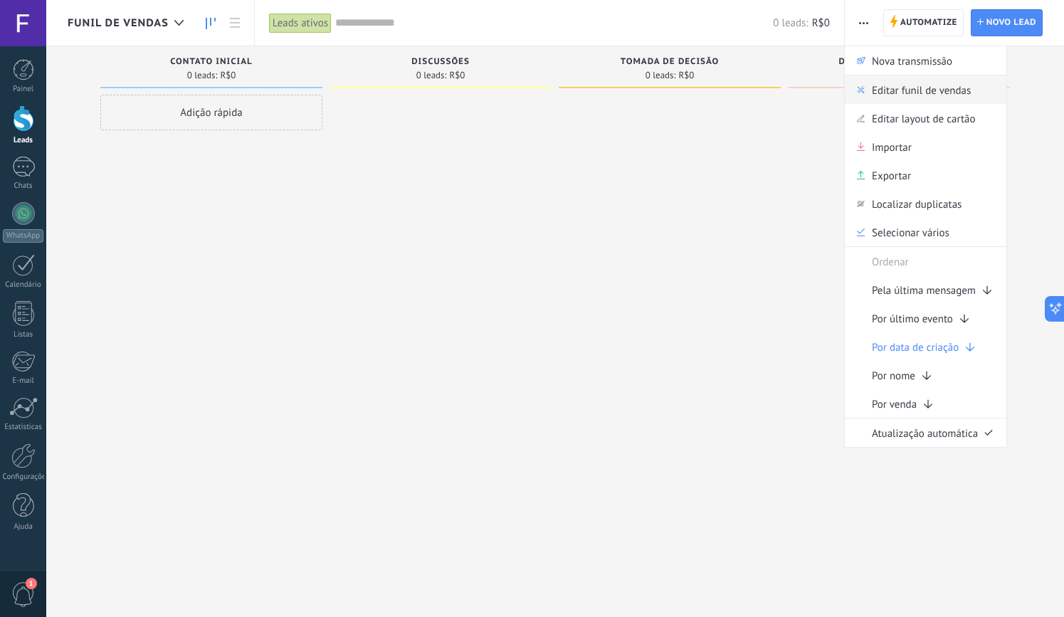
click at [944, 90] on span "Editar funil de vendas" at bounding box center [921, 89] width 99 height 28
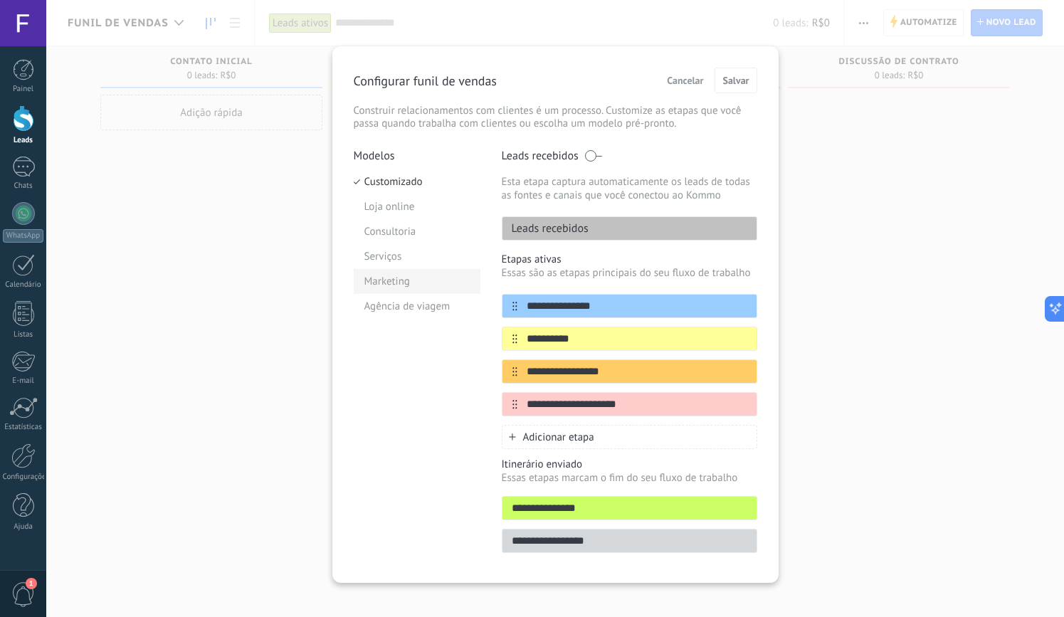
click at [394, 273] on li "Marketing" at bounding box center [417, 281] width 127 height 25
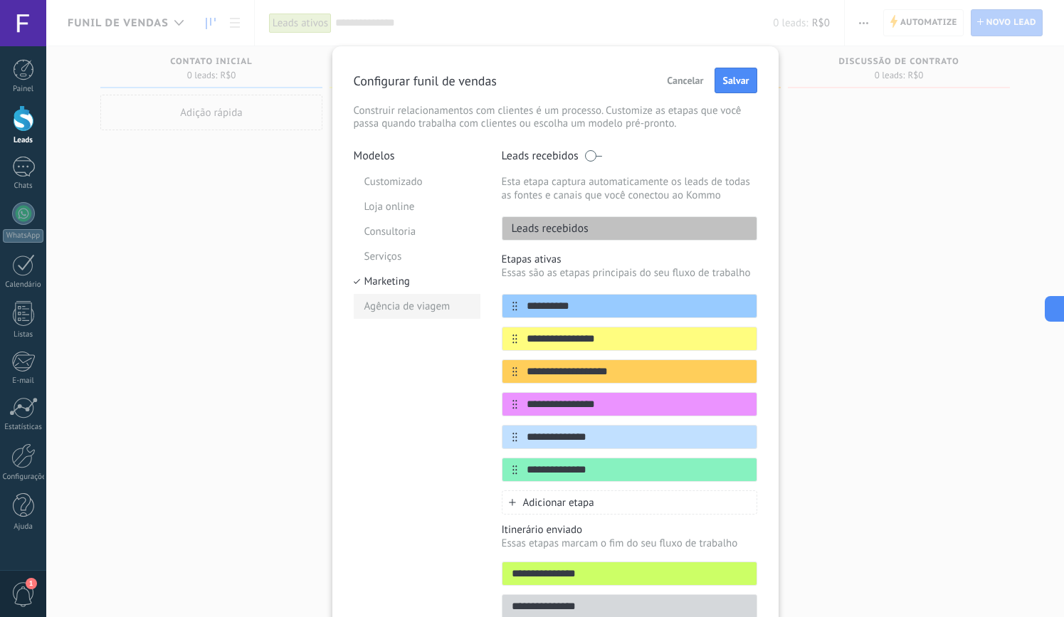
click at [394, 295] on li "Agência de viagem" at bounding box center [417, 306] width 127 height 25
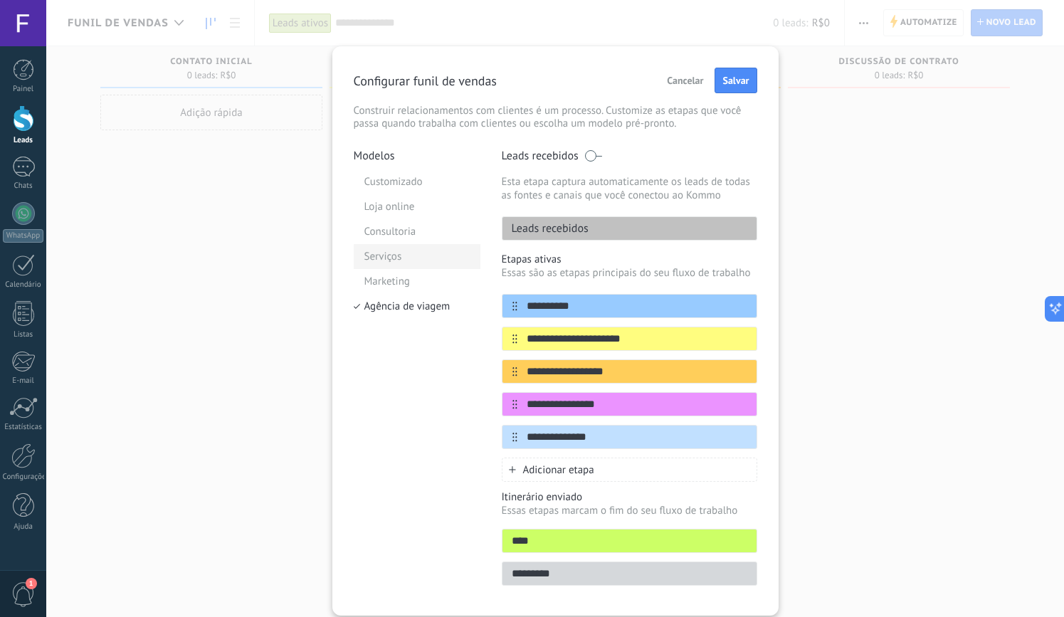
click at [397, 258] on li "Serviços" at bounding box center [417, 256] width 127 height 25
click at [399, 238] on li "Consultoria" at bounding box center [417, 231] width 127 height 25
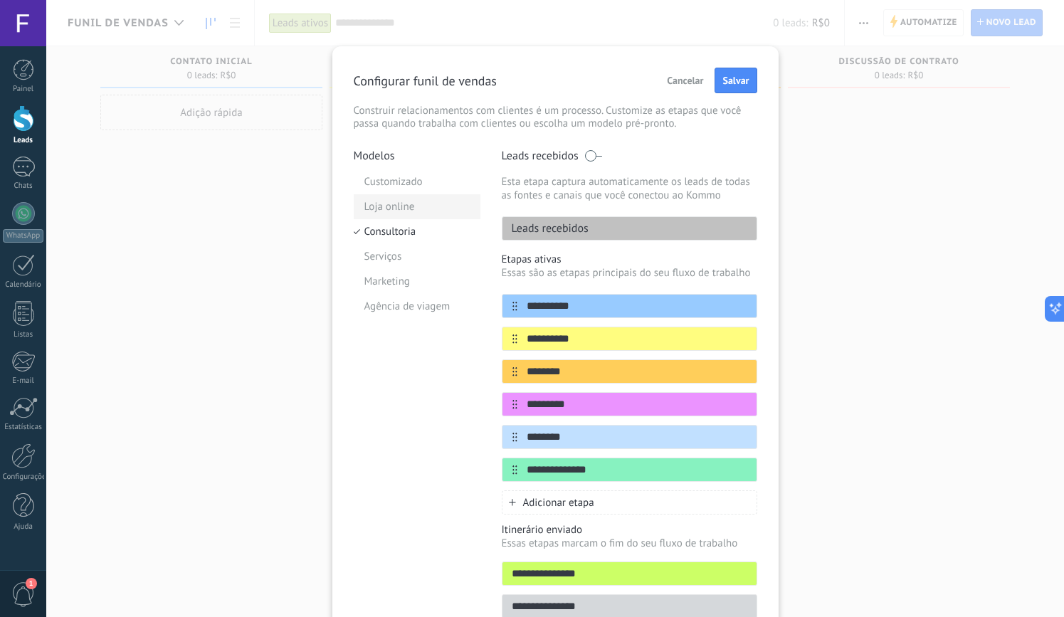
click at [408, 205] on li "Loja online" at bounding box center [417, 206] width 127 height 25
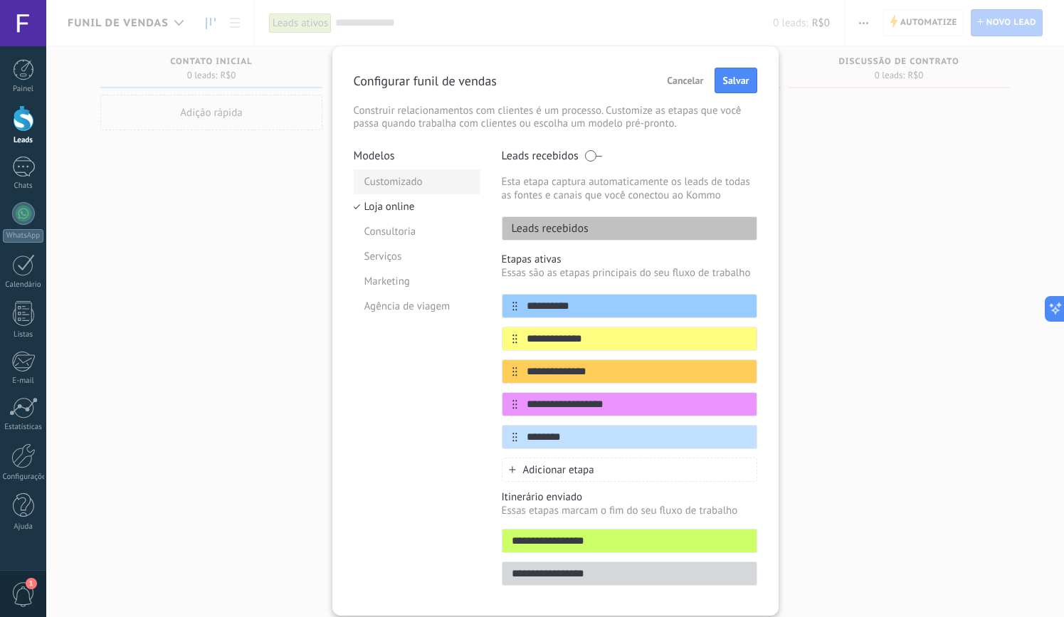
click at [415, 180] on li "Customizado" at bounding box center [417, 181] width 127 height 25
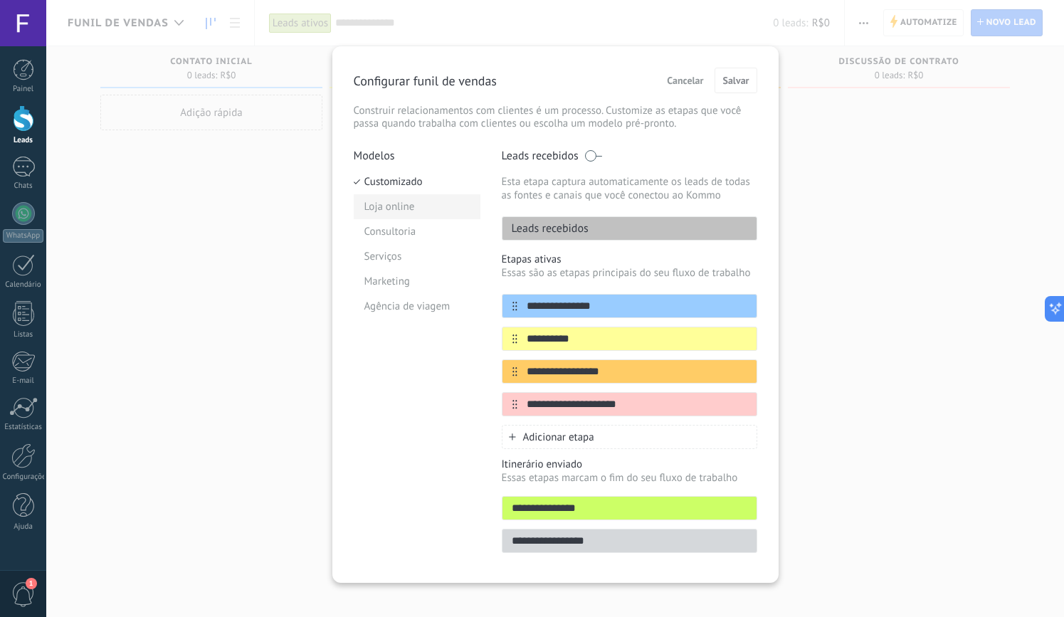
click at [414, 197] on li "Loja online" at bounding box center [417, 206] width 127 height 25
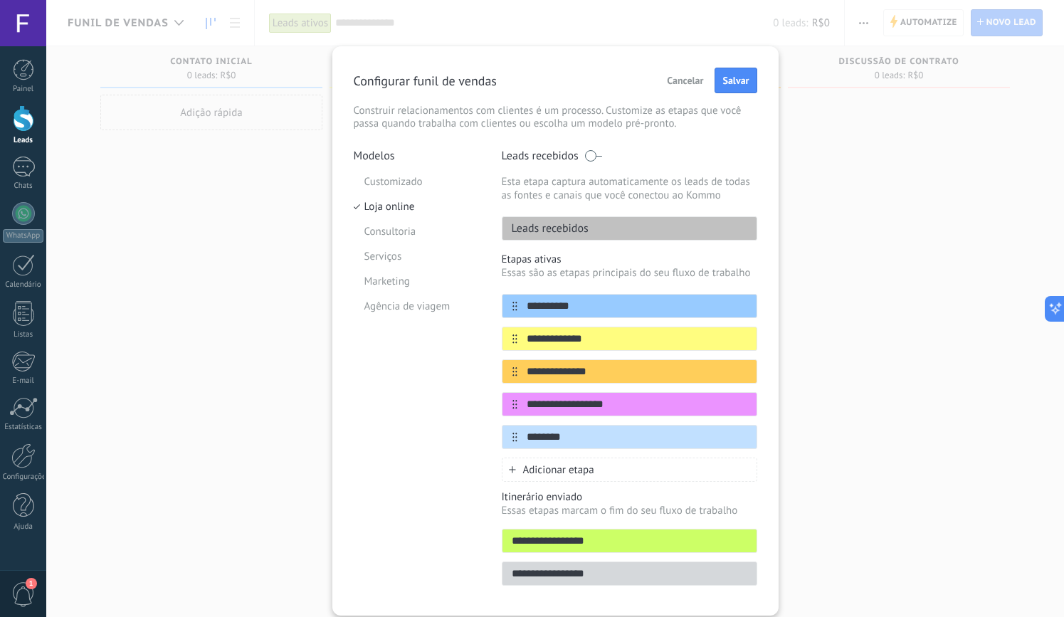
click at [682, 77] on span "Cancelar" at bounding box center [685, 80] width 36 height 10
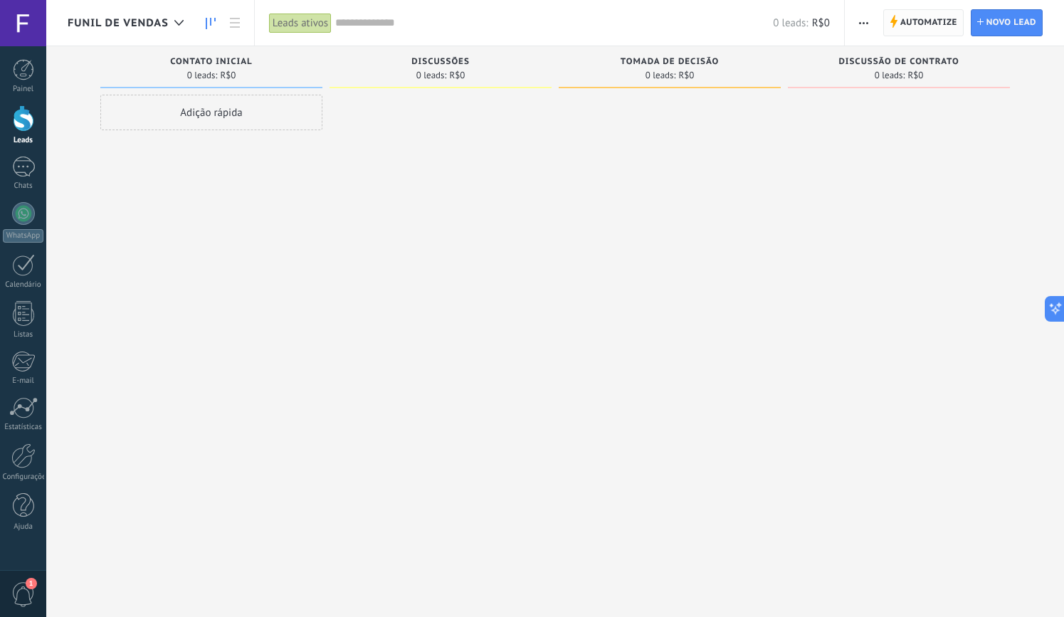
click at [934, 21] on span "Automatize" at bounding box center [928, 23] width 57 height 26
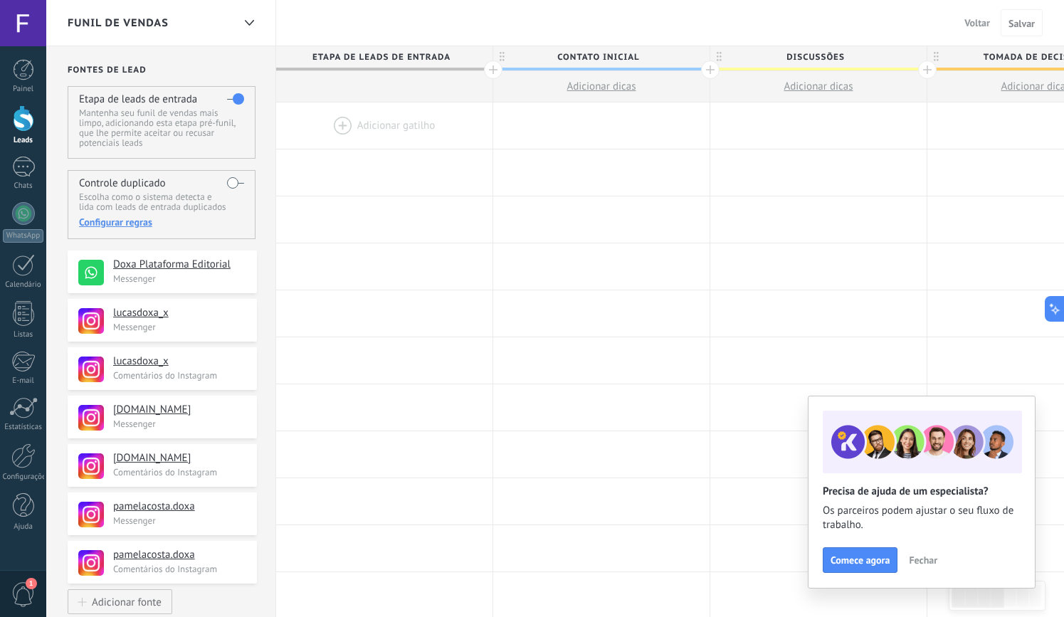
drag, startPoint x: 194, startPoint y: 282, endPoint x: 271, endPoint y: 128, distance: 171.9
click at [278, 127] on div "**********" at bounding box center [920, 569] width 1749 height 1046
click at [125, 218] on div "Configurar regras" at bounding box center [161, 222] width 164 height 13
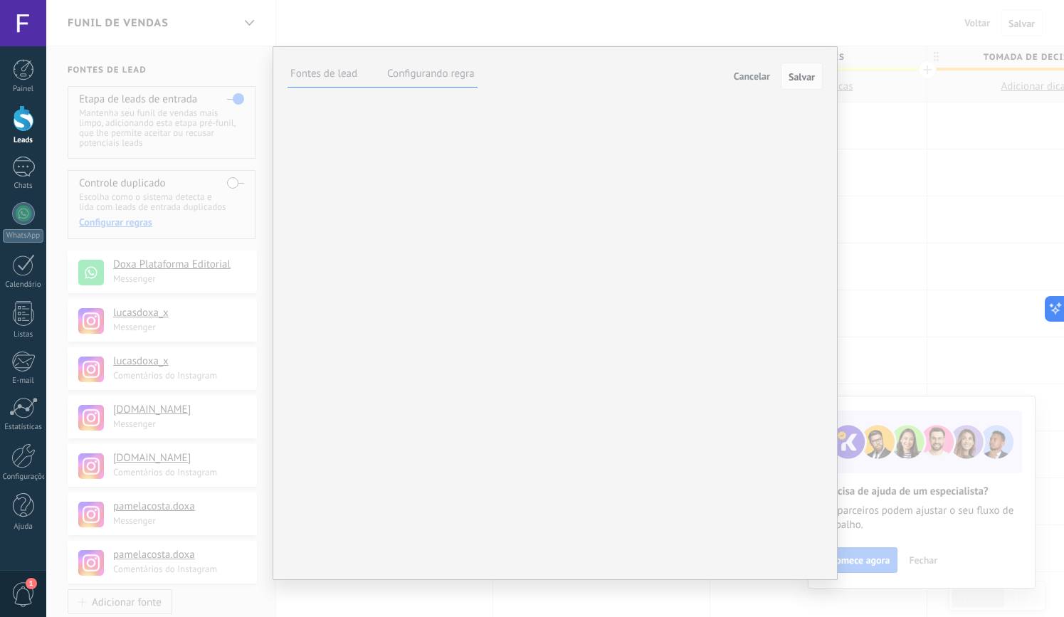
click at [0, 0] on label at bounding box center [0, 0] width 0 height 0
click at [803, 73] on span "Salvar" at bounding box center [802, 77] width 26 height 10
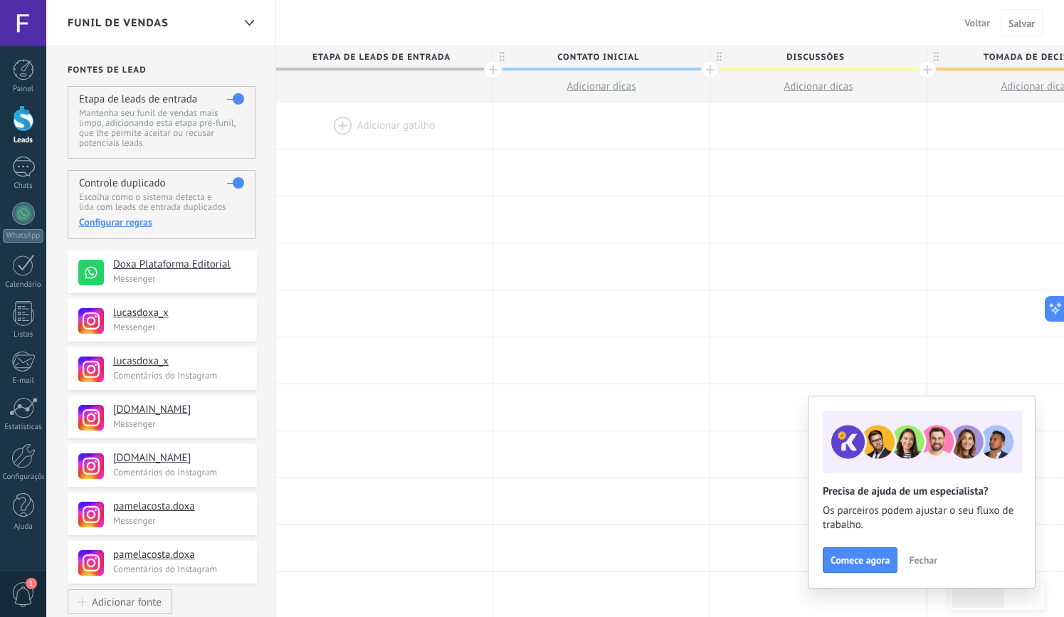
click at [374, 116] on div at bounding box center [384, 125] width 216 height 46
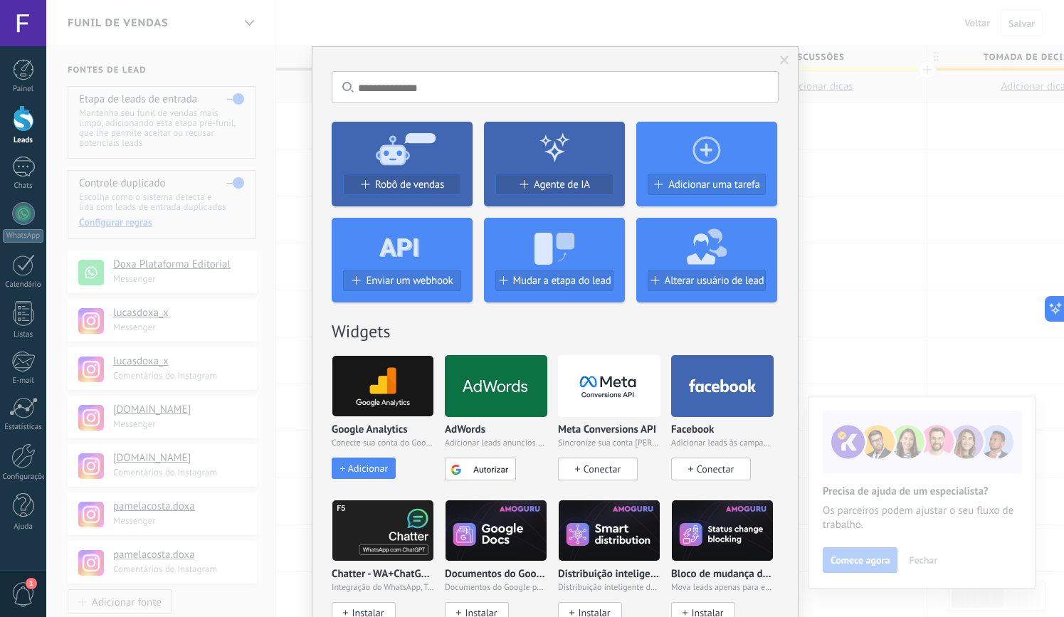
click at [782, 59] on span at bounding box center [784, 61] width 9 height 10
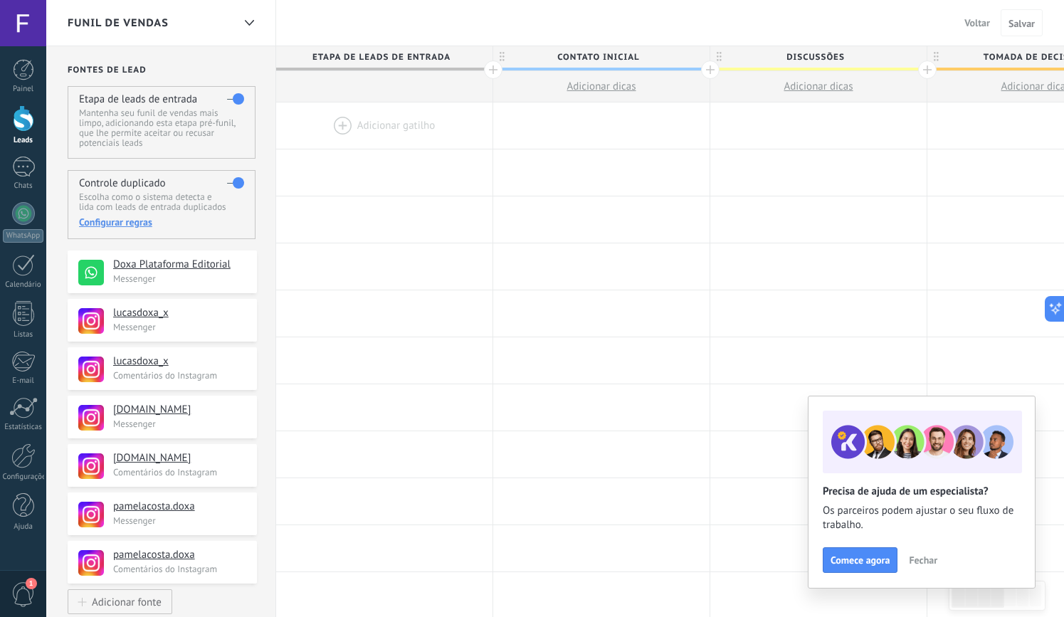
click at [919, 558] on span "Fechar" at bounding box center [923, 560] width 28 height 10
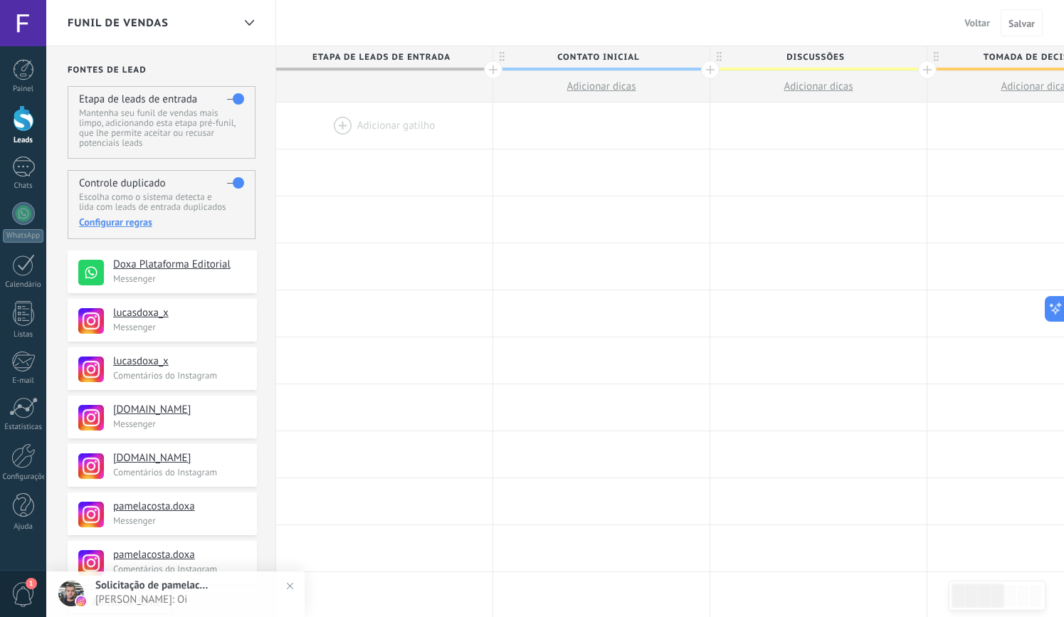
click at [21, 154] on div "Painel Leads Chats WhatsApp Clientes" at bounding box center [23, 302] width 46 height 487
click at [24, 172] on div at bounding box center [23, 167] width 23 height 21
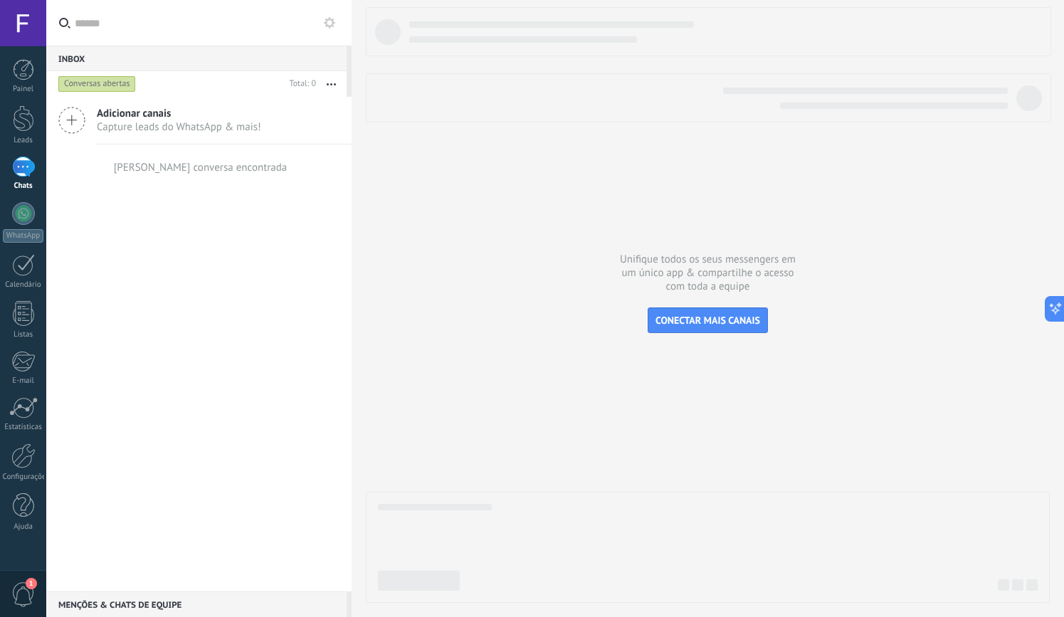
click at [179, 122] on span "Capture leads do WhatsApp & mais!" at bounding box center [179, 127] width 164 height 14
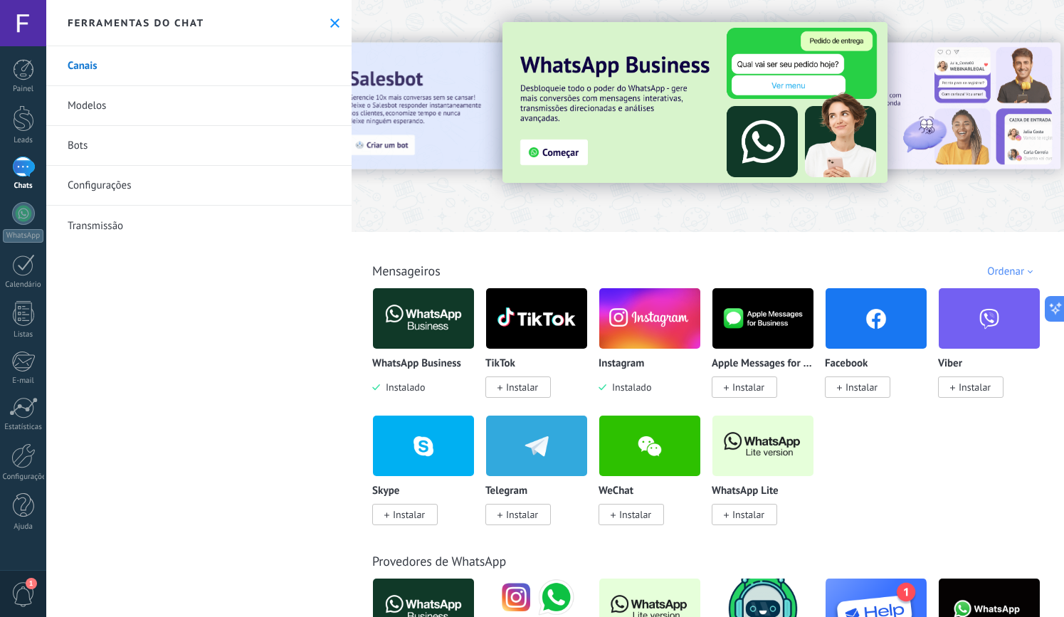
click at [330, 19] on icon at bounding box center [334, 23] width 9 height 9
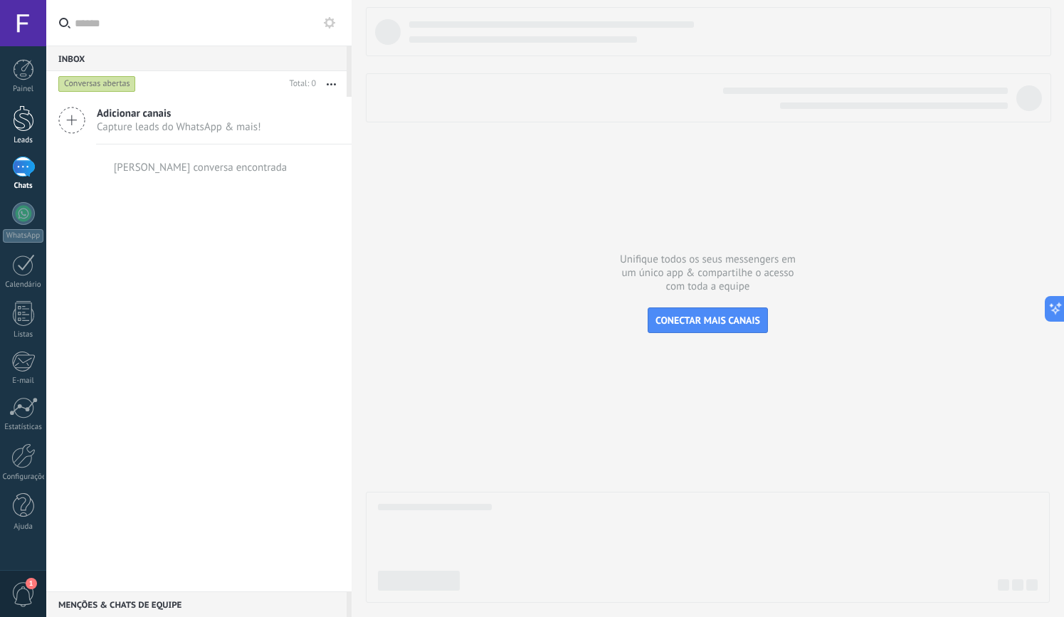
click at [23, 122] on div at bounding box center [23, 118] width 21 height 26
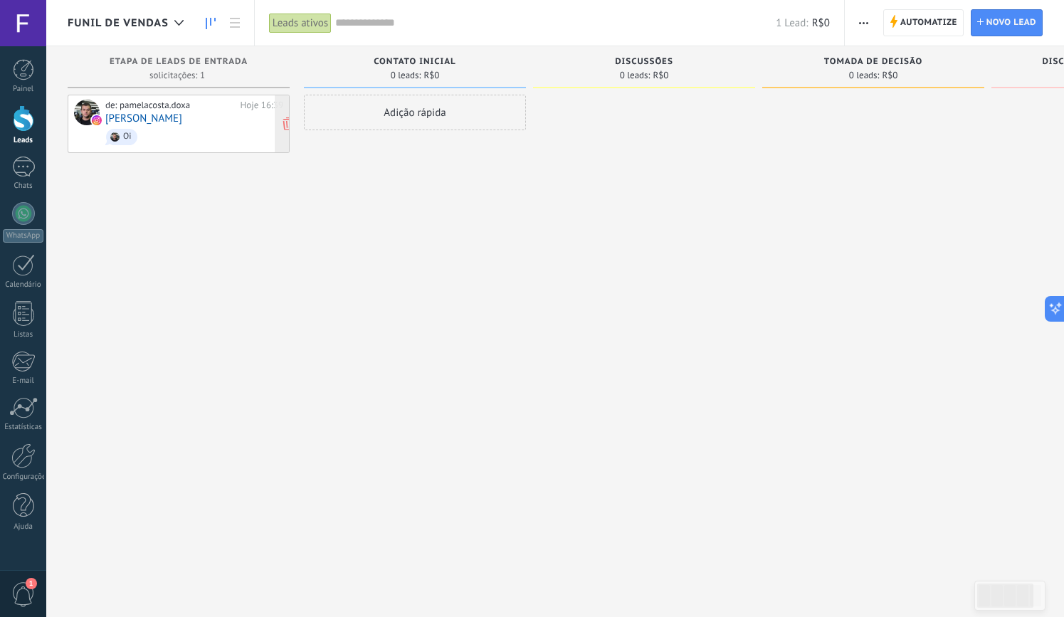
click at [210, 126] on span "Oi" at bounding box center [194, 137] width 178 height 22
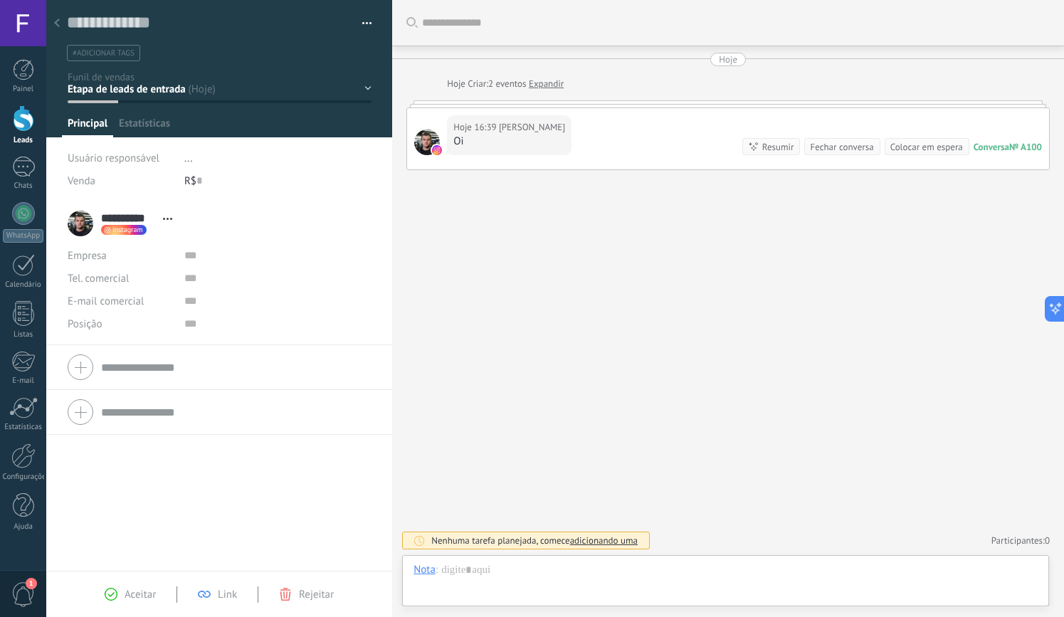
scroll to position [21, 0]
click at [594, 101] on div at bounding box center [727, 103] width 643 height 7
click at [17, 75] on div at bounding box center [23, 69] width 21 height 21
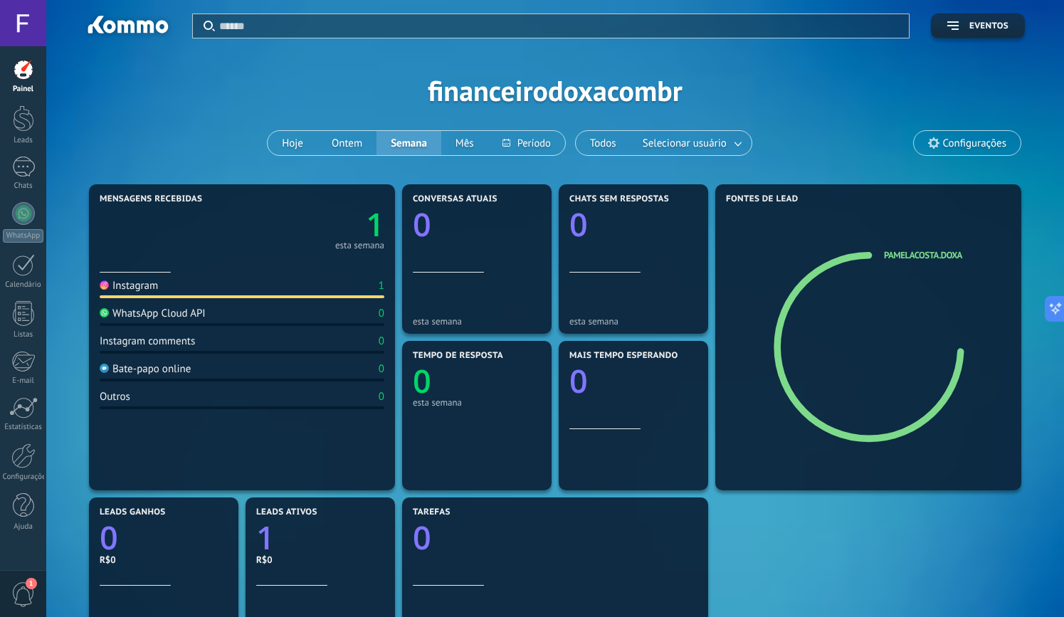
click at [374, 288] on div "Instagram 1" at bounding box center [242, 288] width 285 height 19
click at [374, 223] on text "1" at bounding box center [375, 224] width 19 height 43
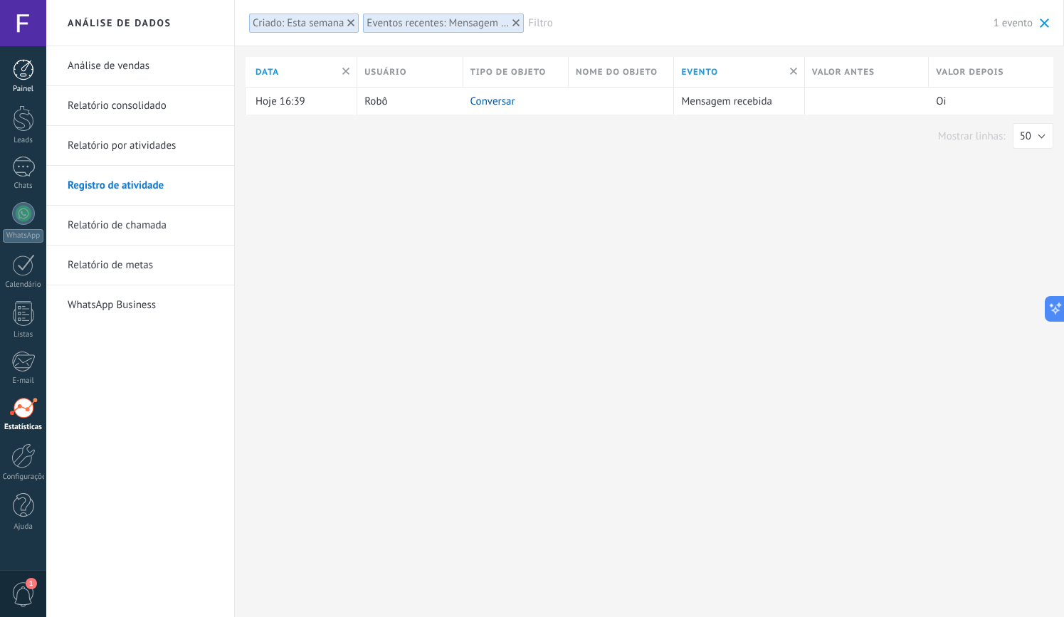
click at [24, 83] on link "Painel" at bounding box center [23, 76] width 46 height 35
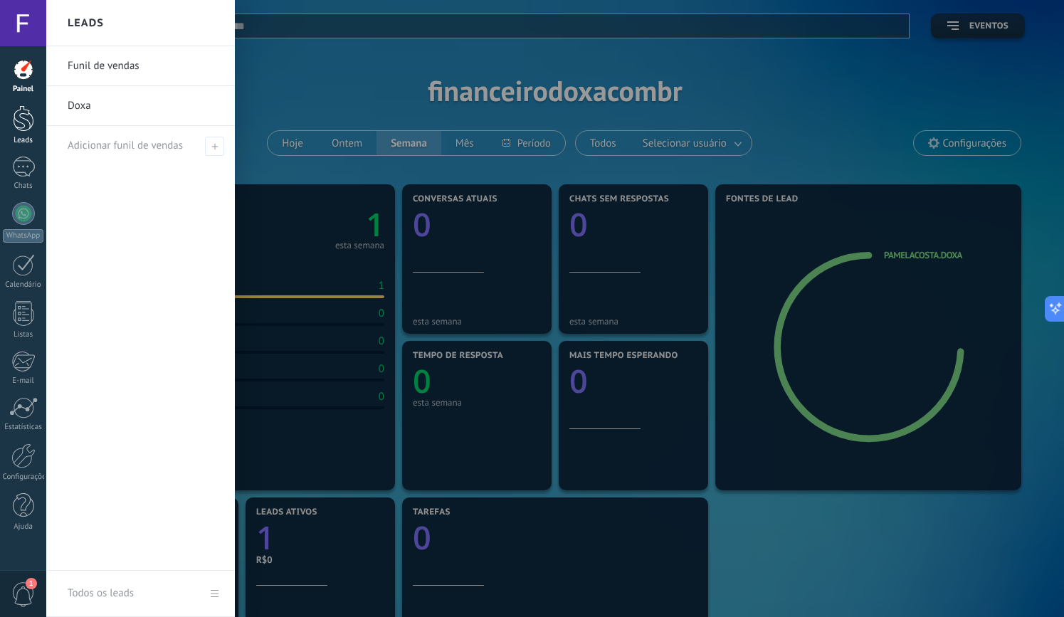
click at [23, 120] on div at bounding box center [23, 118] width 21 height 26
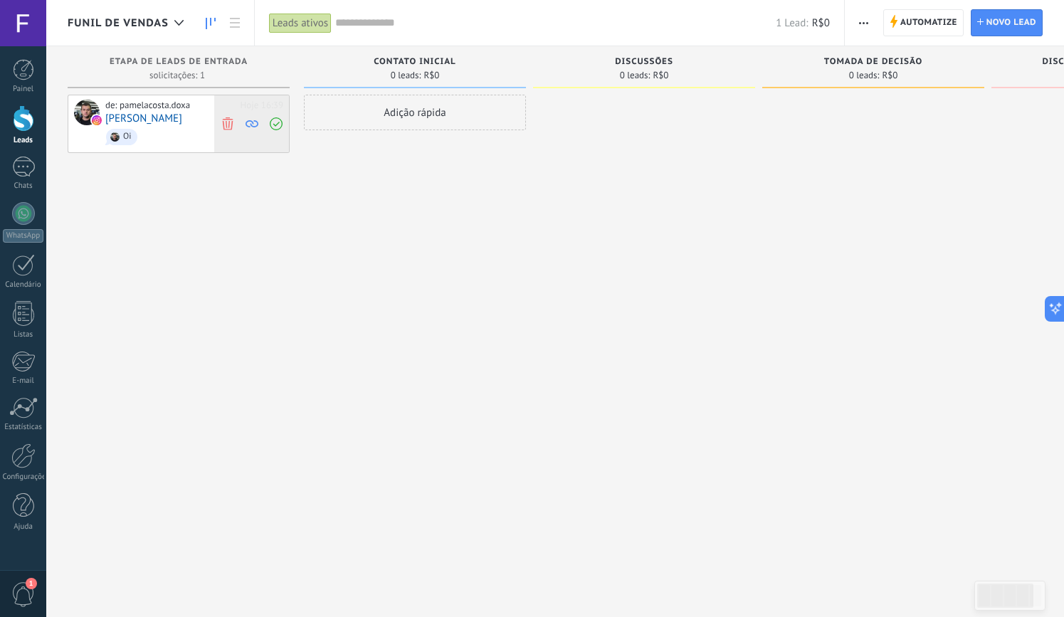
click at [232, 127] on icon at bounding box center [227, 123] width 13 height 13
